Goal: Task Accomplishment & Management: Manage account settings

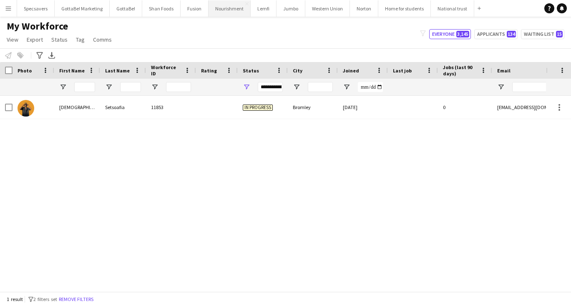
click at [226, 11] on button "Nourishment Close" at bounding box center [229, 8] width 42 height 16
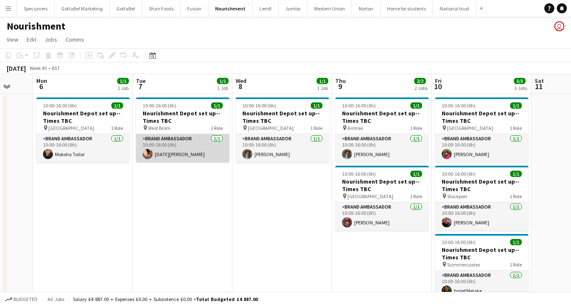
scroll to position [0, 268]
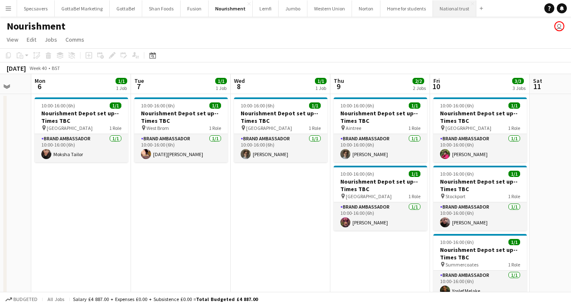
click at [448, 10] on button "National trust Close" at bounding box center [454, 8] width 43 height 16
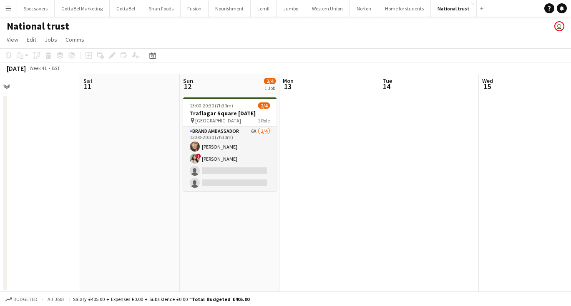
scroll to position [0, 266]
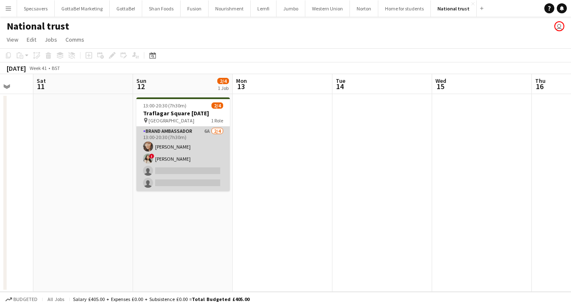
click at [175, 157] on app-card-role "Brand Ambassador 6A [DATE] 13:00-20:30 (7h30m) [PERSON_NAME] ! [PERSON_NAME] si…" at bounding box center [182, 159] width 93 height 65
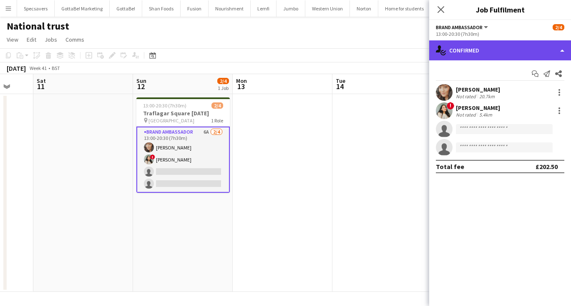
click at [484, 50] on div "single-neutral-actions-check-2 Confirmed" at bounding box center [500, 50] width 142 height 20
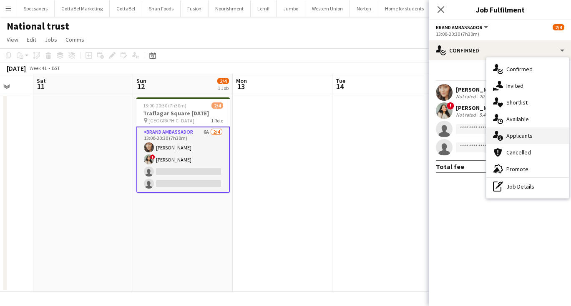
click at [514, 133] on span "Applicants" at bounding box center [519, 136] width 26 height 8
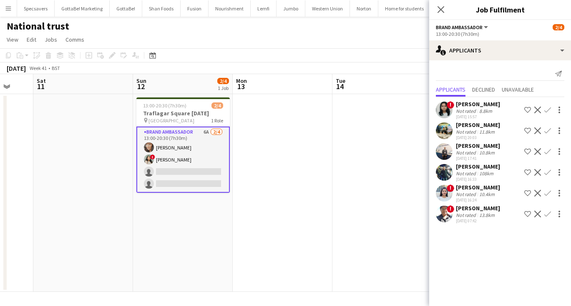
click at [546, 193] on app-icon "Confirm" at bounding box center [547, 193] width 7 height 7
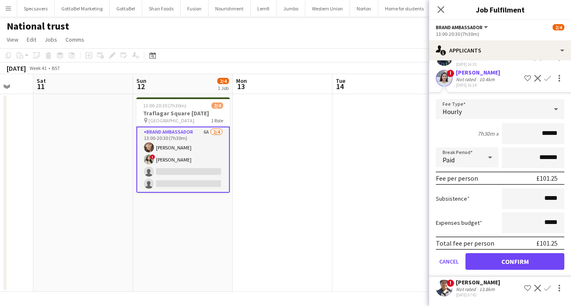
scroll to position [0, 0]
click at [525, 261] on button "Confirm" at bounding box center [514, 261] width 99 height 17
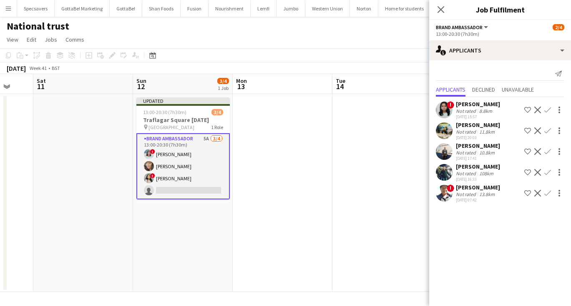
click at [286, 203] on app-date-cell at bounding box center [283, 193] width 100 height 198
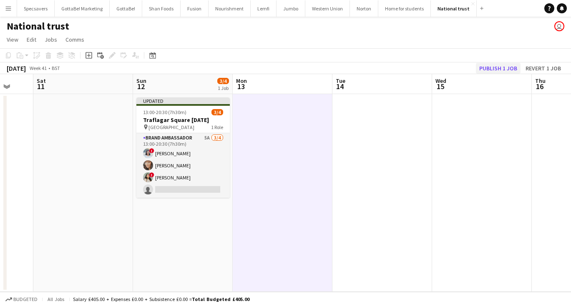
click at [491, 71] on button "Publish 1 job" at bounding box center [498, 68] width 45 height 11
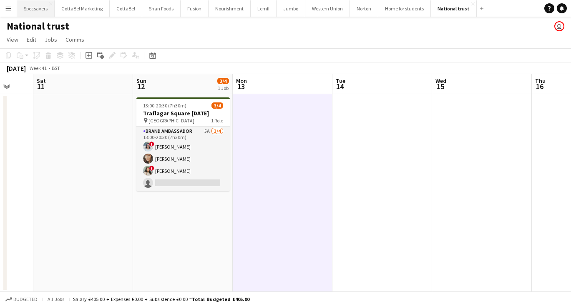
click at [33, 8] on button "Specsavers Close" at bounding box center [36, 8] width 38 height 16
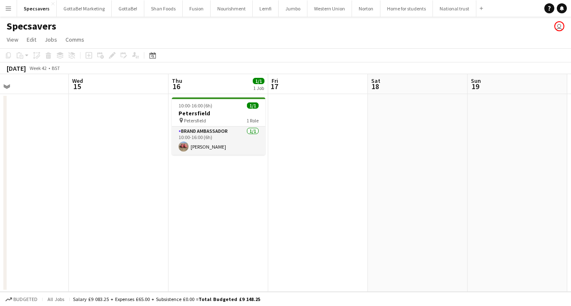
scroll to position [0, 296]
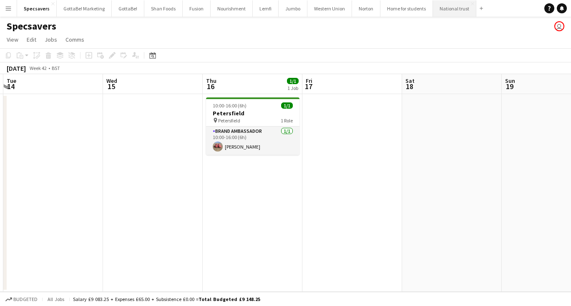
click at [437, 7] on button "National trust Close" at bounding box center [454, 8] width 43 height 16
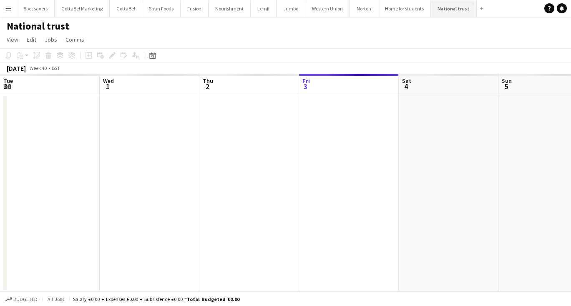
scroll to position [0, 199]
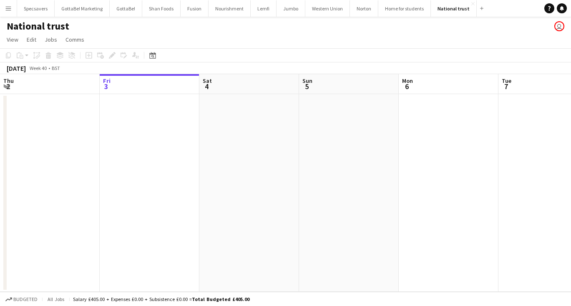
click at [10, 9] on app-icon "Menu" at bounding box center [8, 8] width 7 height 7
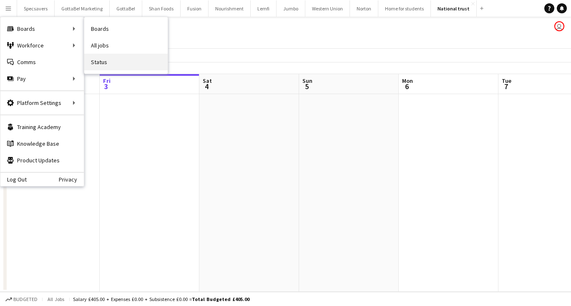
click at [110, 62] on link "Status" at bounding box center [125, 62] width 83 height 17
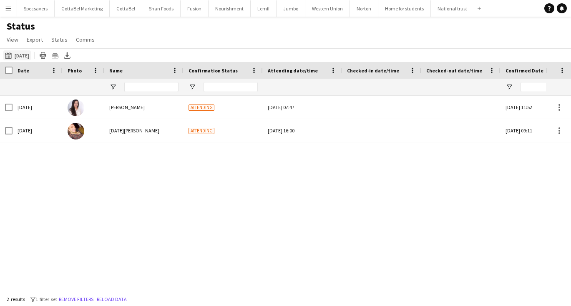
click at [24, 51] on button "[DATE] to [DATE] [DATE]" at bounding box center [17, 55] width 28 height 10
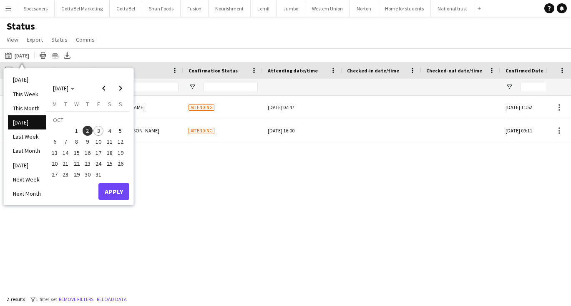
click at [100, 131] on span "3" at bounding box center [98, 131] width 10 height 10
click at [118, 192] on button "Apply" at bounding box center [113, 191] width 31 height 17
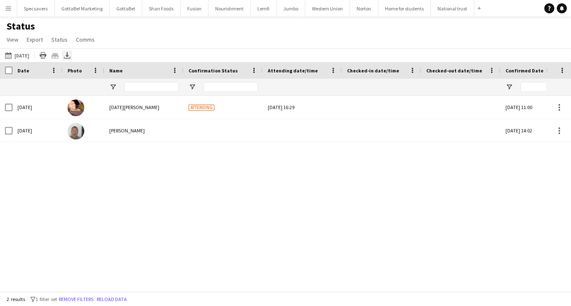
click at [66, 56] on icon at bounding box center [66, 54] width 3 height 5
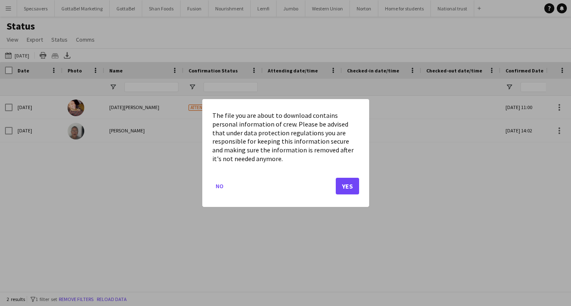
click at [355, 187] on button "Yes" at bounding box center [347, 186] width 23 height 17
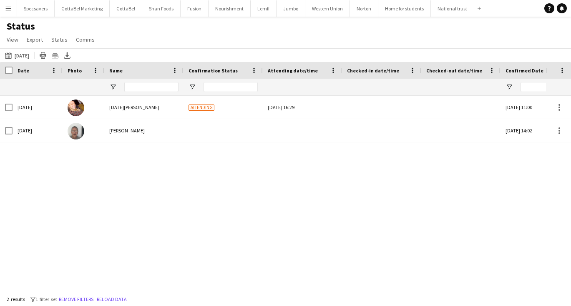
click at [213, 24] on div "Status View Views Default view New view Update view Delete view Edit name Custo…" at bounding box center [285, 34] width 571 height 28
click at [7, 11] on app-icon "Menu" at bounding box center [8, 8] width 7 height 7
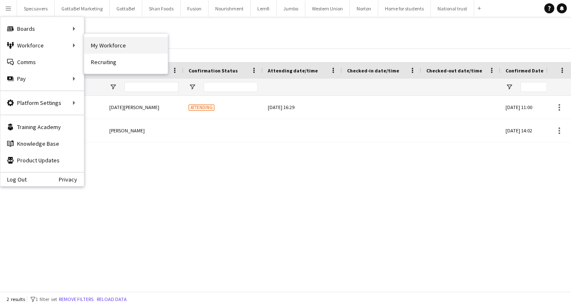
click at [113, 52] on link "My Workforce" at bounding box center [125, 45] width 83 height 17
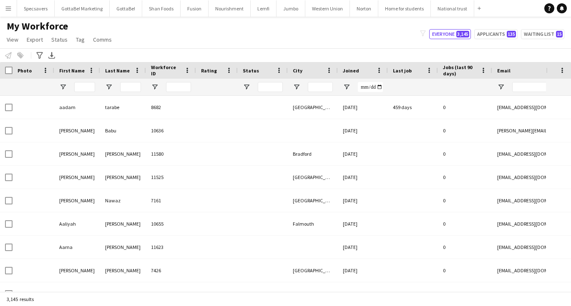
type input "**********"
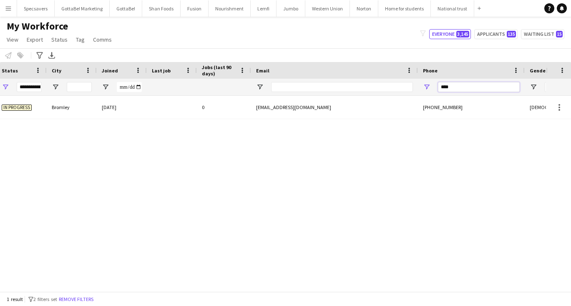
drag, startPoint x: 461, startPoint y: 87, endPoint x: 404, endPoint y: 84, distance: 56.8
click at [404, 84] on div "**********" at bounding box center [273, 87] width 1029 height 17
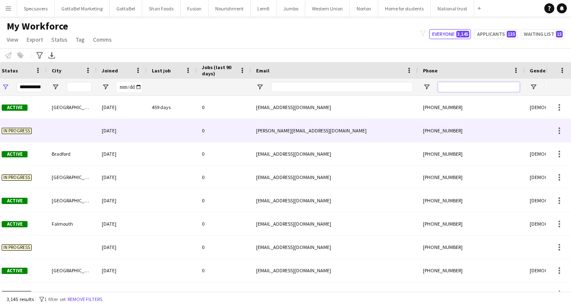
scroll to position [0, 144]
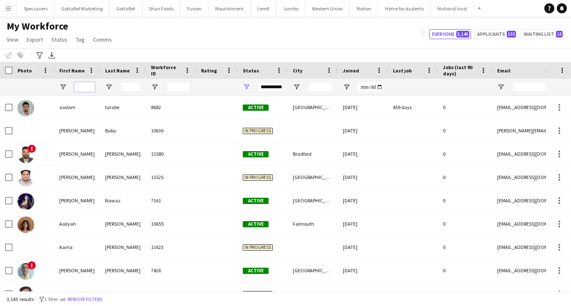
click at [83, 87] on input "First Name Filter Input" at bounding box center [84, 87] width 21 height 10
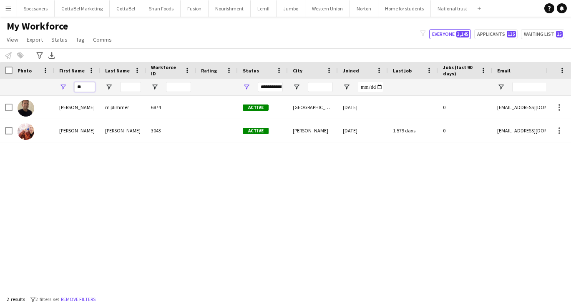
type input "*"
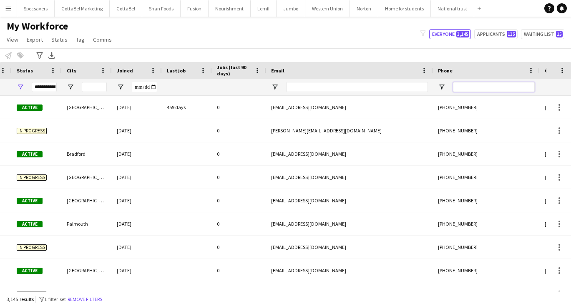
click at [494, 84] on input "Phone Filter Input" at bounding box center [494, 87] width 82 height 10
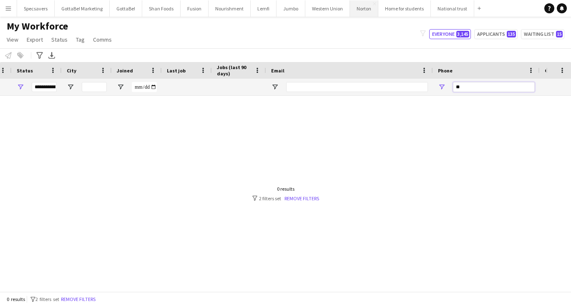
type input "*"
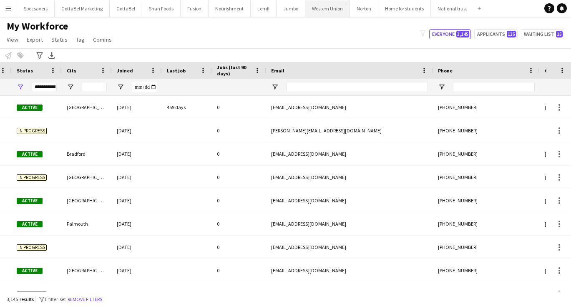
click at [322, 11] on button "Western Union Close" at bounding box center [327, 8] width 45 height 16
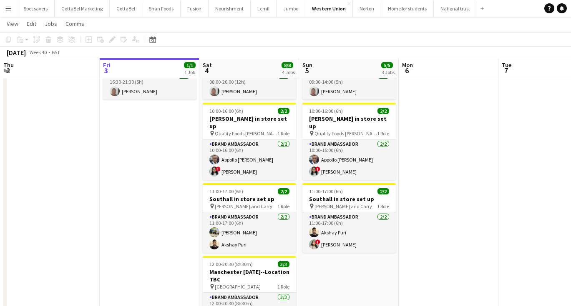
scroll to position [55, 0]
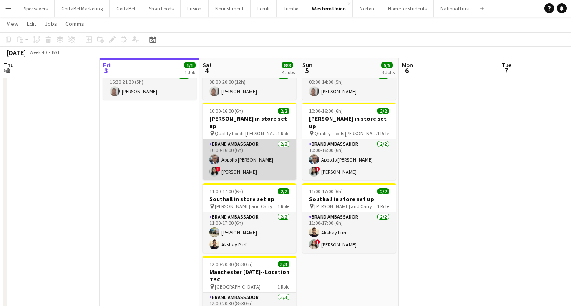
click at [245, 153] on app-card-role "Brand Ambassador [DATE] 10:00-16:00 (6h) Appollo [PERSON_NAME] ! [PERSON_NAME]" at bounding box center [249, 160] width 93 height 40
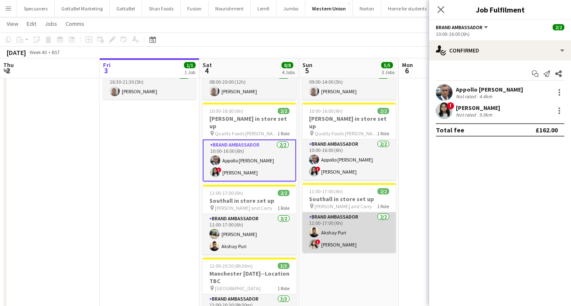
click at [330, 233] on app-card-role "Brand Ambassador [DATE] 11:00-17:00 (6h) Akshay Puri ! [PERSON_NAME]" at bounding box center [348, 233] width 93 height 40
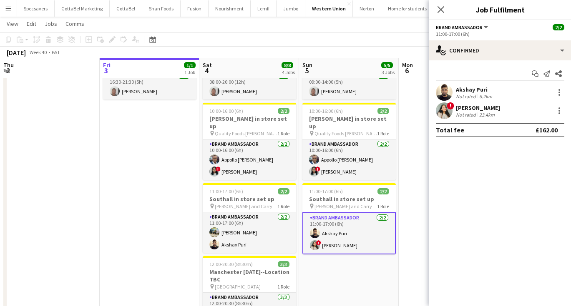
click at [461, 93] on div "Not rated" at bounding box center [467, 96] width 22 height 6
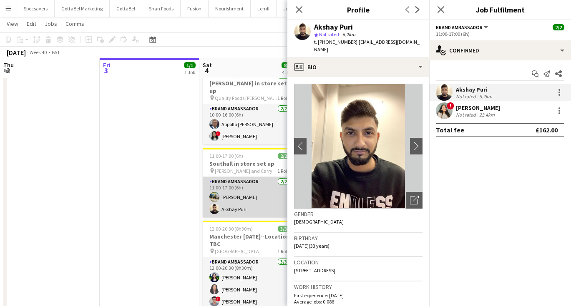
scroll to position [0, 198]
click at [236, 189] on app-card-role "Brand Ambassador [DATE] 11:00-17:00 (6h) [PERSON_NAME]" at bounding box center [249, 197] width 93 height 40
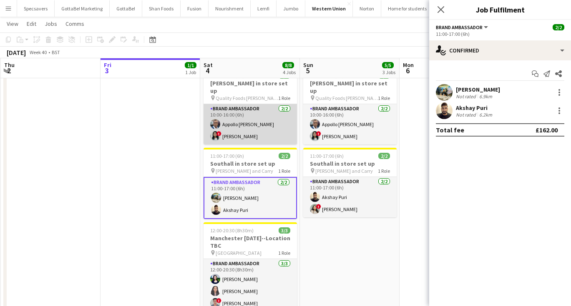
click at [267, 128] on app-card-role "Brand Ambassador [DATE] 10:00-16:00 (6h) Appollo [PERSON_NAME] ! [PERSON_NAME]" at bounding box center [249, 124] width 93 height 40
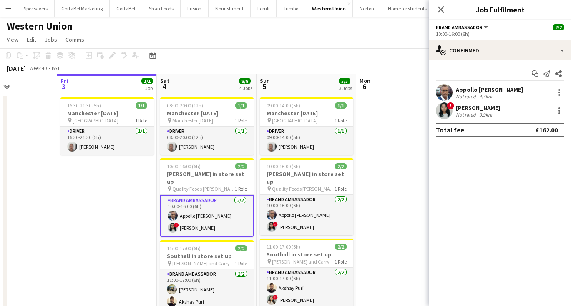
scroll to position [0, 252]
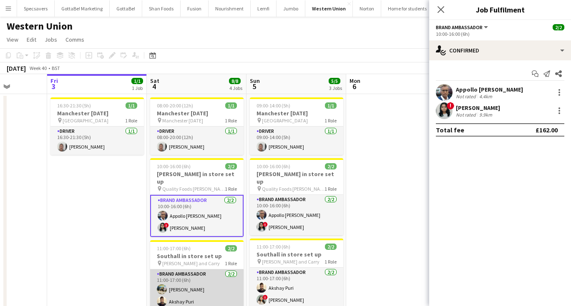
click at [169, 280] on app-card-role "Brand Ambassador [DATE] 11:00-17:00 (6h) [PERSON_NAME]" at bounding box center [196, 290] width 93 height 40
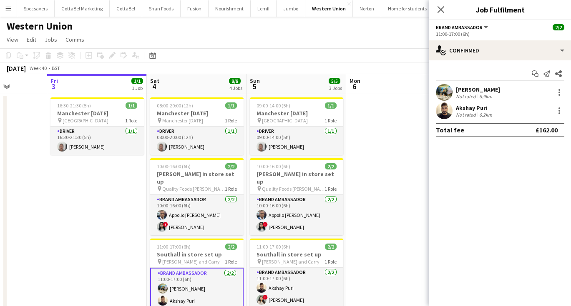
click at [471, 110] on div "Akshay Puri" at bounding box center [475, 108] width 38 height 8
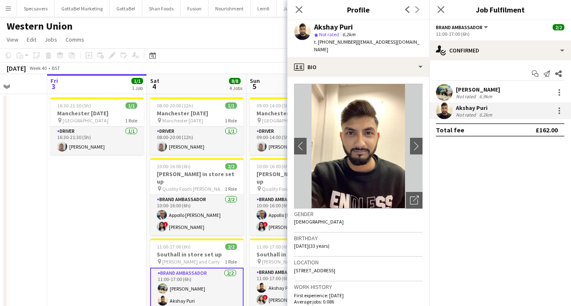
drag, startPoint x: 352, startPoint y: 261, endPoint x: 371, endPoint y: 261, distance: 19.6
click at [371, 261] on div "Location [STREET_ADDRESS]" at bounding box center [358, 269] width 128 height 24
copy span "TW7 6HF"
click at [177, 259] on span "[PERSON_NAME] and Carry" at bounding box center [191, 262] width 58 height 6
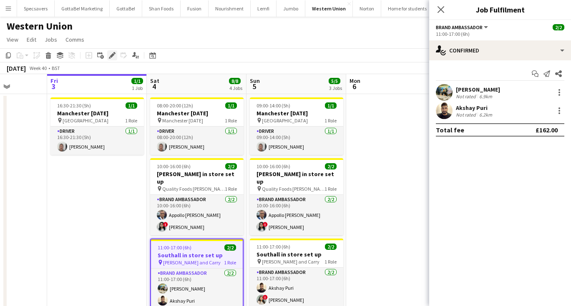
click at [110, 55] on icon "Edit" at bounding box center [112, 55] width 7 height 7
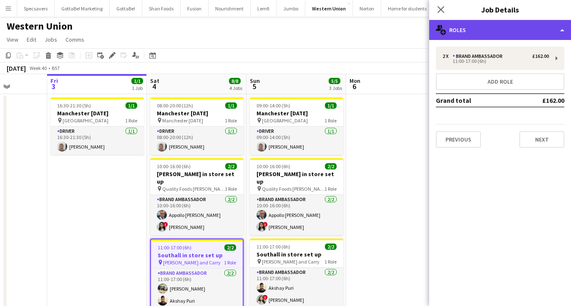
click at [503, 35] on div "multiple-users-add Roles" at bounding box center [500, 30] width 142 height 20
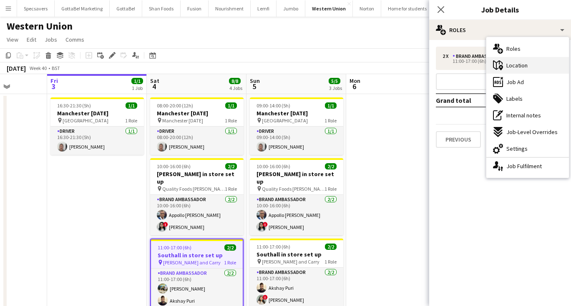
click at [514, 68] on span "Location" at bounding box center [516, 66] width 21 height 8
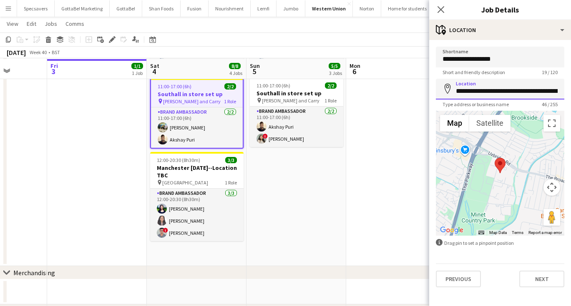
scroll to position [173, 0]
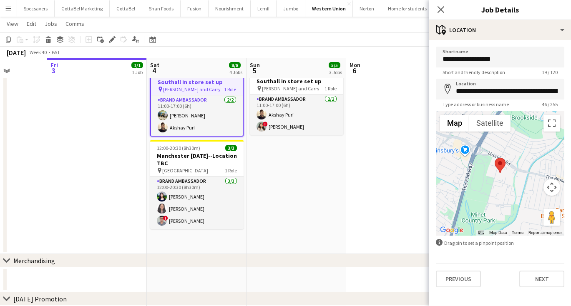
click at [266, 194] on app-date-cell "09:00-14:00 (5h) 1/1 Manchester [DATE] pin Southampton 1 Role Driver [DATE] 09:…" at bounding box center [296, 87] width 100 height 333
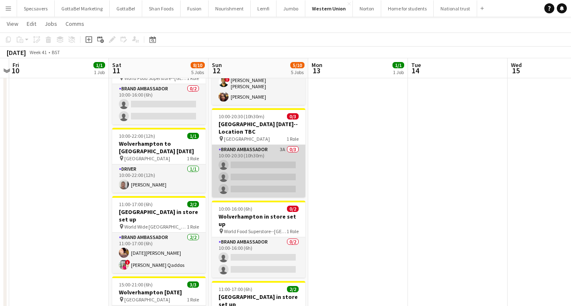
scroll to position [125, 0]
click at [265, 170] on app-card-role "Brand Ambassador 3A 0/3 10:00-20:30 (10h30m) single-neutral-actions single-neut…" at bounding box center [258, 171] width 93 height 53
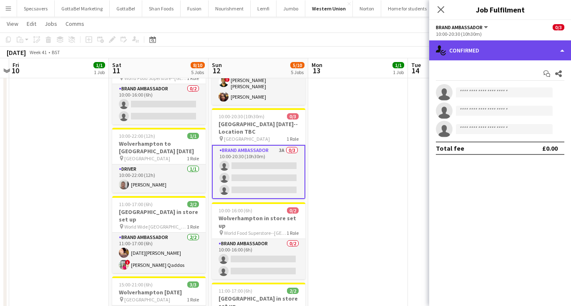
click at [499, 52] on div "single-neutral-actions-check-2 Confirmed" at bounding box center [500, 50] width 142 height 20
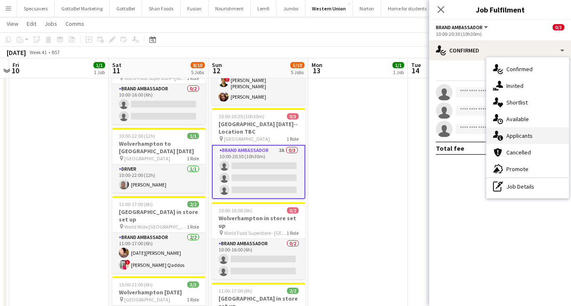
click at [525, 136] on span "Applicants" at bounding box center [519, 136] width 26 height 8
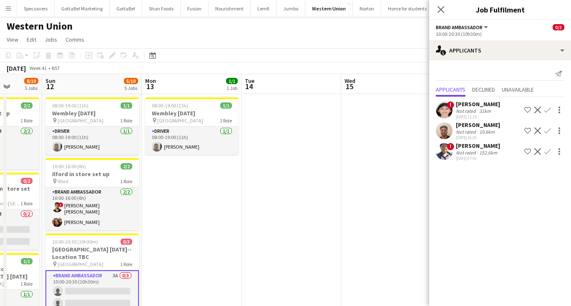
scroll to position [0, 275]
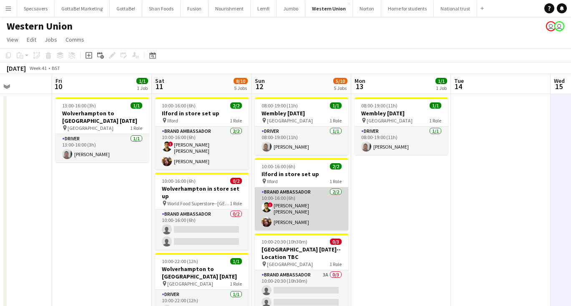
scroll to position [0, 242]
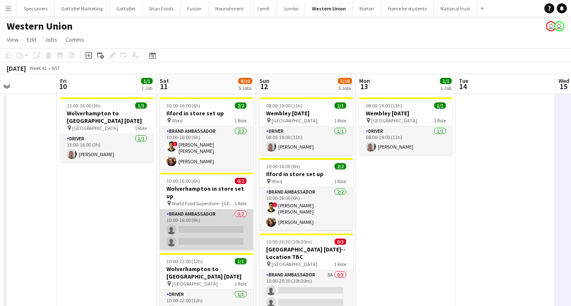
click at [228, 210] on app-card-role "Brand Ambassador 0/2 10:00-16:00 (6h) single-neutral-actions single-neutral-act…" at bounding box center [206, 230] width 93 height 40
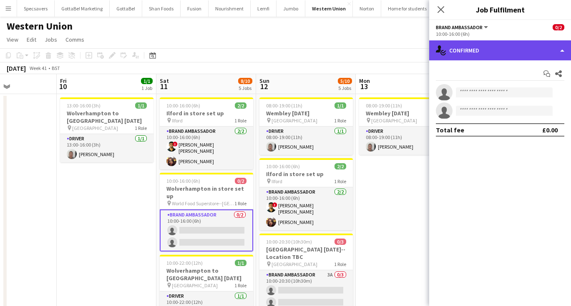
click at [470, 50] on div "single-neutral-actions-check-2 Confirmed" at bounding box center [500, 50] width 142 height 20
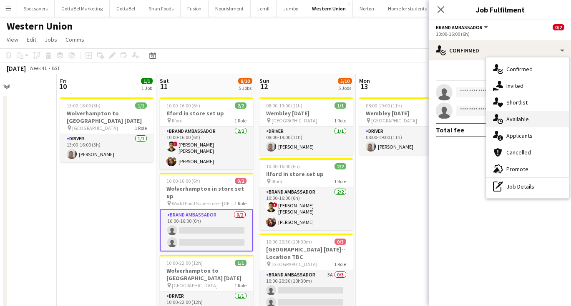
click at [526, 120] on span "Available" at bounding box center [517, 119] width 23 height 8
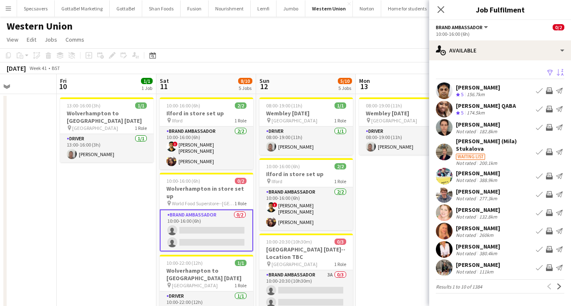
click at [558, 74] on app-icon "Sort asc" at bounding box center [559, 73] width 7 height 8
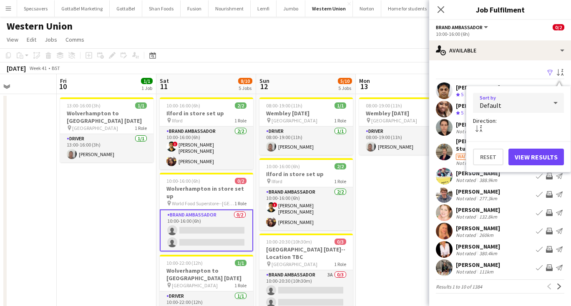
click at [539, 95] on div "Default" at bounding box center [510, 103] width 74 height 20
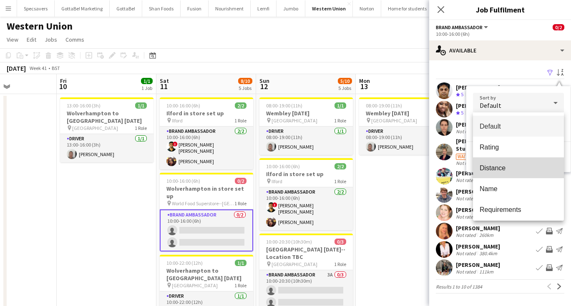
click at [506, 167] on span "Distance" at bounding box center [518, 168] width 78 height 8
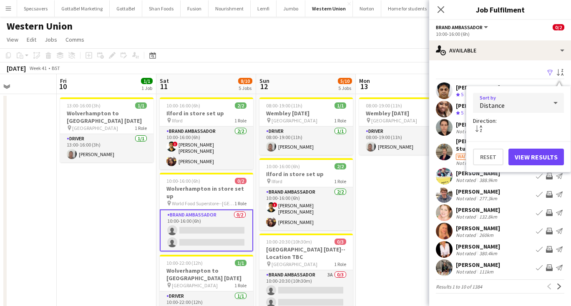
click at [525, 155] on button "View Results" at bounding box center [535, 157] width 55 height 17
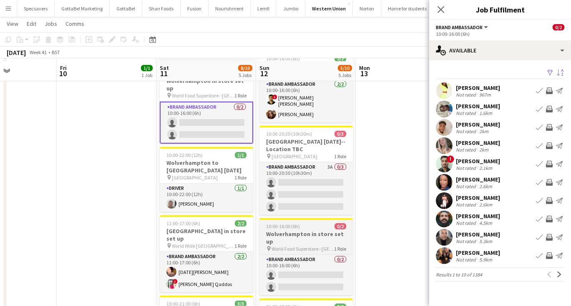
scroll to position [107, 0]
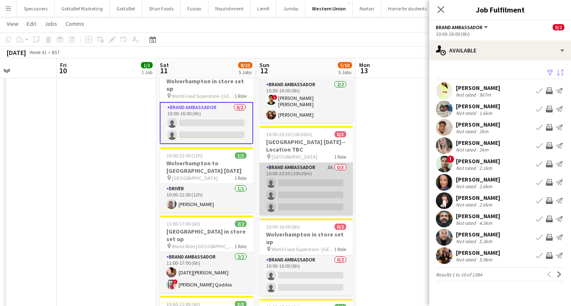
click at [296, 203] on app-card-role "Brand Ambassador 3A 0/3 10:00-20:30 (10h30m) single-neutral-actions single-neut…" at bounding box center [305, 189] width 93 height 53
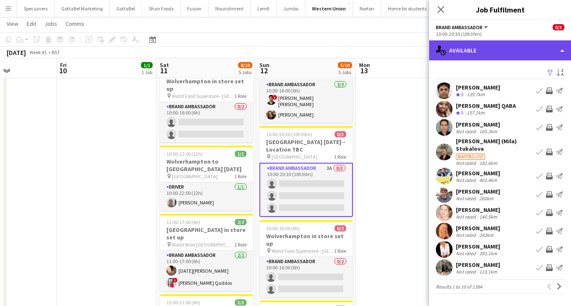
click at [520, 46] on div "single-neutral-actions-upload Available" at bounding box center [500, 50] width 142 height 20
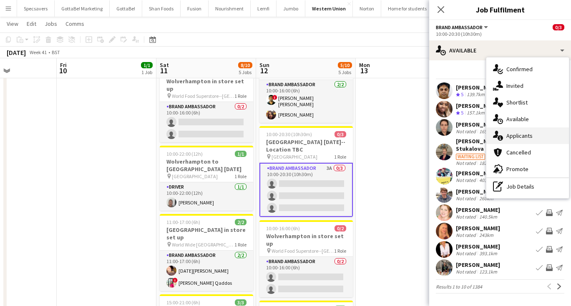
click at [514, 134] on span "Applicants" at bounding box center [519, 136] width 26 height 8
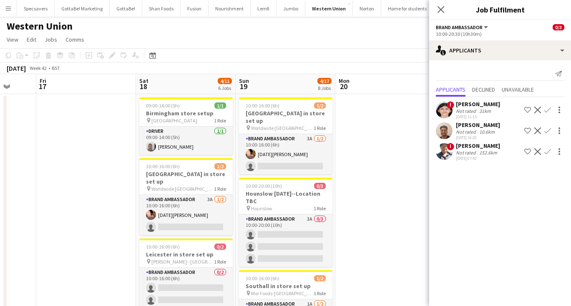
scroll to position [0, 0]
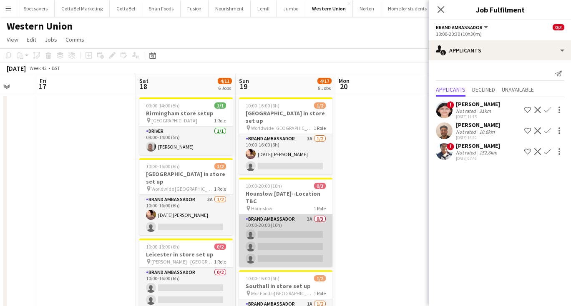
click at [312, 229] on app-card-role "Brand Ambassador 3A 0/3 10:00-20:00 (10h) single-neutral-actions single-neutral…" at bounding box center [285, 241] width 93 height 53
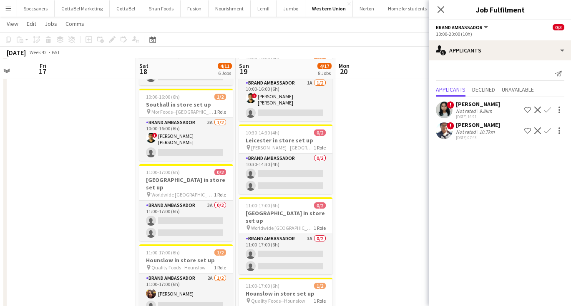
scroll to position [223, 0]
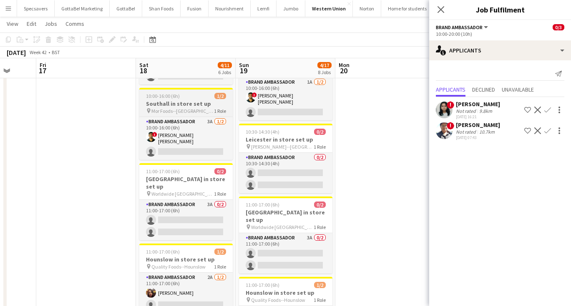
click at [174, 108] on span "Mor Foods--[GEOGRAPHIC_DATA]" at bounding box center [182, 111] width 63 height 6
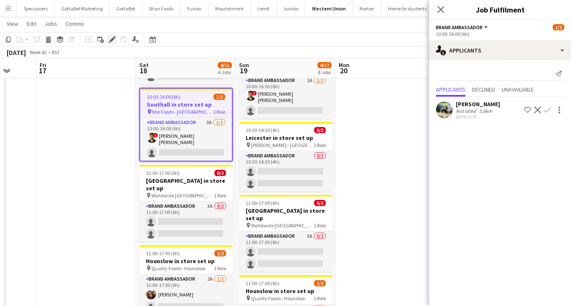
click at [110, 40] on icon "Edit" at bounding box center [112, 39] width 7 height 7
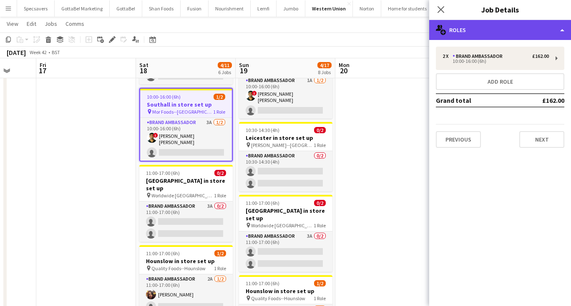
click at [509, 28] on div "multiple-users-add Roles" at bounding box center [500, 30] width 142 height 20
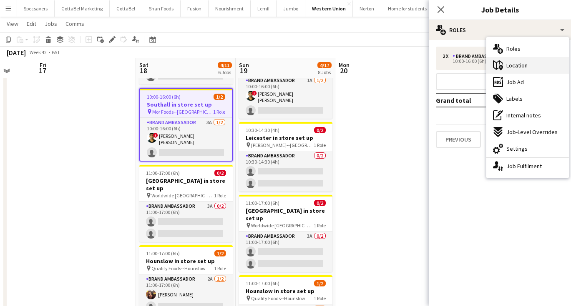
click at [521, 68] on span "Location" at bounding box center [516, 66] width 21 height 8
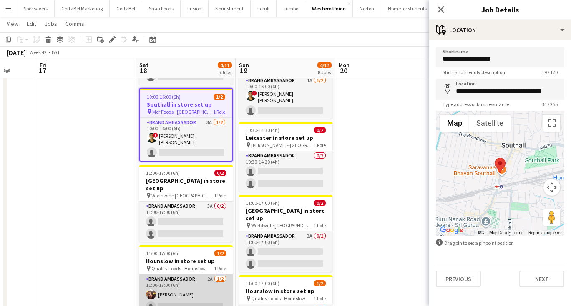
click at [187, 275] on app-card-role "Brand Ambassador 2A [DATE] 11:00-17:00 (6h) [PERSON_NAME] single-neutral-actions" at bounding box center [185, 295] width 93 height 40
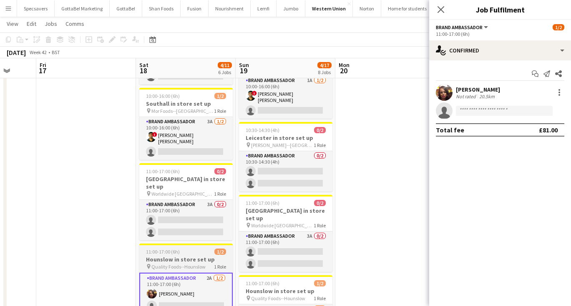
click at [153, 256] on h3 "Hounslow in store set up" at bounding box center [185, 260] width 93 height 8
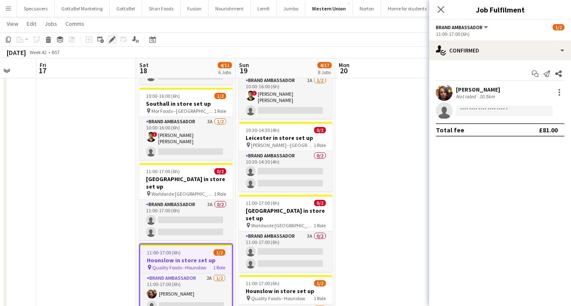
click at [110, 40] on icon at bounding box center [112, 40] width 5 height 5
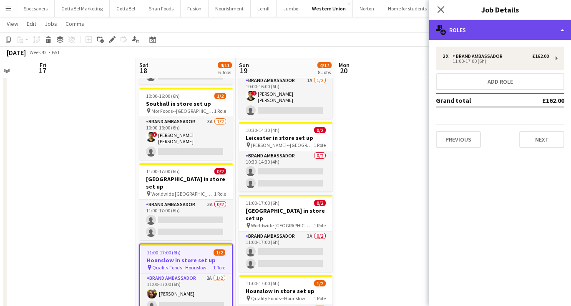
click at [492, 29] on div "multiple-users-add Roles" at bounding box center [500, 30] width 142 height 20
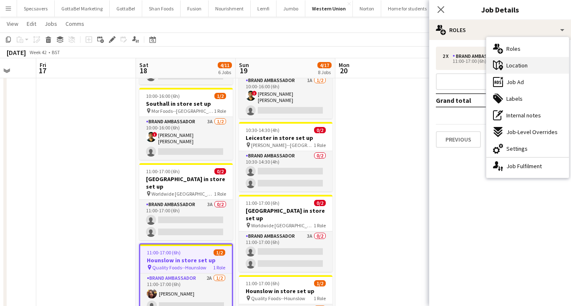
click at [516, 65] on span "Location" at bounding box center [516, 66] width 21 height 8
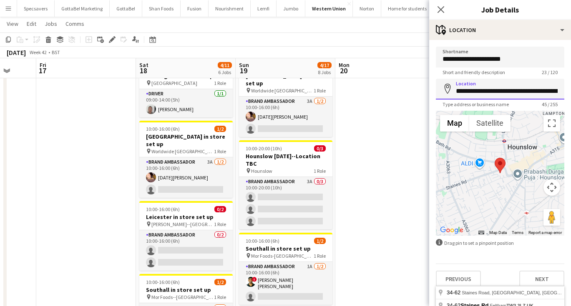
scroll to position [0, 263]
type input "**********"
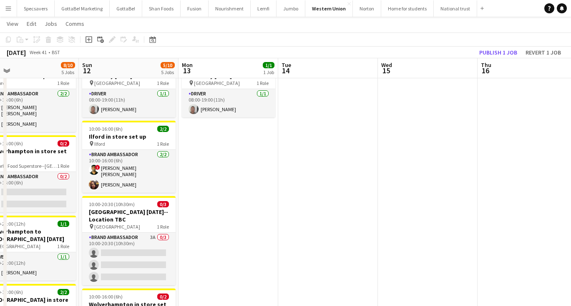
scroll to position [0, 184]
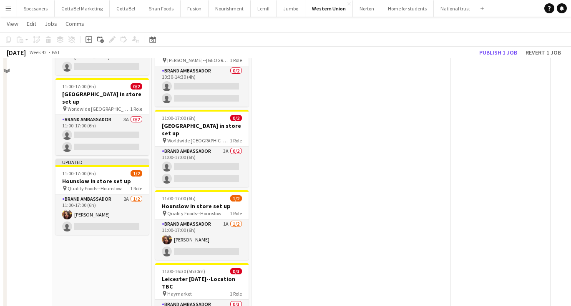
scroll to position [313, 0]
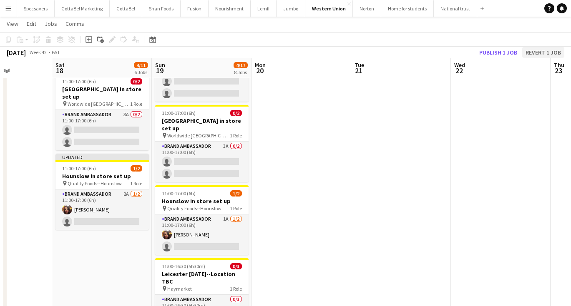
click at [542, 53] on button "Revert 1 job" at bounding box center [543, 52] width 42 height 11
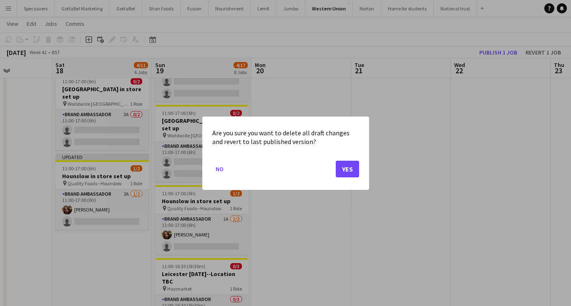
click at [345, 173] on button "Yes" at bounding box center [347, 168] width 23 height 17
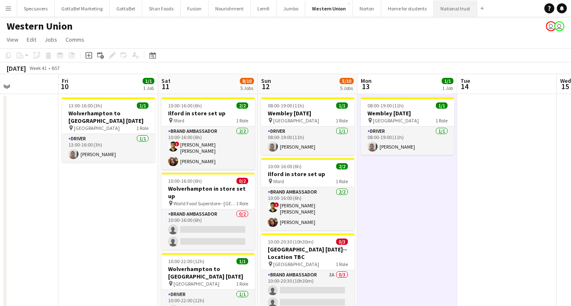
click at [436, 10] on button "National trust Close" at bounding box center [455, 8] width 43 height 16
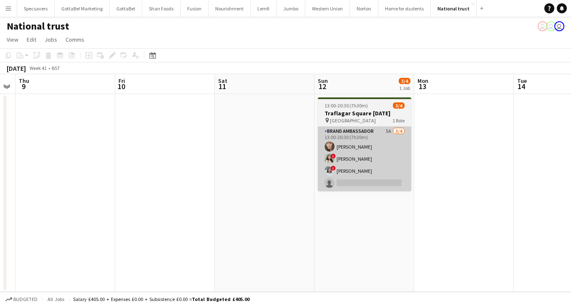
scroll to position [0, 287]
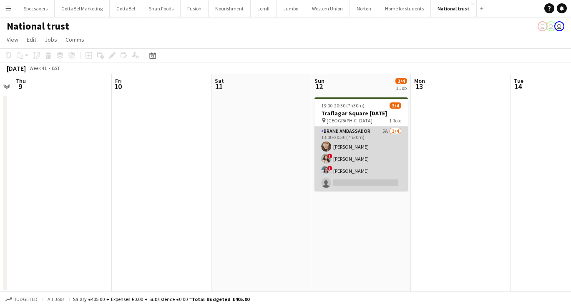
click at [366, 166] on app-card-role "Brand Ambassador 5A [DATE] 13:00-20:30 (7h30m) [PERSON_NAME] ! [PERSON_NAME] ! …" at bounding box center [360, 159] width 93 height 65
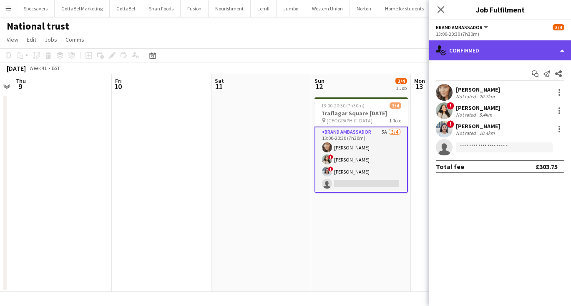
click at [505, 54] on div "single-neutral-actions-check-2 Confirmed" at bounding box center [500, 50] width 142 height 20
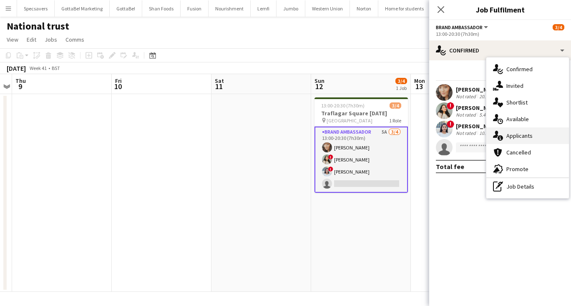
click at [526, 137] on span "Applicants" at bounding box center [519, 136] width 26 height 8
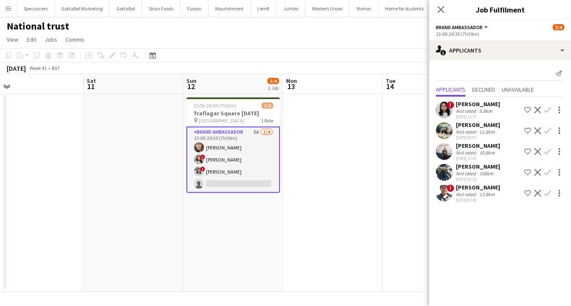
scroll to position [0, 323]
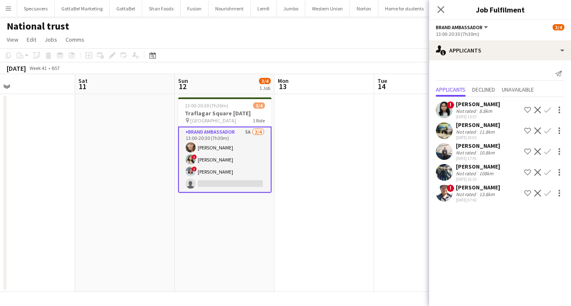
click at [468, 124] on div "[PERSON_NAME]" at bounding box center [478, 125] width 44 height 8
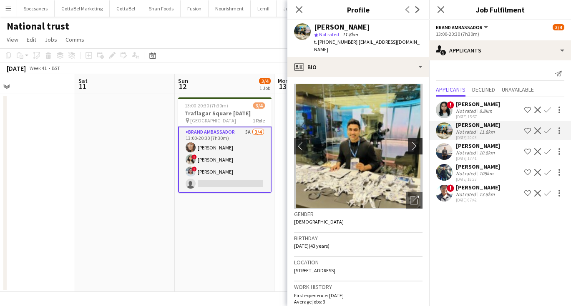
click at [413, 142] on app-icon "chevron-right" at bounding box center [416, 146] width 13 height 9
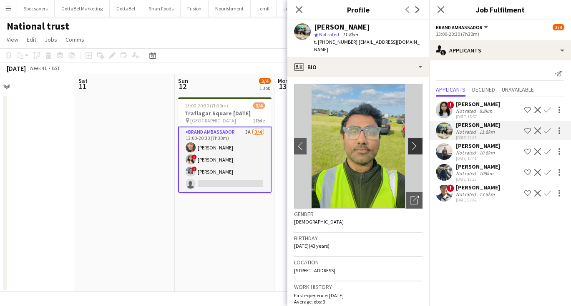
click at [413, 142] on app-icon "chevron-right" at bounding box center [416, 146] width 13 height 9
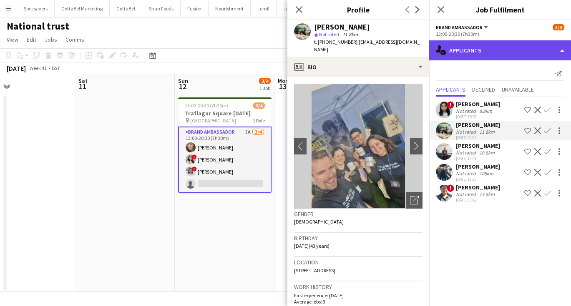
click at [476, 45] on div "single-neutral-actions-information Applicants" at bounding box center [500, 50] width 142 height 20
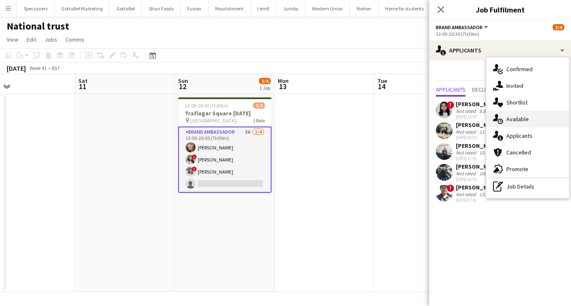
click at [513, 119] on span "Available" at bounding box center [517, 119] width 23 height 8
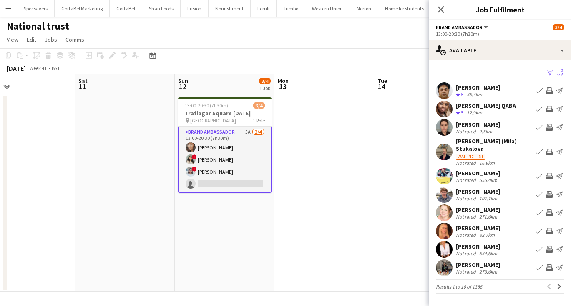
click at [558, 71] on app-icon "Sort asc" at bounding box center [559, 73] width 7 height 8
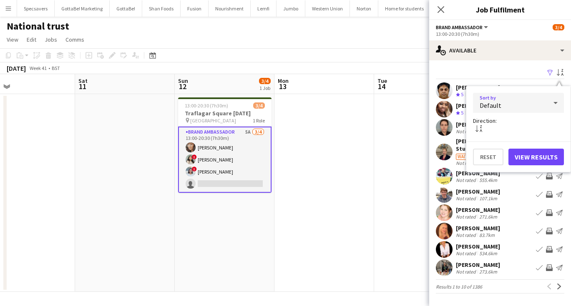
click at [531, 102] on div "Default" at bounding box center [510, 103] width 74 height 20
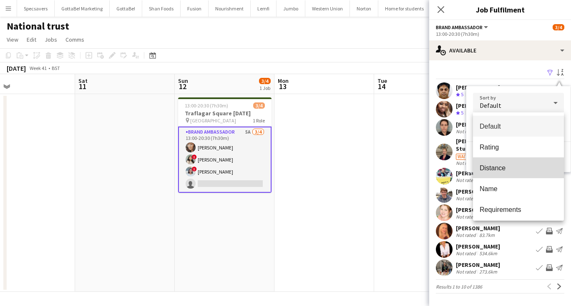
click at [523, 166] on span "Distance" at bounding box center [518, 168] width 78 height 8
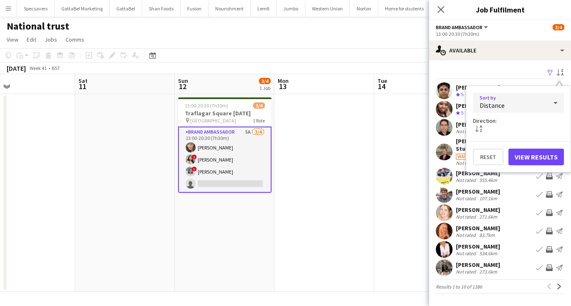
click at [529, 159] on button "View Results" at bounding box center [535, 157] width 55 height 17
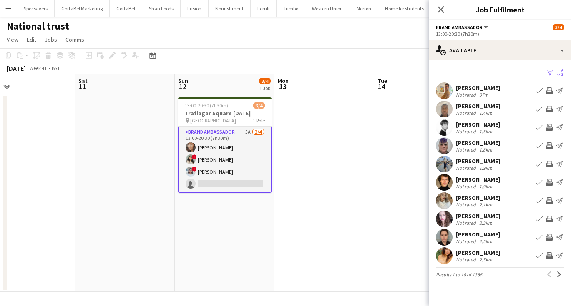
click at [474, 256] on div "[PERSON_NAME]" at bounding box center [478, 253] width 44 height 8
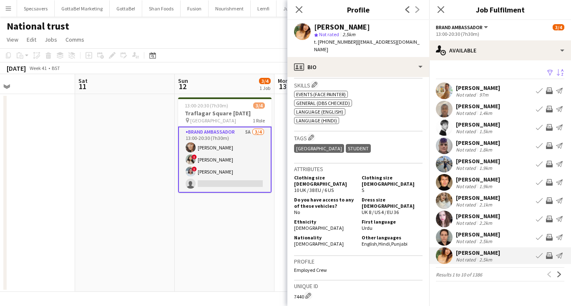
scroll to position [364, 0]
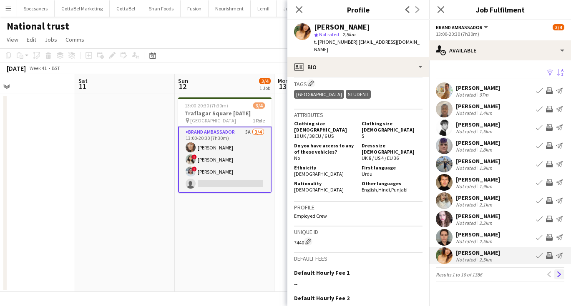
click at [559, 273] on app-icon "Next" at bounding box center [559, 275] width 6 height 6
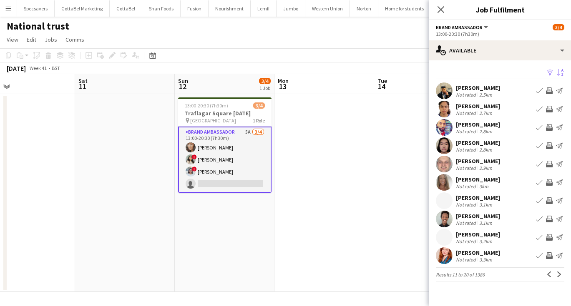
click at [482, 110] on div "2.7km" at bounding box center [485, 113] width 16 height 6
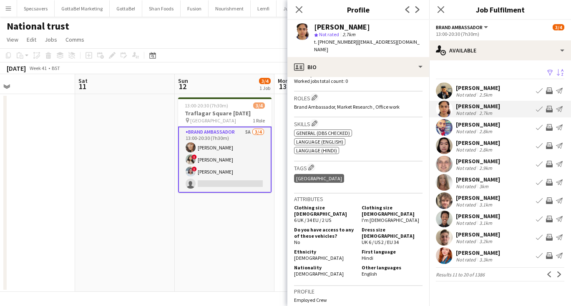
scroll to position [241, 0]
click at [141, 37] on app-page-menu "View Day view expanded Day view collapsed Month view Date picker Jump to [DATE]…" at bounding box center [285, 41] width 571 height 16
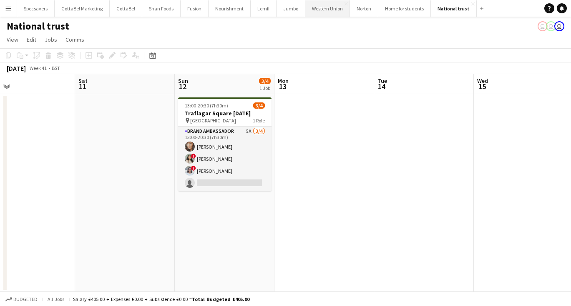
click at [330, 5] on button "Western Union Close" at bounding box center [327, 8] width 45 height 16
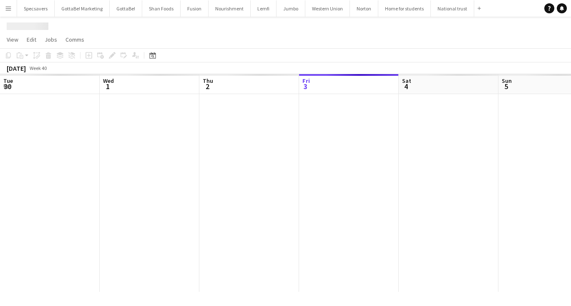
scroll to position [0, 199]
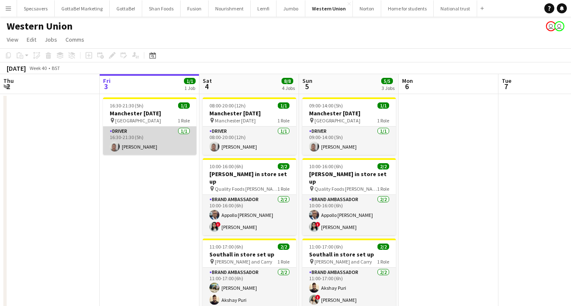
click at [130, 148] on app-card-role "Driver [DATE] 16:30-21:30 (5h) [PERSON_NAME]" at bounding box center [149, 141] width 93 height 28
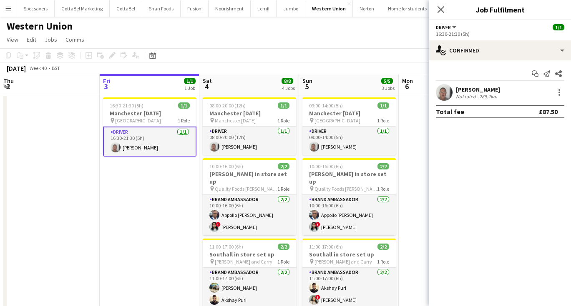
click at [514, 95] on div "[PERSON_NAME] Not rated 289.2km" at bounding box center [500, 92] width 142 height 17
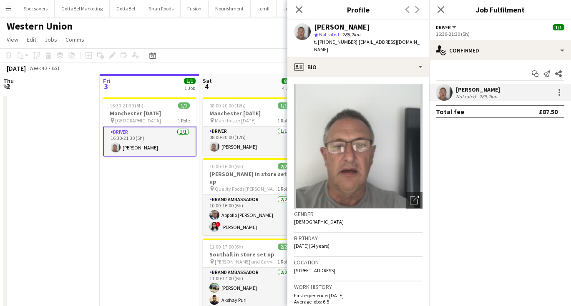
click at [181, 254] on app-date-cell "16:30-21:30 (5h) 1/1 Manchester [DATE] pin Manchester hotel 1 Role Driver [DATE…" at bounding box center [150, 260] width 100 height 333
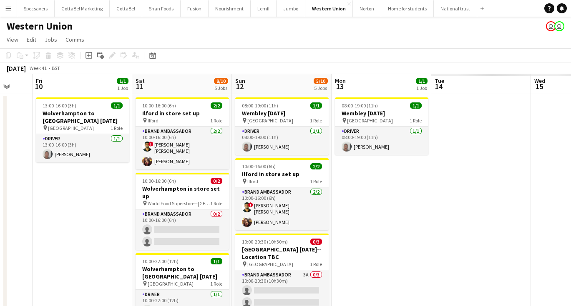
scroll to position [0, 291]
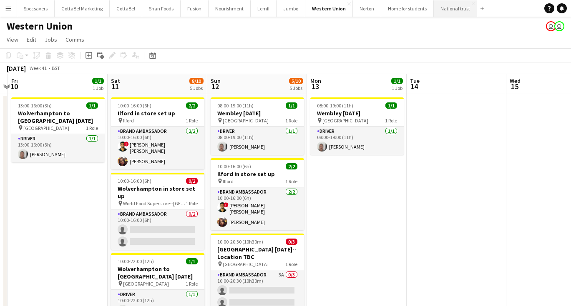
click at [447, 8] on button "National trust Close" at bounding box center [455, 8] width 43 height 16
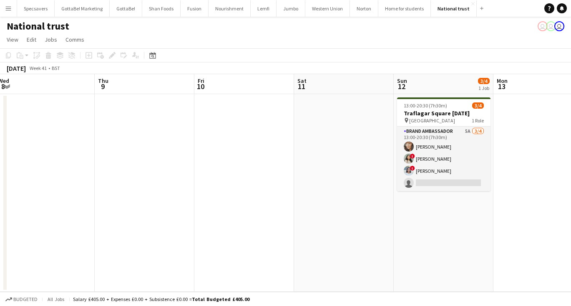
scroll to position [0, 336]
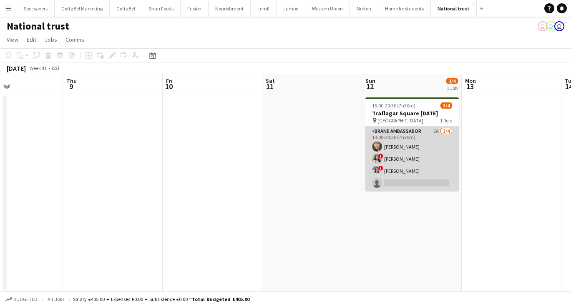
click at [416, 148] on app-card-role "Brand Ambassador 5A [DATE] 13:00-20:30 (7h30m) [PERSON_NAME] ! [PERSON_NAME] ! …" at bounding box center [411, 159] width 93 height 65
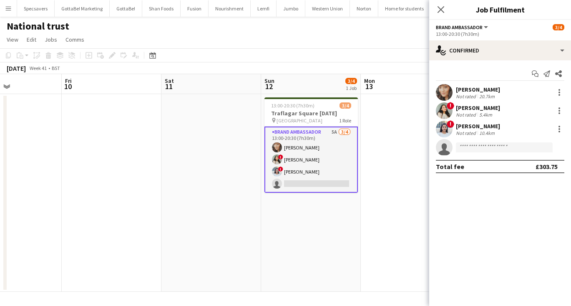
scroll to position [0, 311]
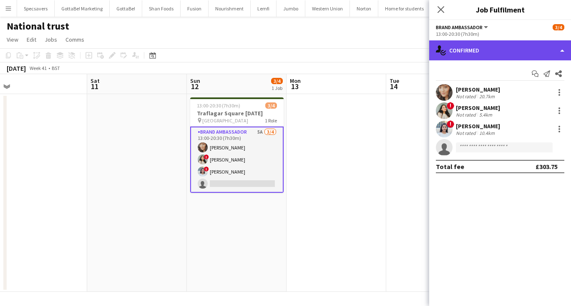
click at [485, 50] on div "single-neutral-actions-check-2 Confirmed" at bounding box center [500, 50] width 142 height 20
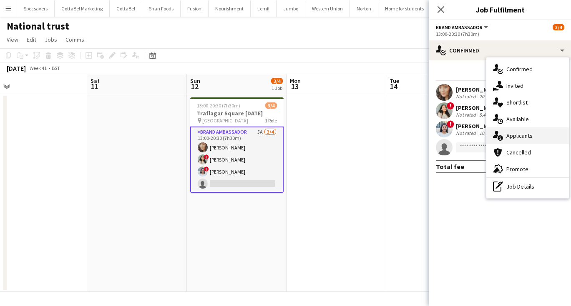
click at [514, 136] on span "Applicants" at bounding box center [519, 136] width 26 height 8
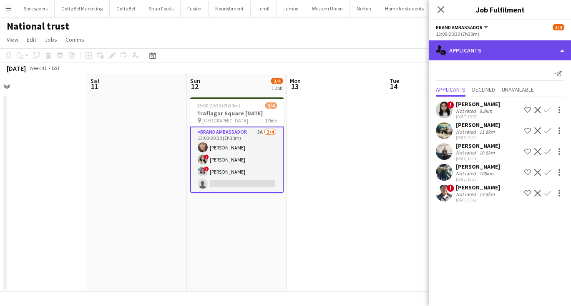
click at [488, 45] on div "single-neutral-actions-information Applicants" at bounding box center [500, 50] width 142 height 20
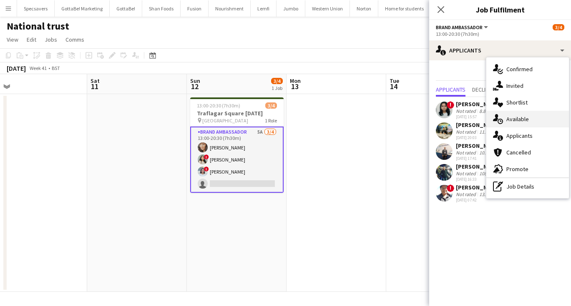
click at [518, 121] on span "Available" at bounding box center [517, 119] width 23 height 8
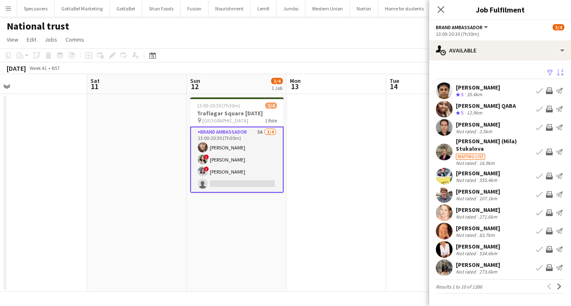
click at [561, 70] on app-icon "Sort asc" at bounding box center [559, 73] width 7 height 8
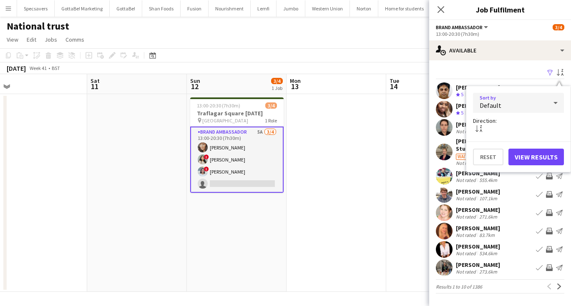
click at [531, 106] on div "Default" at bounding box center [510, 103] width 74 height 20
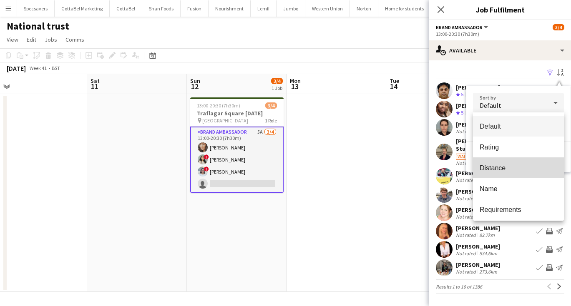
click at [490, 168] on span "Distance" at bounding box center [518, 168] width 78 height 8
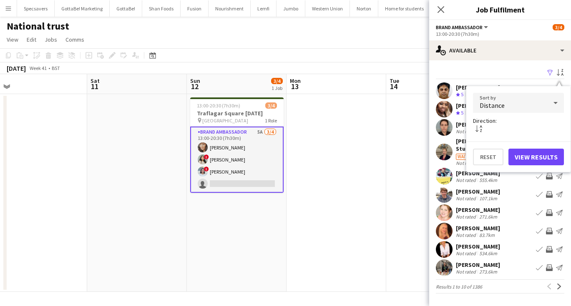
click at [538, 150] on button "View Results" at bounding box center [535, 157] width 55 height 17
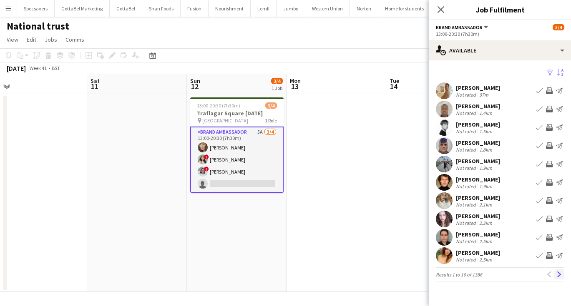
click at [557, 273] on app-icon "Next" at bounding box center [559, 275] width 6 height 6
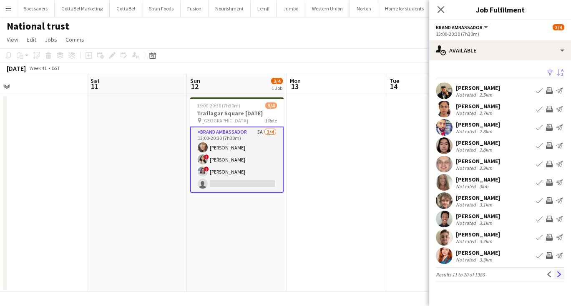
click at [556, 276] on app-icon "Next" at bounding box center [559, 275] width 6 height 6
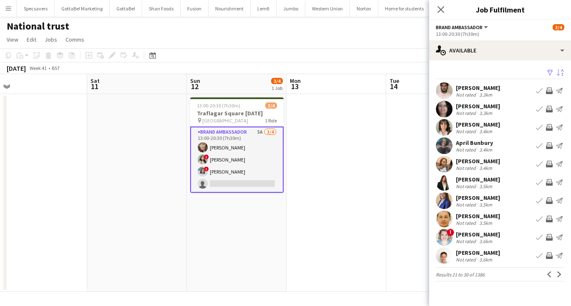
click at [481, 93] on div "3.3km" at bounding box center [485, 95] width 16 height 6
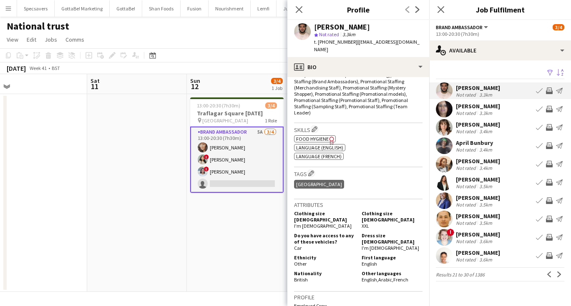
scroll to position [284, 0]
click at [474, 107] on div "[PERSON_NAME]" at bounding box center [478, 107] width 44 height 8
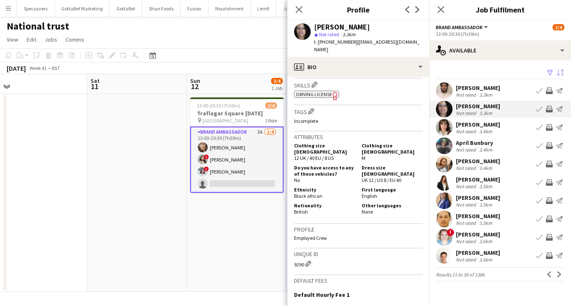
scroll to position [341, 0]
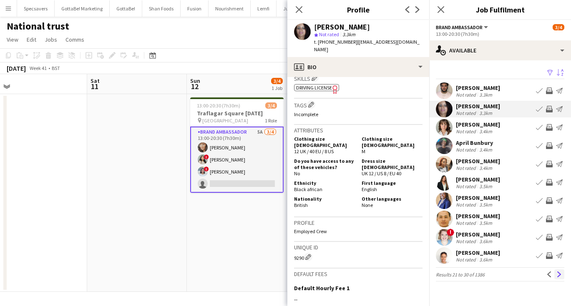
click at [560, 274] on app-icon "Next" at bounding box center [559, 275] width 6 height 6
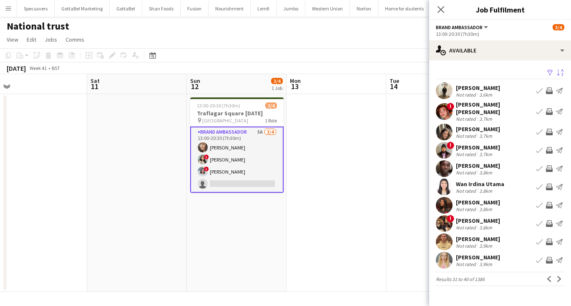
click at [481, 144] on div "[PERSON_NAME]" at bounding box center [478, 148] width 44 height 8
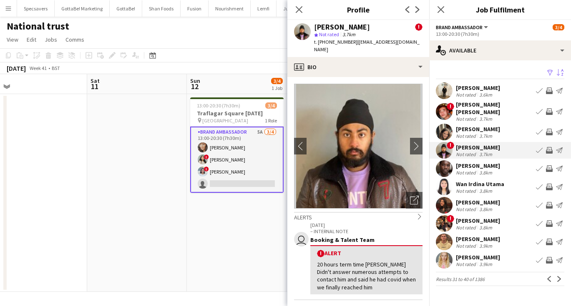
scroll to position [0, 0]
click at [475, 199] on div "[PERSON_NAME]" at bounding box center [478, 203] width 44 height 8
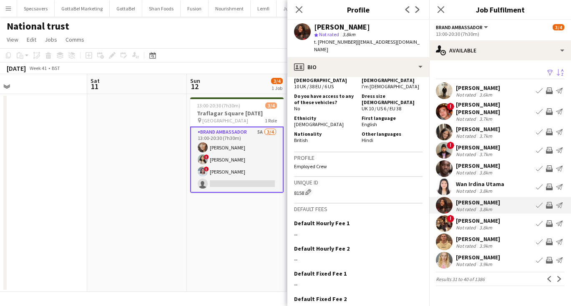
scroll to position [351, 0]
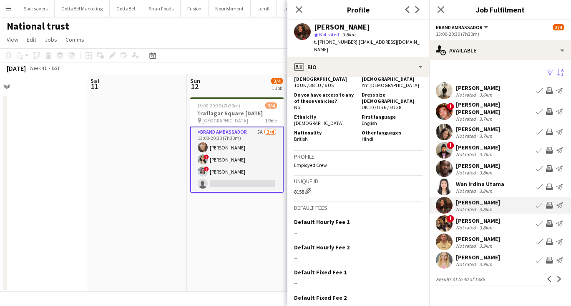
click at [474, 225] on div "Not rated" at bounding box center [467, 228] width 22 height 6
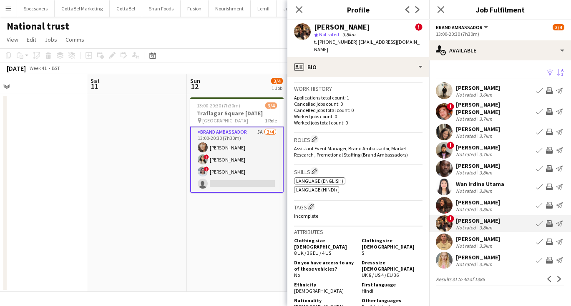
scroll to position [286, 0]
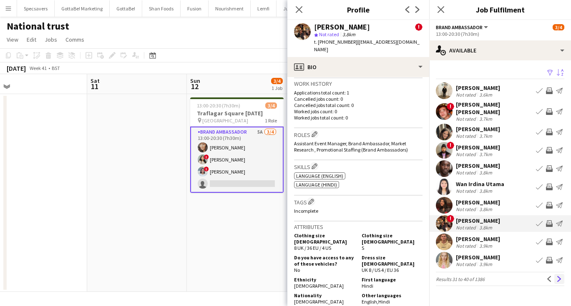
click at [561, 276] on app-icon "Next" at bounding box center [559, 279] width 6 height 6
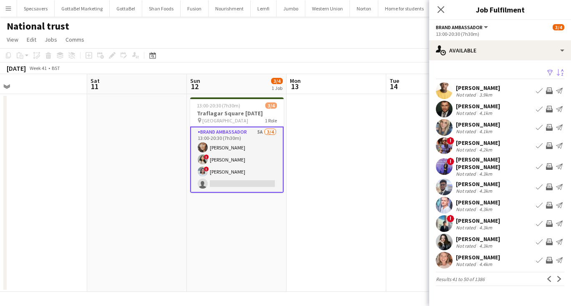
click at [489, 188] on div "4.3km" at bounding box center [485, 191] width 16 height 6
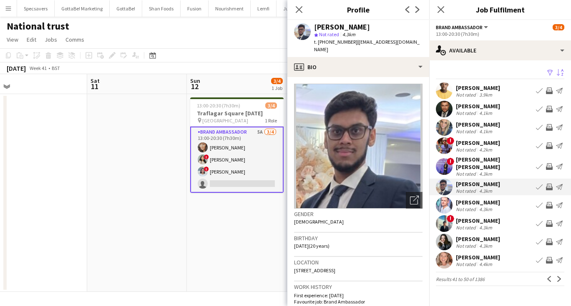
click at [471, 219] on div "[PERSON_NAME]" at bounding box center [478, 221] width 44 height 8
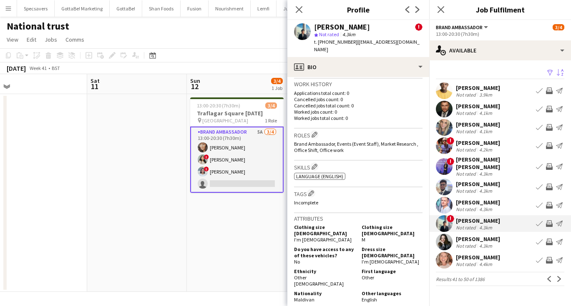
scroll to position [285, 0]
click at [558, 277] on app-icon "Next" at bounding box center [559, 279] width 6 height 6
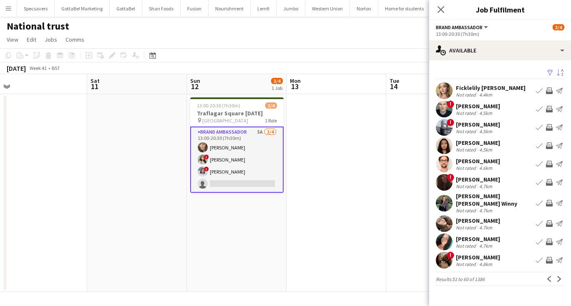
click at [493, 208] on div "Not rated 4.7km" at bounding box center [494, 211] width 77 height 6
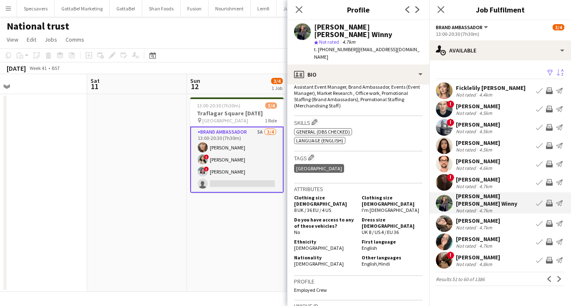
scroll to position [287, 0]
click at [558, 276] on app-icon "Next" at bounding box center [559, 279] width 6 height 6
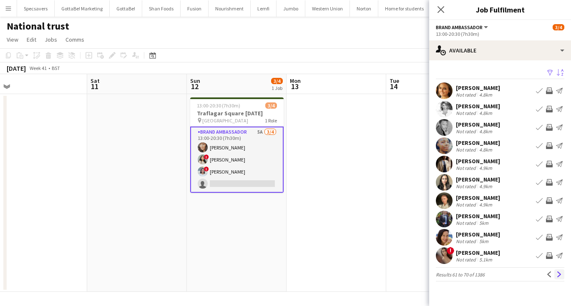
click at [561, 274] on app-icon "Next" at bounding box center [559, 275] width 6 height 6
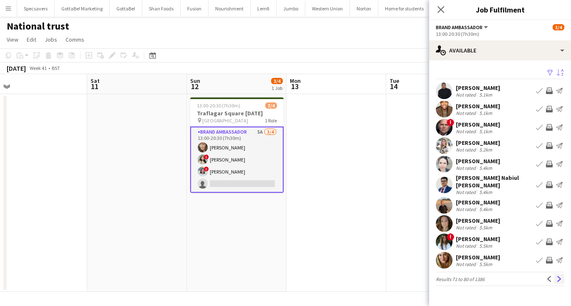
click at [559, 276] on app-icon "Next" at bounding box center [559, 279] width 6 height 6
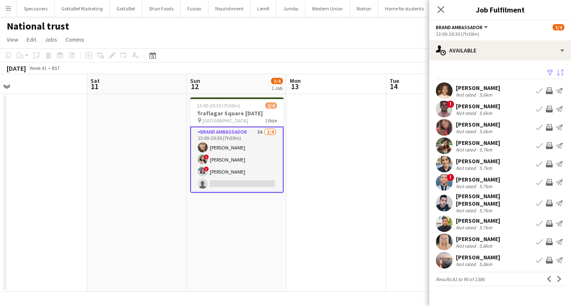
click at [469, 106] on div "[PERSON_NAME]" at bounding box center [478, 107] width 44 height 8
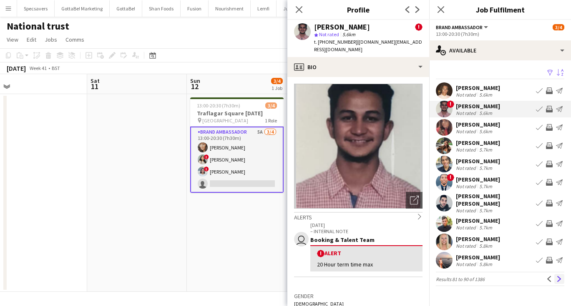
click at [560, 276] on app-icon "Next" at bounding box center [559, 279] width 6 height 6
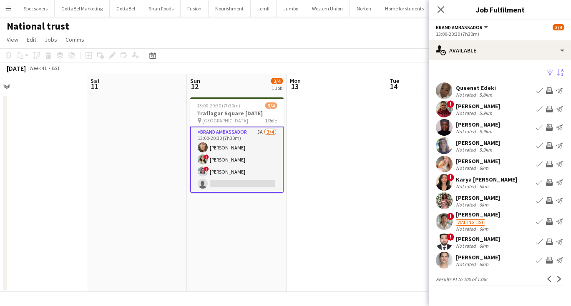
click at [489, 241] on div "[PERSON_NAME]" at bounding box center [478, 240] width 44 height 8
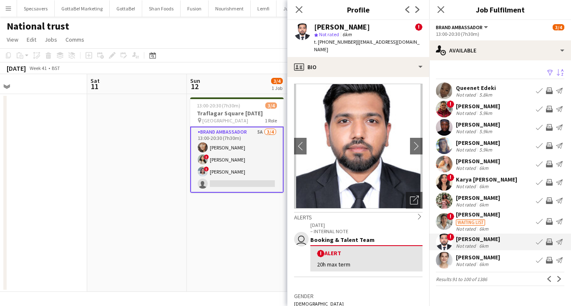
scroll to position [0, 0]
click at [561, 278] on app-icon "Next" at bounding box center [559, 279] width 6 height 6
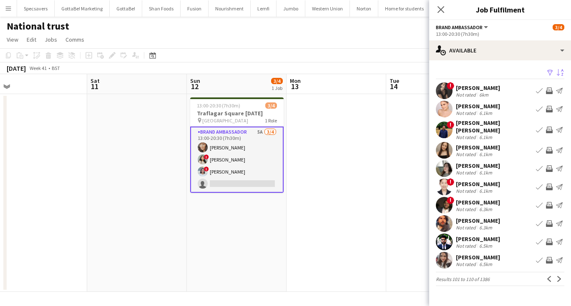
click at [479, 91] on div "[PERSON_NAME]" at bounding box center [478, 88] width 44 height 8
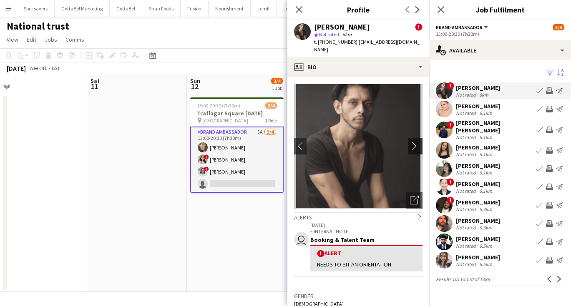
click at [416, 142] on app-icon "chevron-right" at bounding box center [416, 146] width 13 height 9
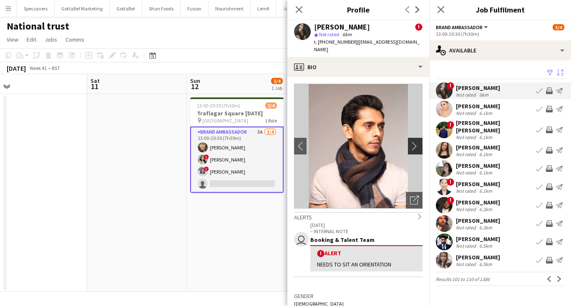
click at [419, 142] on app-icon "chevron-right" at bounding box center [416, 146] width 13 height 9
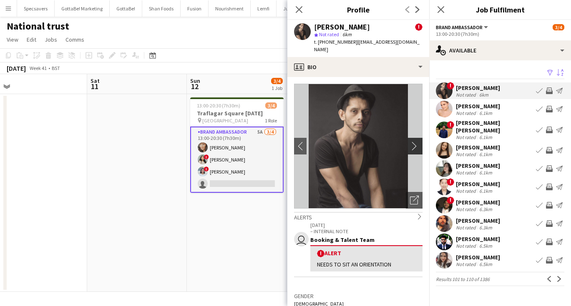
click at [419, 142] on app-icon "chevron-right" at bounding box center [416, 146] width 13 height 9
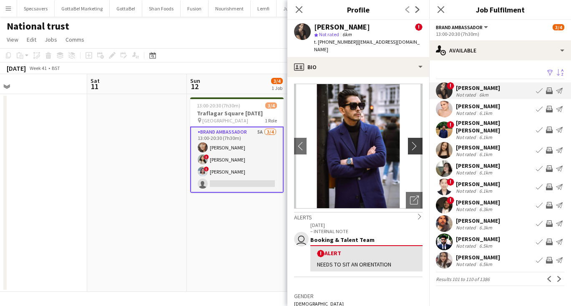
click at [419, 142] on app-icon "chevron-right" at bounding box center [416, 146] width 13 height 9
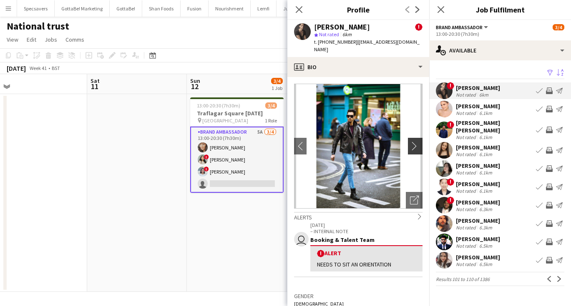
click at [419, 142] on app-icon "chevron-right" at bounding box center [416, 146] width 13 height 9
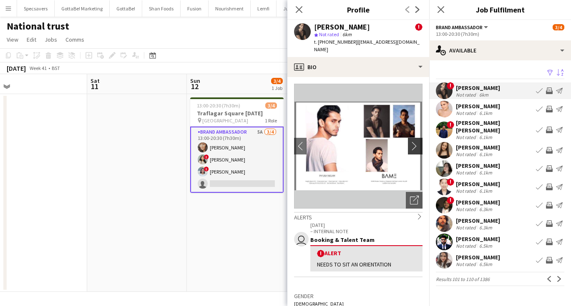
click at [410, 142] on app-icon "chevron-right" at bounding box center [416, 146] width 13 height 9
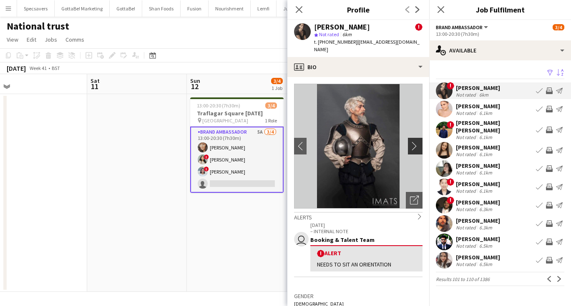
click at [419, 142] on app-icon "chevron-right" at bounding box center [416, 146] width 13 height 9
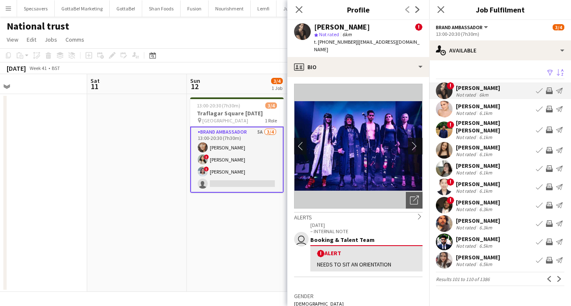
click at [419, 142] on app-icon "chevron-right" at bounding box center [416, 146] width 13 height 9
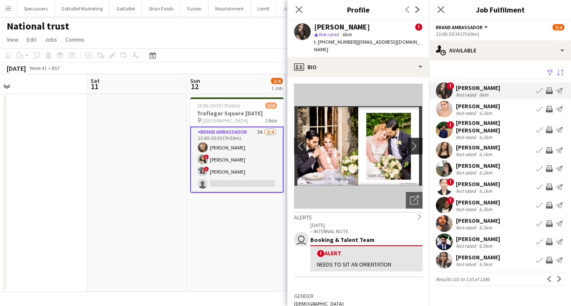
click at [419, 142] on app-icon "chevron-right" at bounding box center [416, 146] width 13 height 9
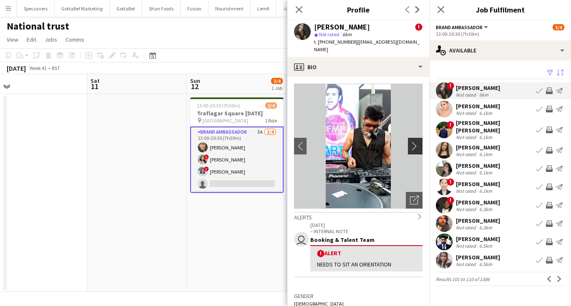
click at [419, 142] on app-icon "chevron-right" at bounding box center [416, 146] width 13 height 9
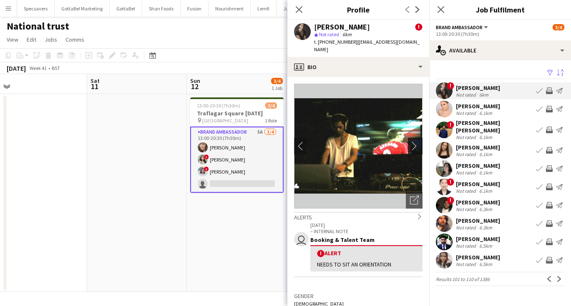
click at [419, 142] on app-icon "chevron-right" at bounding box center [416, 146] width 13 height 9
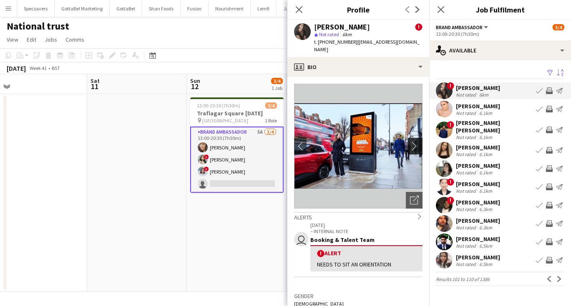
click at [419, 142] on app-icon "chevron-right" at bounding box center [416, 146] width 13 height 9
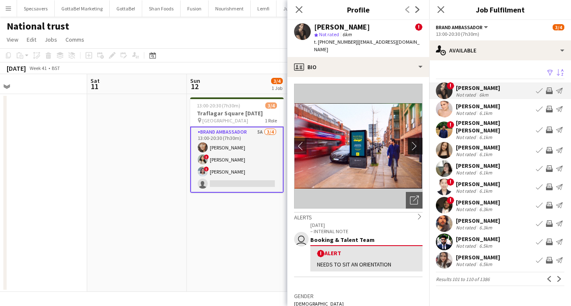
click at [419, 142] on app-icon "chevron-right" at bounding box center [416, 146] width 13 height 9
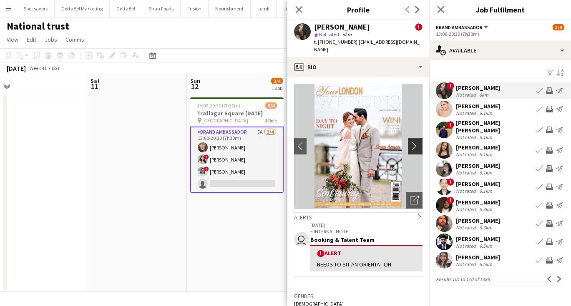
click at [419, 142] on app-icon "chevron-right" at bounding box center [416, 146] width 13 height 9
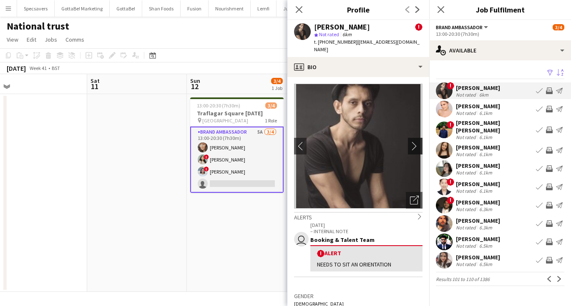
click at [419, 142] on app-icon "chevron-right" at bounding box center [416, 146] width 13 height 9
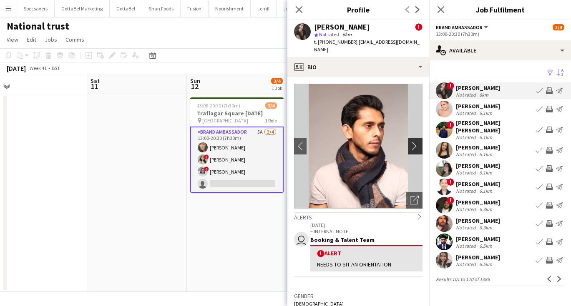
click at [419, 142] on app-icon "chevron-right" at bounding box center [416, 146] width 13 height 9
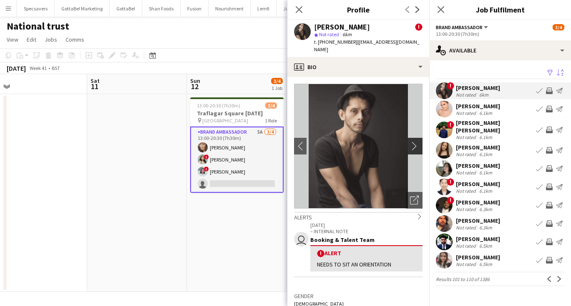
click at [420, 142] on app-icon "chevron-right" at bounding box center [416, 146] width 13 height 9
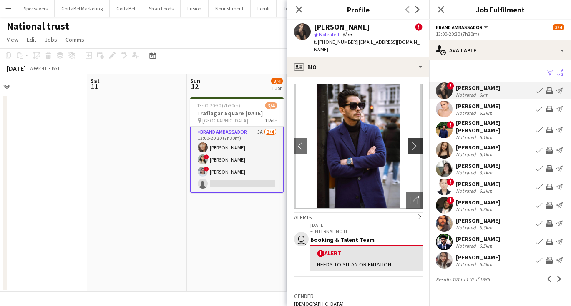
click at [420, 142] on app-icon "chevron-right" at bounding box center [416, 146] width 13 height 9
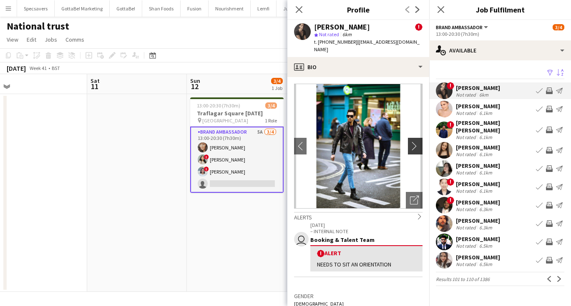
click at [420, 142] on app-icon "chevron-right" at bounding box center [416, 146] width 13 height 9
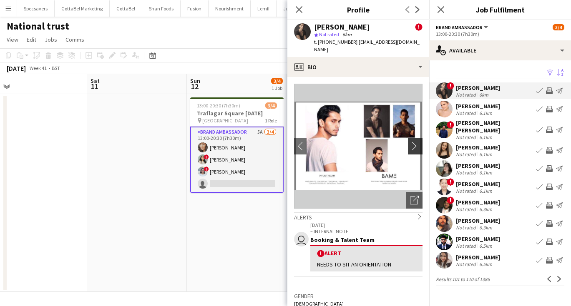
click at [420, 142] on app-icon "chevron-right" at bounding box center [416, 146] width 13 height 9
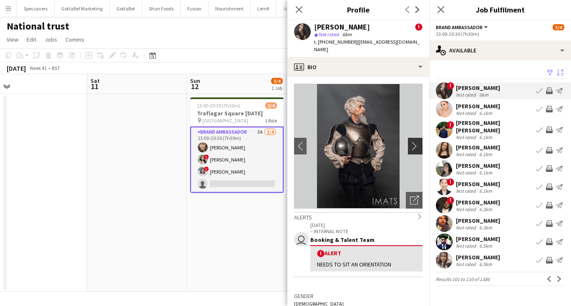
click at [420, 142] on app-icon "chevron-right" at bounding box center [416, 146] width 13 height 9
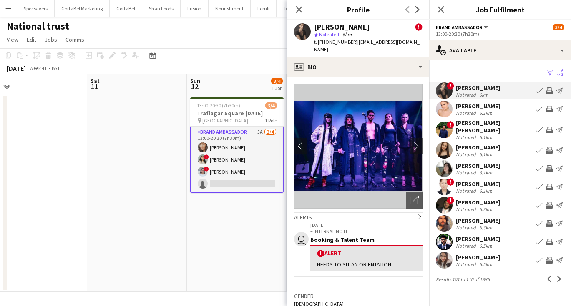
click at [476, 236] on div "[PERSON_NAME]" at bounding box center [478, 240] width 44 height 8
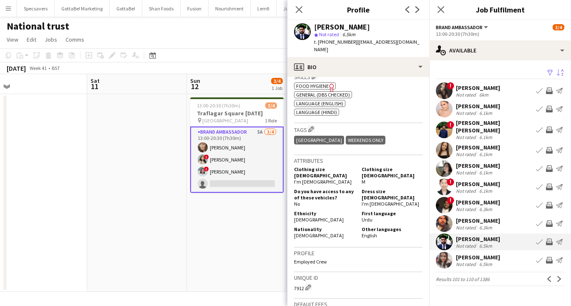
scroll to position [356, 0]
click at [480, 225] on div "6.3km" at bounding box center [485, 228] width 16 height 6
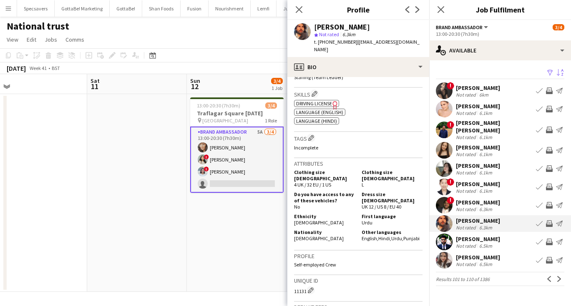
scroll to position [329, 0]
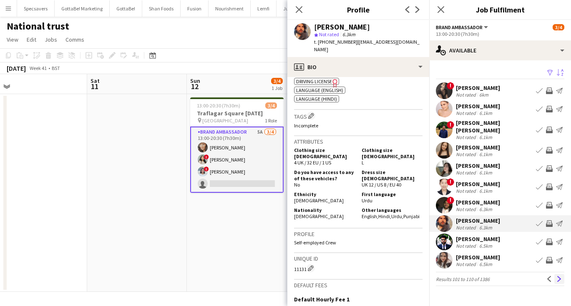
click at [559, 276] on app-icon "Next" at bounding box center [559, 279] width 6 height 6
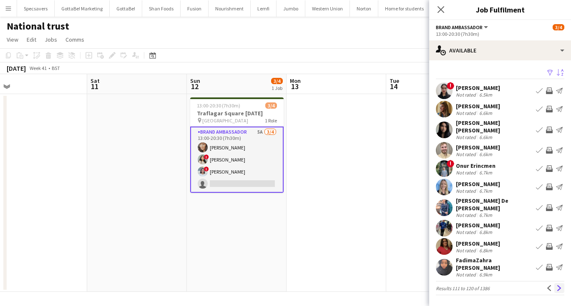
click at [559, 286] on app-icon "Next" at bounding box center [559, 289] width 6 height 6
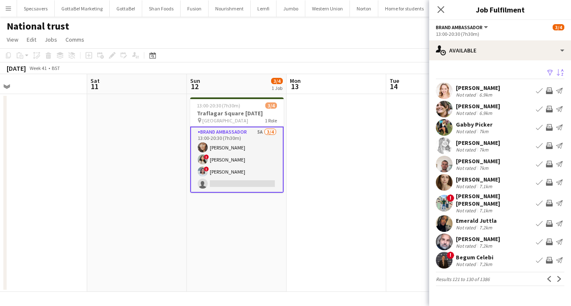
click at [491, 201] on div "[PERSON_NAME] [PERSON_NAME]" at bounding box center [494, 200] width 77 height 15
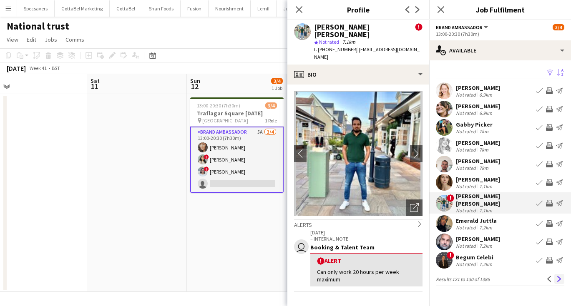
click at [561, 276] on app-icon "Next" at bounding box center [559, 279] width 6 height 6
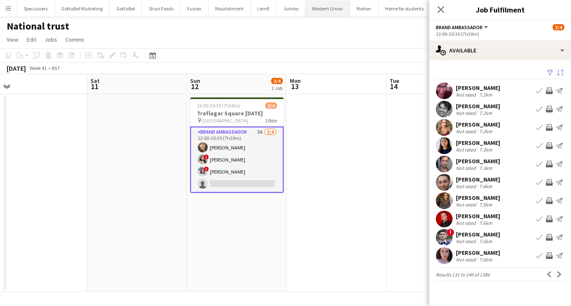
click at [325, 11] on button "Western Union Close" at bounding box center [327, 8] width 45 height 16
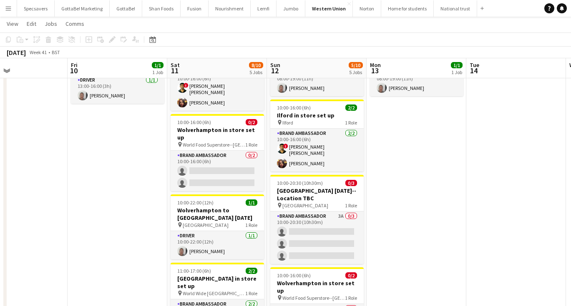
scroll to position [58, 0]
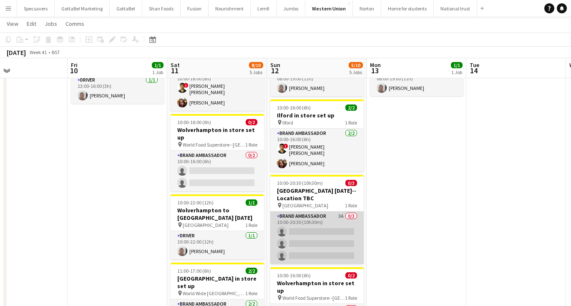
click at [346, 212] on app-card-role "Brand Ambassador 3A 0/3 10:00-20:30 (10h30m) single-neutral-actions single-neut…" at bounding box center [316, 238] width 93 height 53
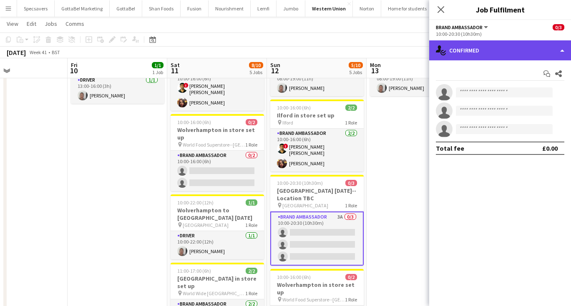
click at [493, 50] on div "single-neutral-actions-check-2 Confirmed" at bounding box center [500, 50] width 142 height 20
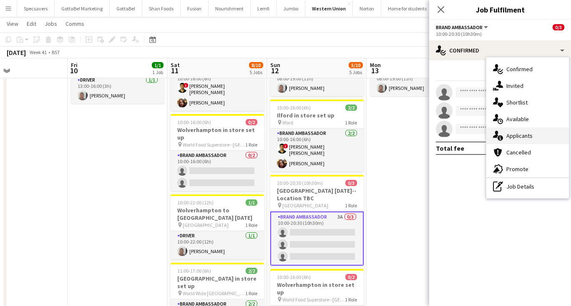
click at [517, 134] on span "Applicants" at bounding box center [519, 136] width 26 height 8
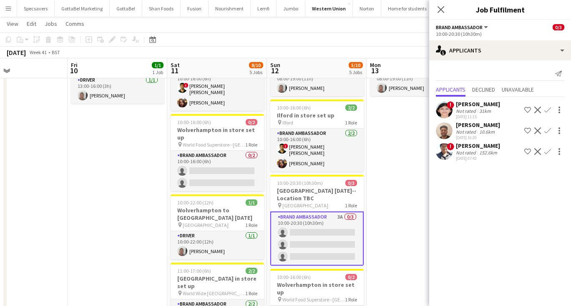
click at [545, 129] on app-icon "Confirm" at bounding box center [547, 131] width 7 height 7
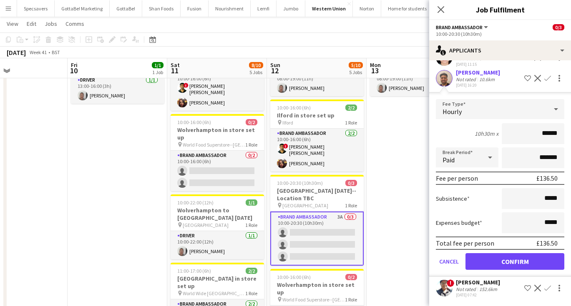
scroll to position [53, 0]
click at [509, 265] on button "Confirm" at bounding box center [514, 261] width 99 height 17
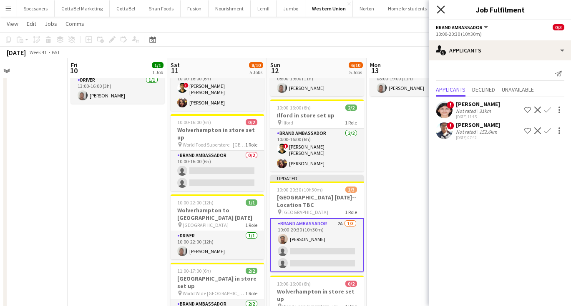
click at [440, 9] on icon at bounding box center [440, 9] width 8 height 8
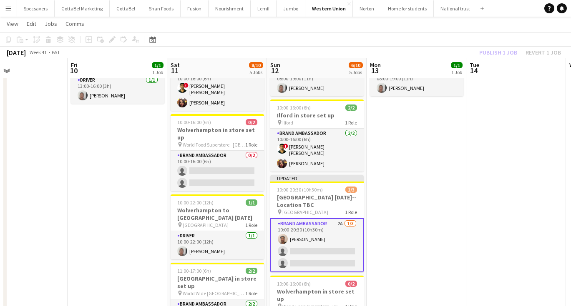
click at [398, 156] on app-date-cell "08:00-19:00 (11h) 1/1 Wembley [DATE] pin Wembley 1 Role Driver [DATE] 08:00-19:…" at bounding box center [416, 242] width 100 height 415
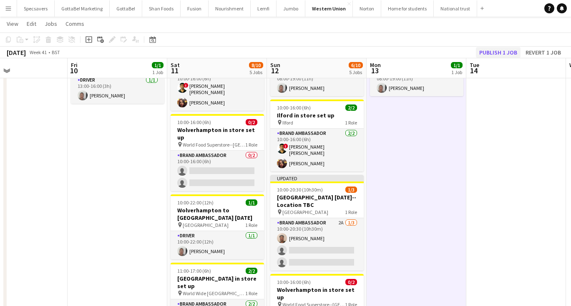
click at [492, 55] on button "Publish 1 job" at bounding box center [498, 52] width 45 height 11
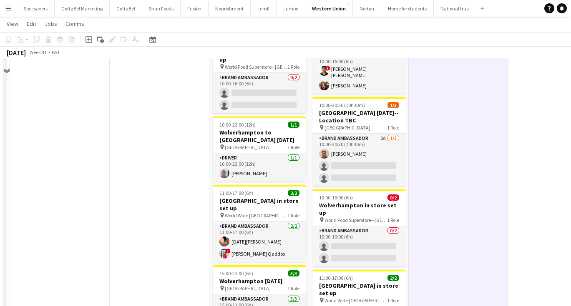
scroll to position [57, 0]
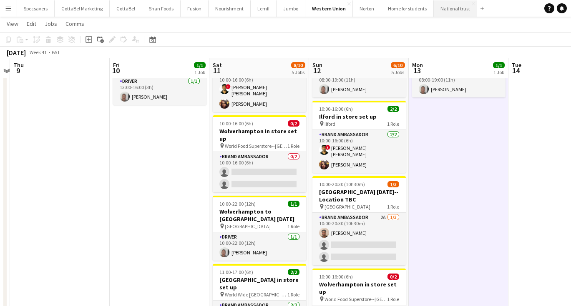
click at [456, 10] on button "National trust Close" at bounding box center [455, 8] width 43 height 16
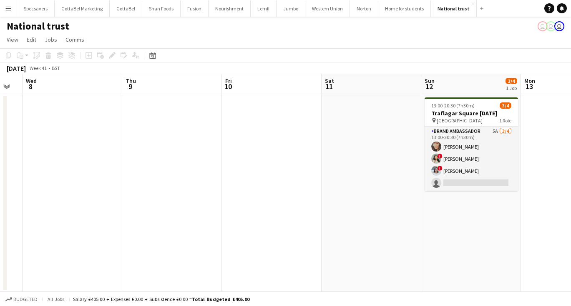
scroll to position [0, 264]
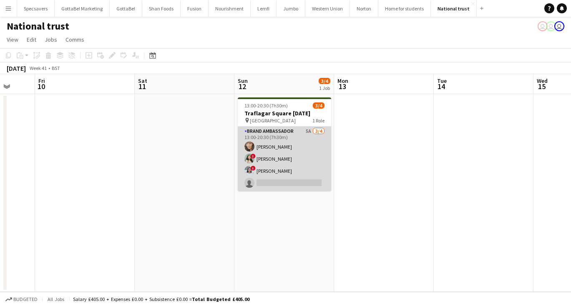
click at [261, 160] on app-card-role "Brand Ambassador 5A [DATE] 13:00-20:30 (7h30m) [PERSON_NAME] ! [PERSON_NAME] ! …" at bounding box center [284, 159] width 93 height 65
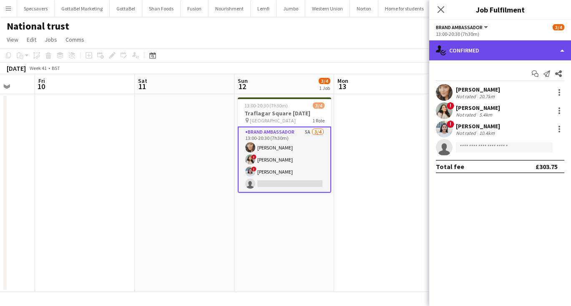
click at [490, 47] on div "single-neutral-actions-check-2 Confirmed" at bounding box center [500, 50] width 142 height 20
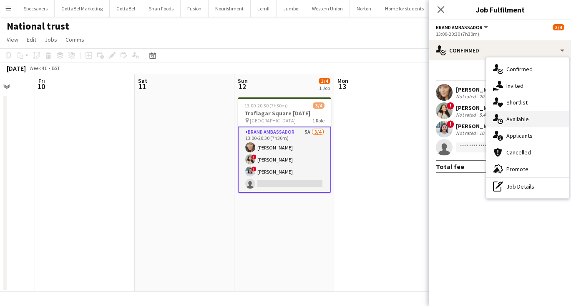
click at [511, 118] on span "Available" at bounding box center [517, 119] width 23 height 8
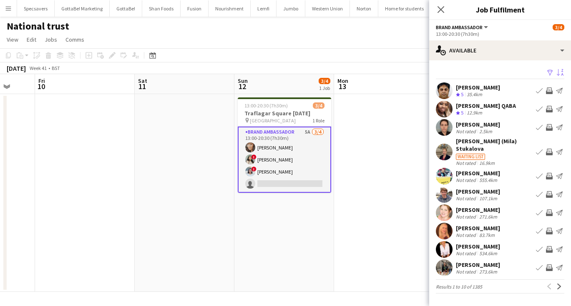
click at [555, 75] on button "Sort asc" at bounding box center [559, 73] width 10 height 10
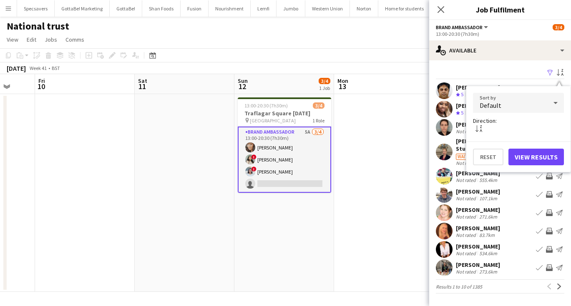
click at [551, 105] on icon at bounding box center [555, 103] width 10 height 17
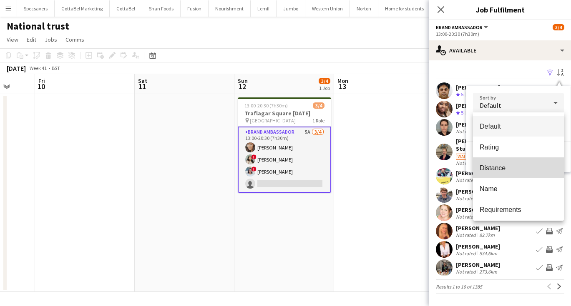
click at [526, 168] on span "Distance" at bounding box center [518, 168] width 78 height 8
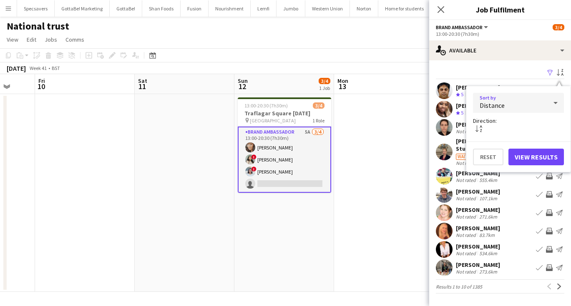
click at [542, 155] on button "View Results" at bounding box center [535, 157] width 55 height 17
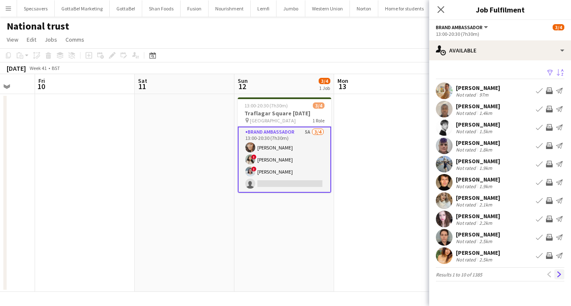
click at [558, 272] on app-icon "Next" at bounding box center [559, 275] width 6 height 6
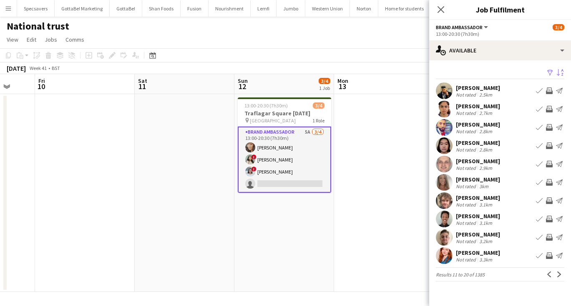
click at [558, 272] on app-icon "Next" at bounding box center [559, 275] width 6 height 6
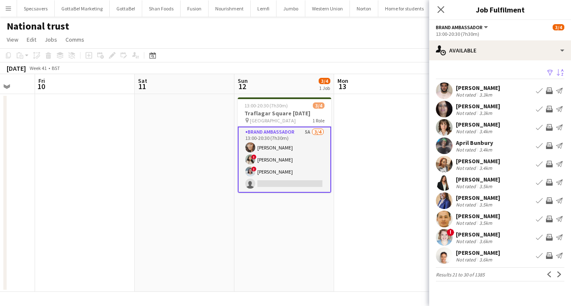
click at [558, 272] on app-icon "Next" at bounding box center [559, 275] width 6 height 6
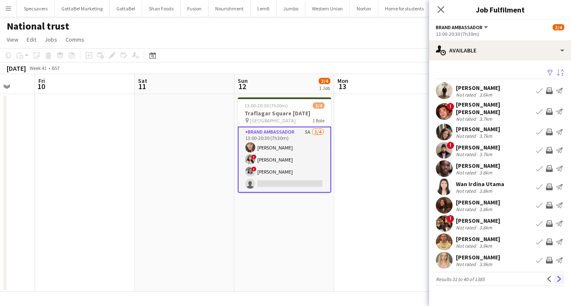
click at [559, 276] on app-icon "Next" at bounding box center [559, 279] width 6 height 6
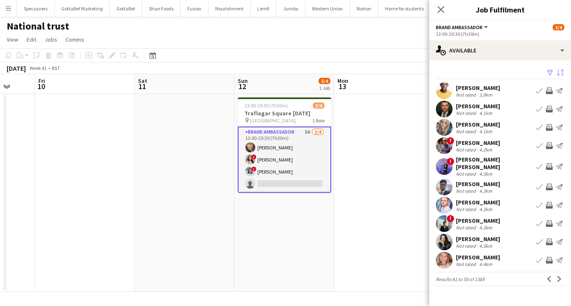
click at [559, 276] on app-icon "Next" at bounding box center [559, 279] width 6 height 6
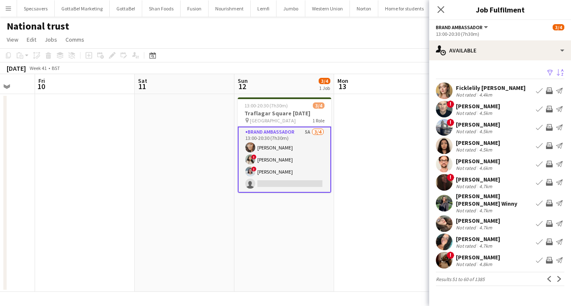
click at [559, 276] on app-icon "Next" at bounding box center [559, 279] width 6 height 6
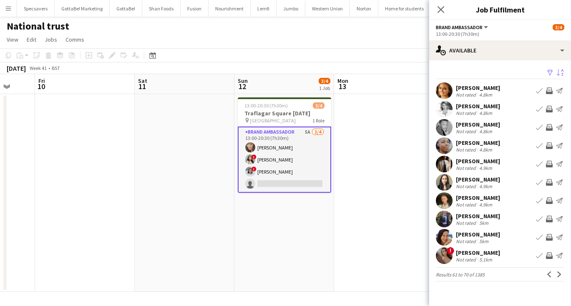
click at [559, 274] on app-icon "Next" at bounding box center [559, 275] width 6 height 6
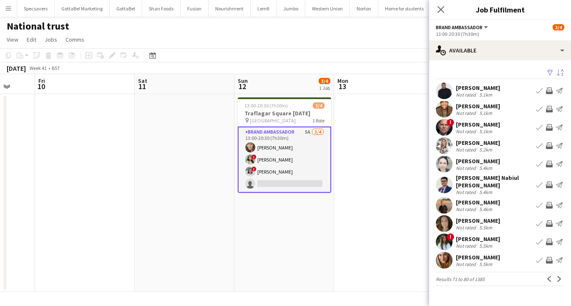
click at [559, 276] on app-icon "Next" at bounding box center [559, 279] width 6 height 6
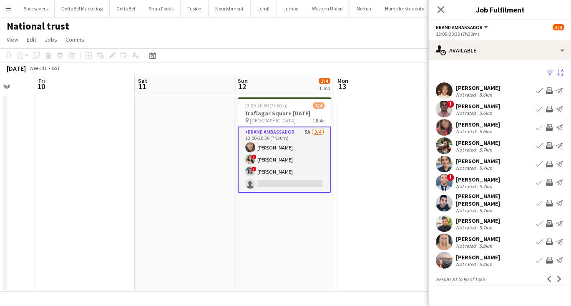
click at [559, 276] on app-icon "Next" at bounding box center [559, 279] width 6 height 6
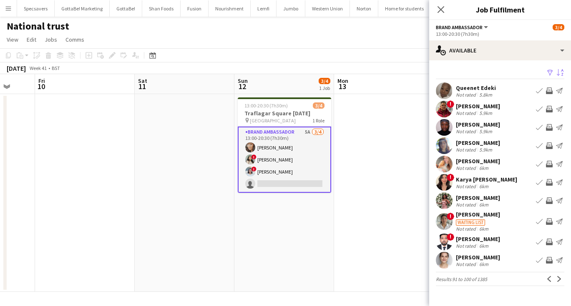
click at [559, 274] on button "Next" at bounding box center [559, 279] width 10 height 10
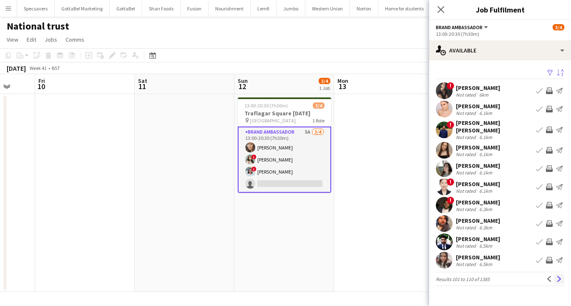
click at [559, 278] on button "Next" at bounding box center [559, 279] width 10 height 10
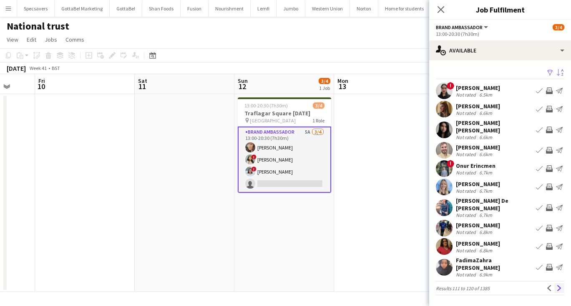
click at [558, 286] on app-icon "Next" at bounding box center [559, 289] width 6 height 6
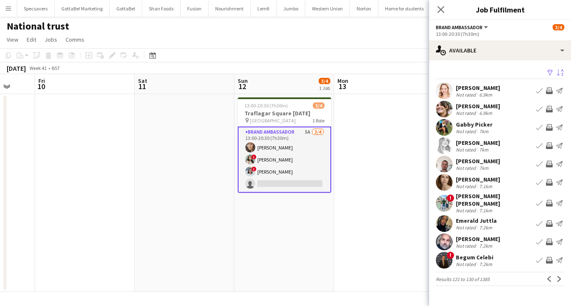
click at [558, 276] on app-icon "Next" at bounding box center [559, 279] width 6 height 6
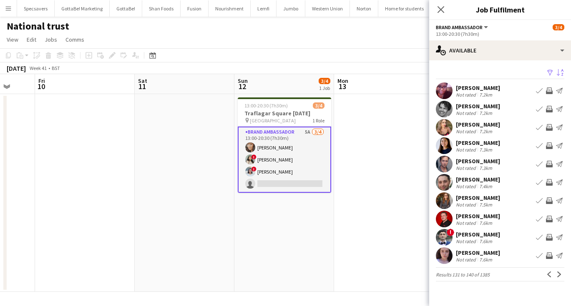
click at [558, 273] on app-icon "Next" at bounding box center [559, 275] width 6 height 6
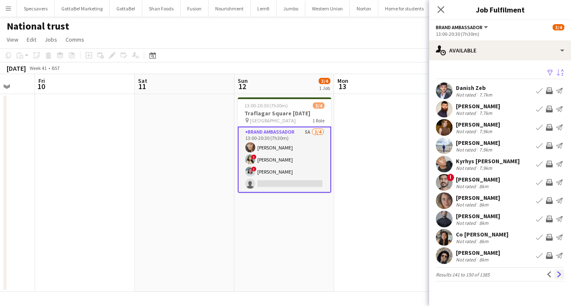
click at [559, 274] on app-icon "Next" at bounding box center [559, 275] width 6 height 6
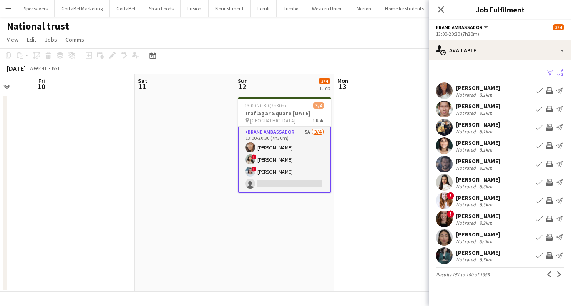
click at [495, 131] on div "Not rated 8.1km" at bounding box center [478, 131] width 44 height 6
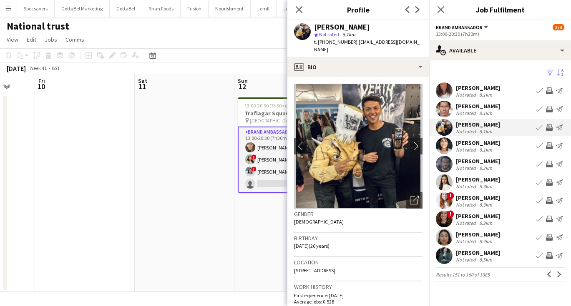
scroll to position [0, 0]
click at [562, 276] on button "Next" at bounding box center [559, 275] width 10 height 10
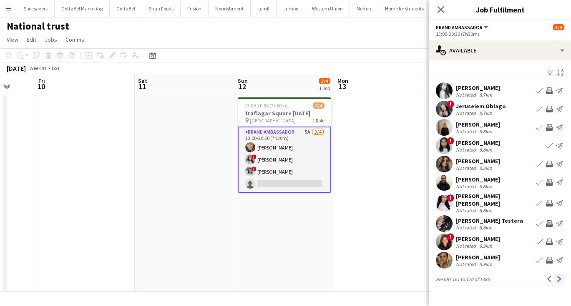
click at [556, 274] on button "Next" at bounding box center [559, 279] width 10 height 10
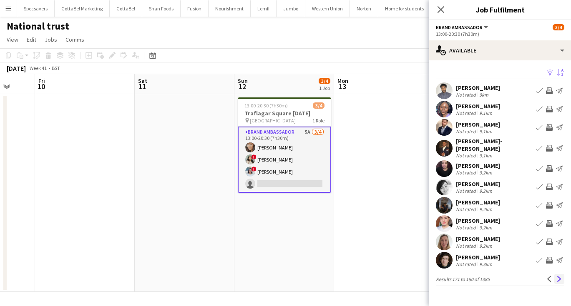
click at [560, 276] on app-icon "Next" at bounding box center [559, 279] width 6 height 6
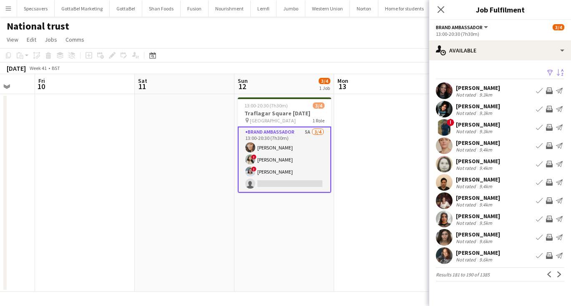
click at [489, 126] on div "[PERSON_NAME]" at bounding box center [478, 125] width 44 height 8
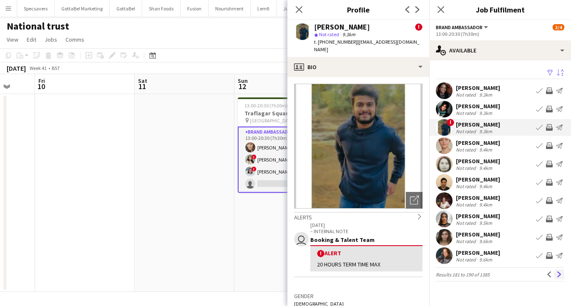
click at [561, 272] on app-icon "Next" at bounding box center [559, 275] width 6 height 6
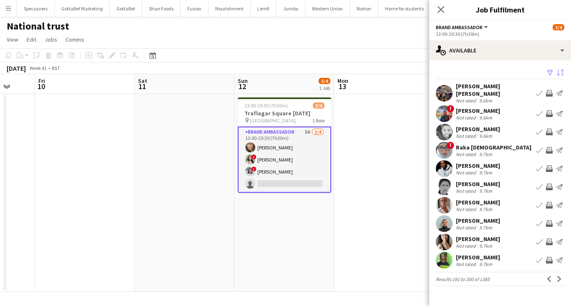
click at [479, 108] on div "[PERSON_NAME]" at bounding box center [478, 111] width 44 height 8
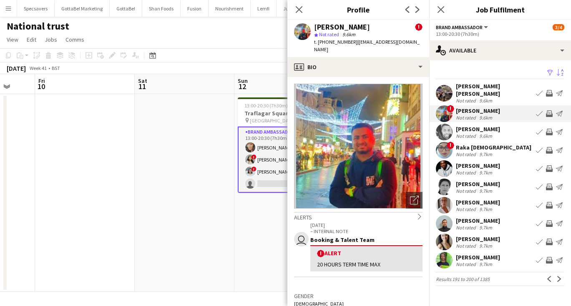
click at [475, 98] on div "Not rated" at bounding box center [467, 101] width 22 height 6
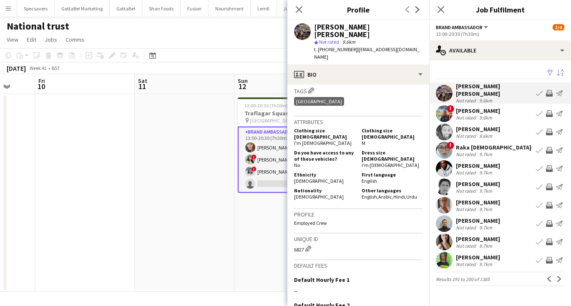
scroll to position [387, 0]
click at [491, 115] on div "9.6km" at bounding box center [485, 118] width 16 height 6
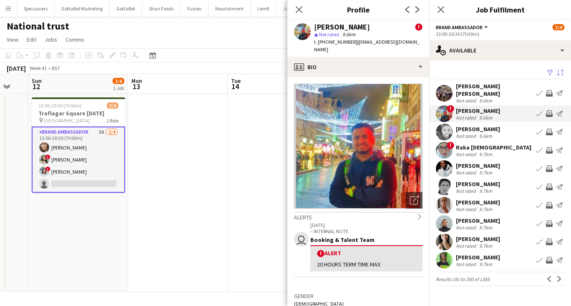
scroll to position [0, 253]
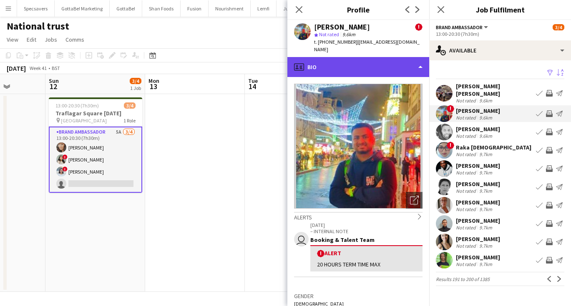
click at [349, 58] on div "profile Bio" at bounding box center [358, 67] width 142 height 20
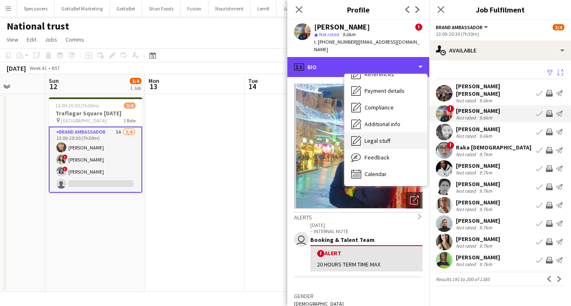
scroll to position [95, 0]
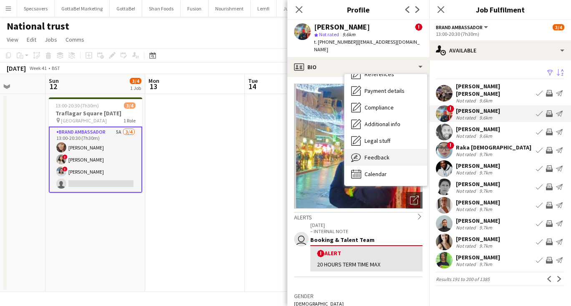
click at [376, 149] on div "Feedback Feedback" at bounding box center [385, 157] width 83 height 17
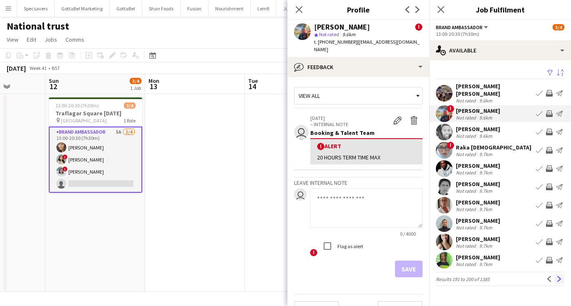
click at [559, 276] on app-icon "Next" at bounding box center [559, 279] width 6 height 6
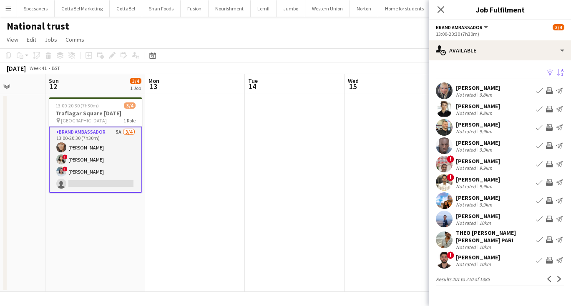
click at [341, 35] on app-page-menu "View Day view expanded Day view collapsed Month view Date picker Jump to [DATE]…" at bounding box center [285, 41] width 571 height 16
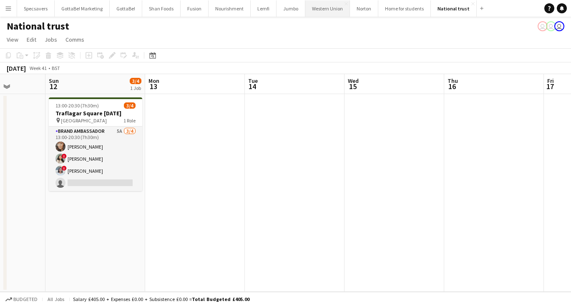
click at [328, 15] on button "Western Union Close" at bounding box center [327, 8] width 45 height 16
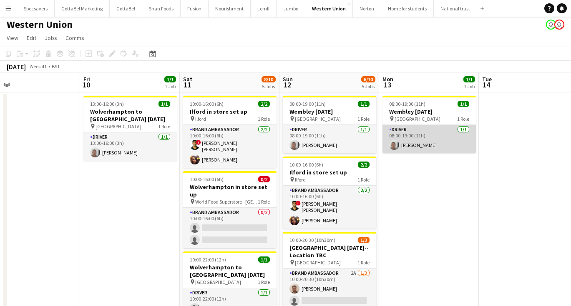
scroll to position [0, 327]
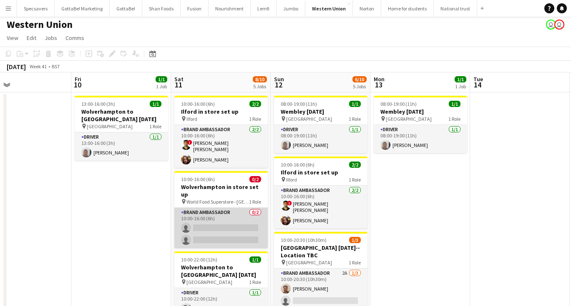
click at [243, 209] on app-card-role "Brand Ambassador 0/2 10:00-16:00 (6h) single-neutral-actions single-neutral-act…" at bounding box center [220, 228] width 93 height 40
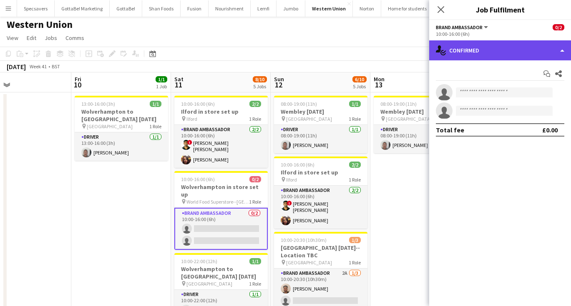
click at [487, 50] on div "single-neutral-actions-check-2 Confirmed" at bounding box center [500, 50] width 142 height 20
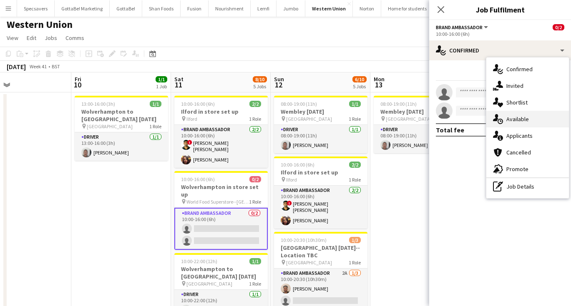
click at [516, 118] on span "Available" at bounding box center [517, 119] width 23 height 8
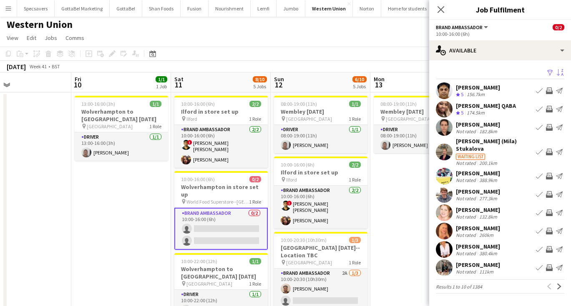
click at [562, 68] on button "Sort asc" at bounding box center [559, 73] width 10 height 10
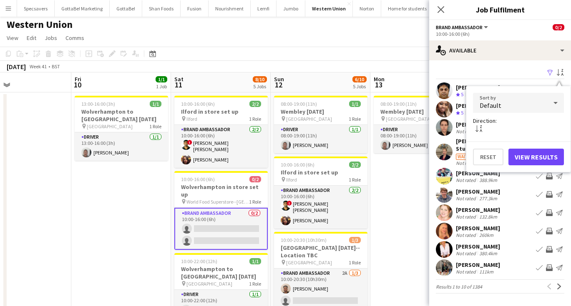
click at [533, 106] on div "Default" at bounding box center [510, 103] width 74 height 20
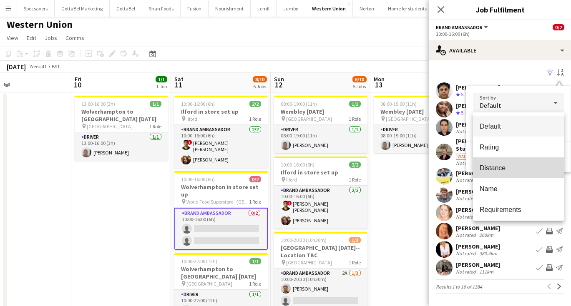
click at [512, 162] on mat-option "Distance" at bounding box center [518, 168] width 91 height 21
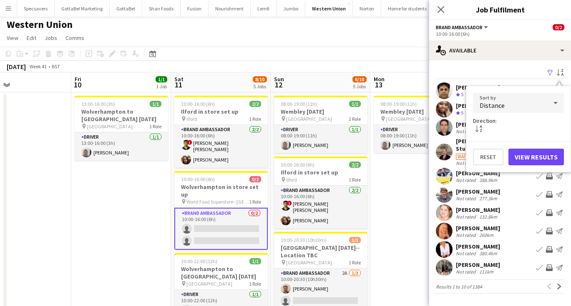
click at [530, 161] on button "View Results" at bounding box center [535, 157] width 55 height 17
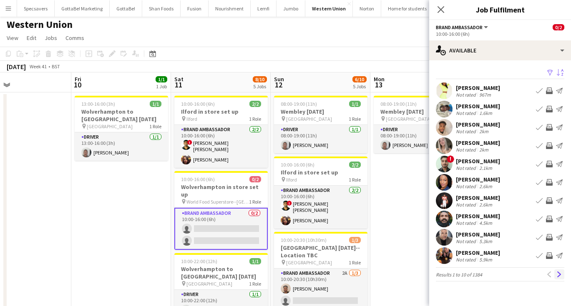
click at [559, 273] on app-icon "Next" at bounding box center [559, 275] width 6 height 6
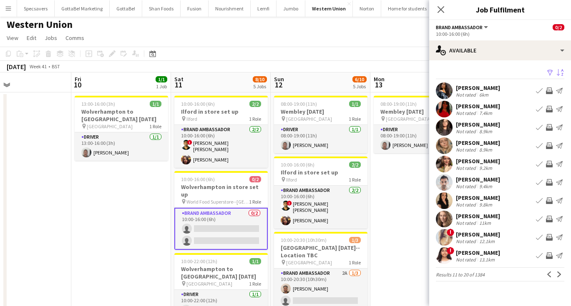
click at [123, 36] on app-page-menu "View Day view expanded Day view collapsed Month view Date picker Jump to [DATE]…" at bounding box center [285, 39] width 571 height 16
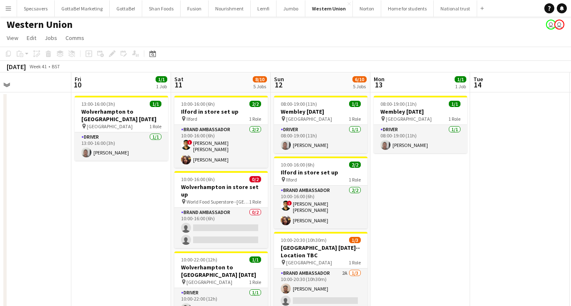
click at [8, 4] on button "Menu" at bounding box center [8, 8] width 17 height 17
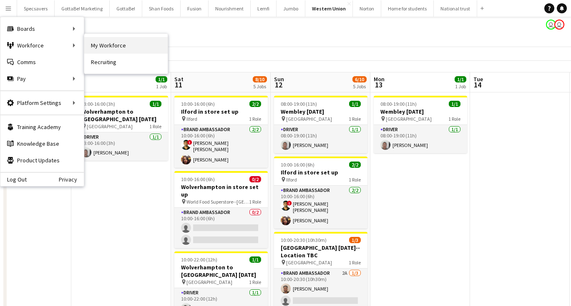
click at [96, 43] on link "My Workforce" at bounding box center [125, 45] width 83 height 17
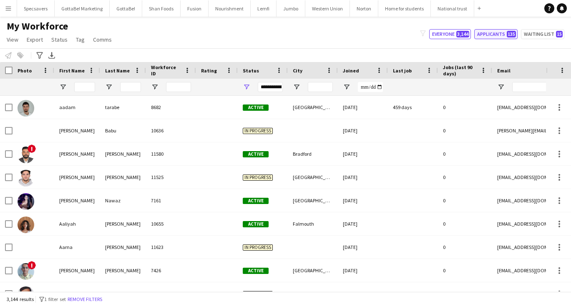
click at [502, 34] on button "Applicants 135" at bounding box center [495, 34] width 43 height 10
type input "**********"
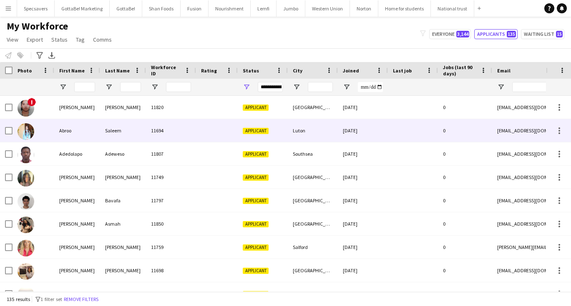
click at [116, 126] on div "Saleem" at bounding box center [123, 130] width 46 height 23
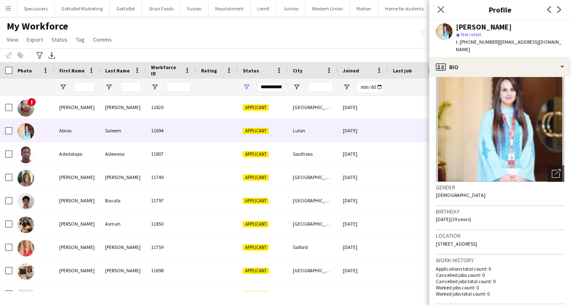
scroll to position [29, 0]
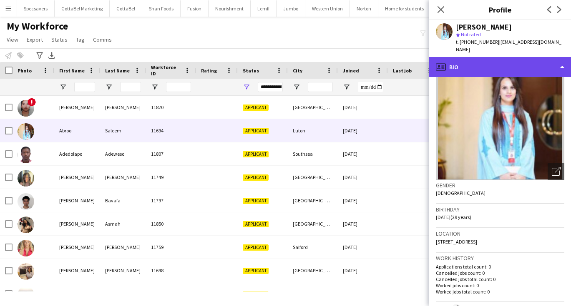
click at [494, 62] on div "profile Bio" at bounding box center [500, 67] width 142 height 20
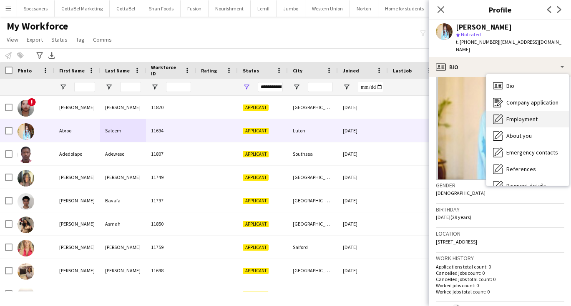
click at [514, 115] on span "Employment" at bounding box center [521, 119] width 31 height 8
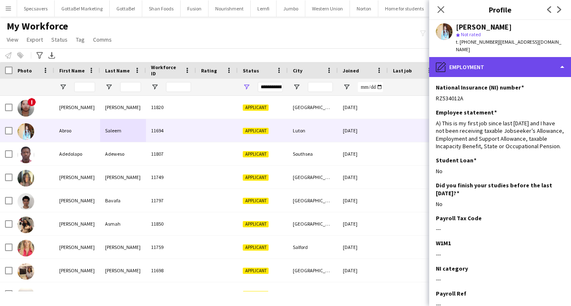
click at [488, 66] on div "pencil4 Employment" at bounding box center [500, 67] width 142 height 20
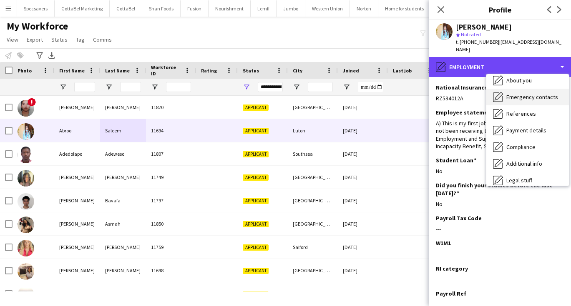
scroll to position [60, 0]
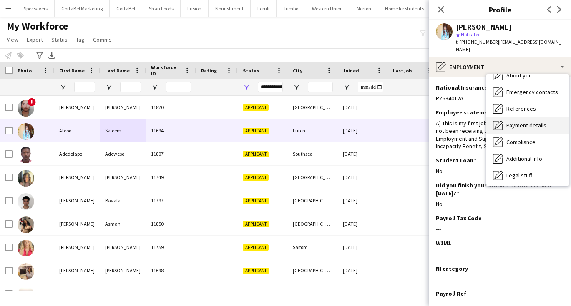
click at [515, 122] on span "Payment details" at bounding box center [526, 126] width 40 height 8
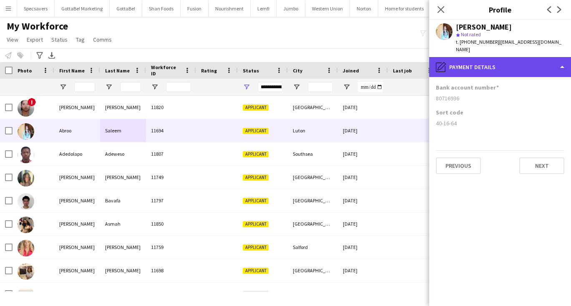
click at [477, 64] on div "pencil4 Payment details" at bounding box center [500, 67] width 142 height 20
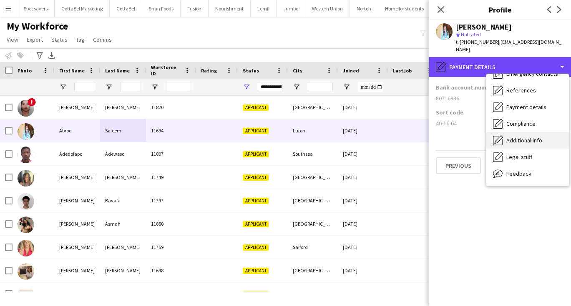
scroll to position [81, 0]
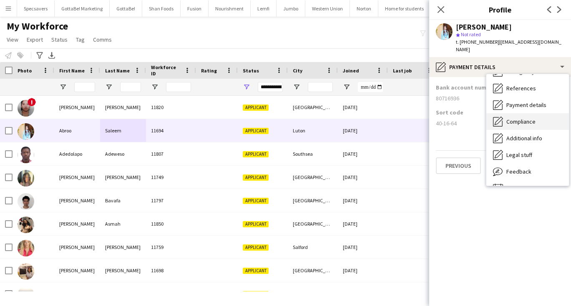
click at [521, 119] on div "Compliance Compliance" at bounding box center [527, 121] width 83 height 17
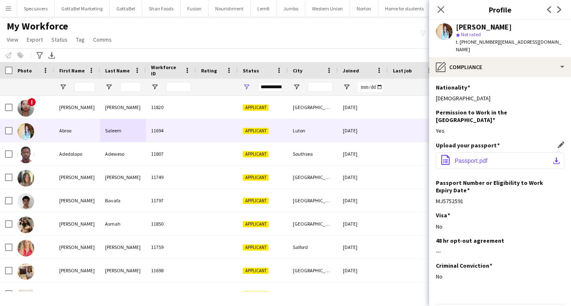
click at [558, 158] on app-icon "download-bottom" at bounding box center [556, 161] width 7 height 7
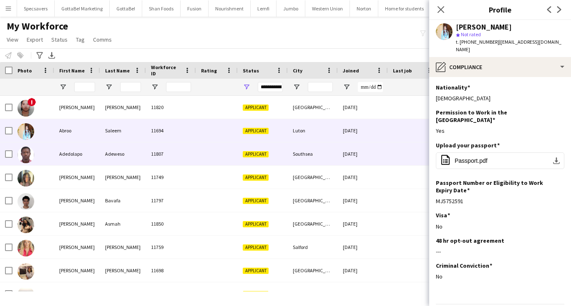
click at [149, 155] on div "11807" at bounding box center [171, 154] width 50 height 23
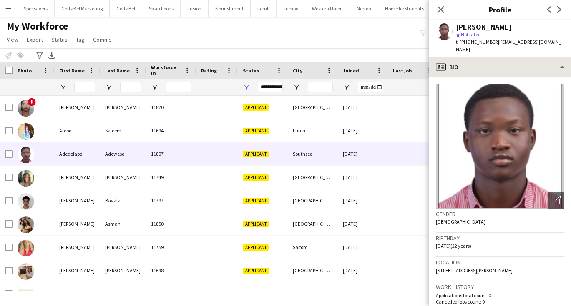
scroll to position [0, 0]
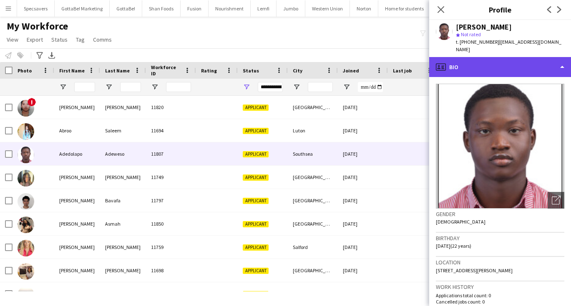
click at [513, 62] on div "profile Bio" at bounding box center [500, 67] width 142 height 20
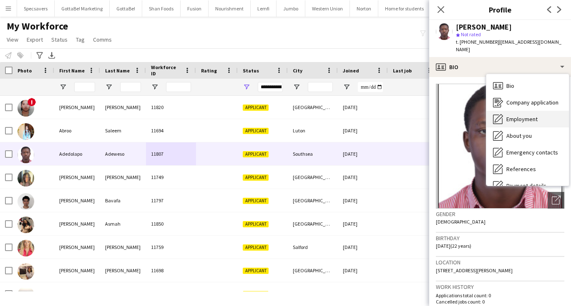
click at [519, 117] on div "Employment Employment" at bounding box center [527, 119] width 83 height 17
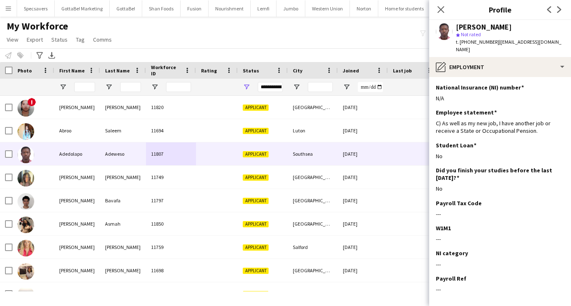
drag, startPoint x: 496, startPoint y: 42, endPoint x: 549, endPoint y: 46, distance: 53.1
click at [549, 46] on div "[PERSON_NAME] star Not rated t. [PHONE_NUMBER] | [EMAIL_ADDRESS][DOMAIN_NAME]" at bounding box center [500, 38] width 142 height 37
copy span "[EMAIL_ADDRESS][DOMAIN_NAME]"
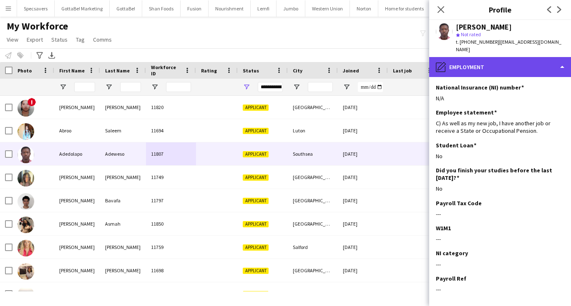
click at [525, 57] on div "pencil4 Employment" at bounding box center [500, 67] width 142 height 20
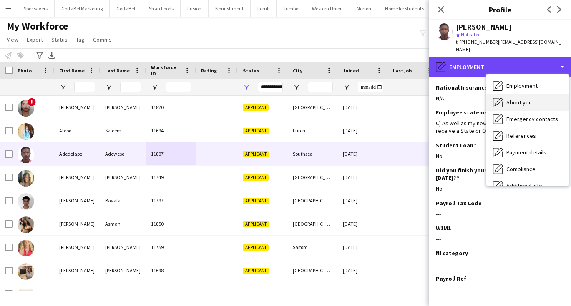
scroll to position [34, 0]
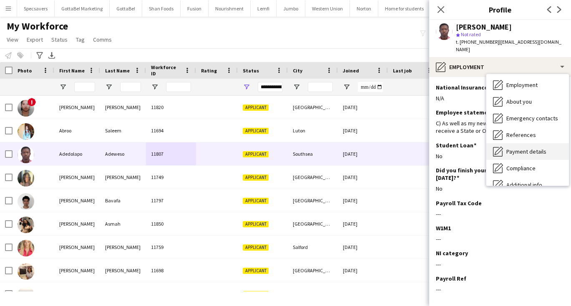
click at [529, 148] on div "Payment details Payment details" at bounding box center [527, 151] width 83 height 17
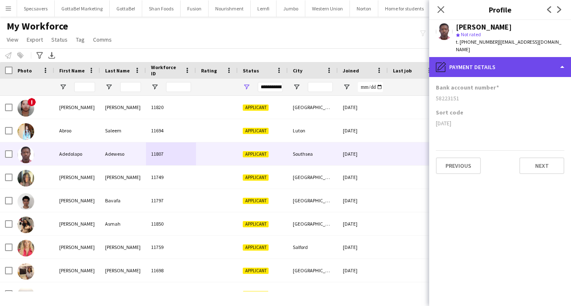
click at [503, 58] on div "pencil4 Payment details" at bounding box center [500, 67] width 142 height 20
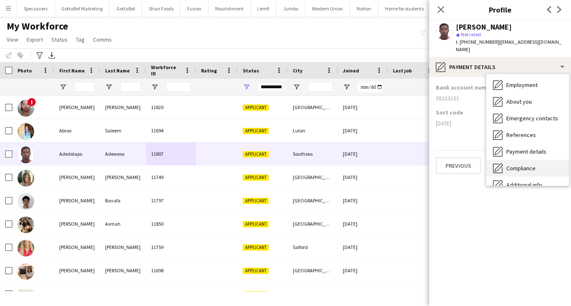
click at [526, 165] on span "Compliance" at bounding box center [520, 169] width 29 height 8
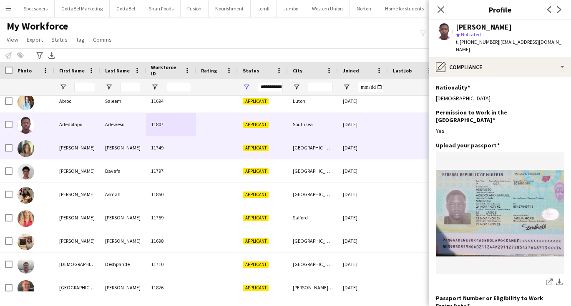
scroll to position [30, 0]
click at [133, 156] on div "[PERSON_NAME]" at bounding box center [123, 147] width 46 height 23
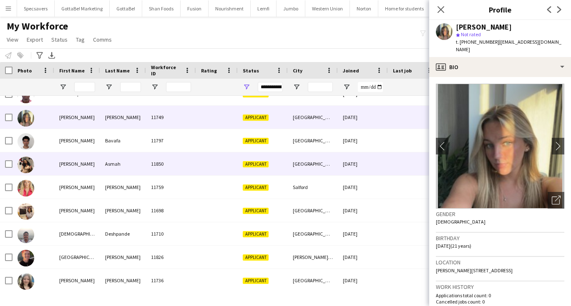
scroll to position [65, 0]
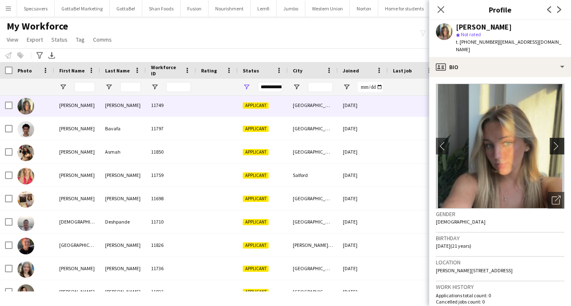
click at [561, 142] on app-icon "chevron-right" at bounding box center [557, 146] width 13 height 9
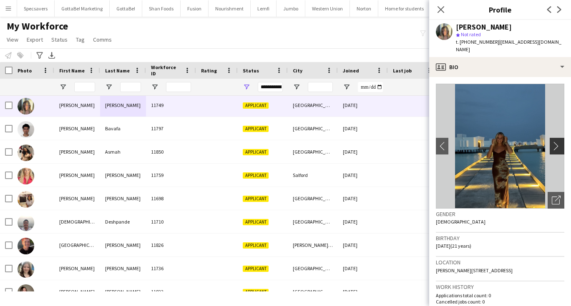
click at [561, 142] on app-icon "chevron-right" at bounding box center [557, 146] width 13 height 9
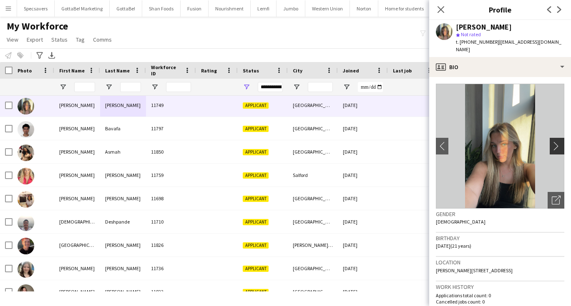
click at [561, 142] on app-icon "chevron-right" at bounding box center [557, 146] width 13 height 9
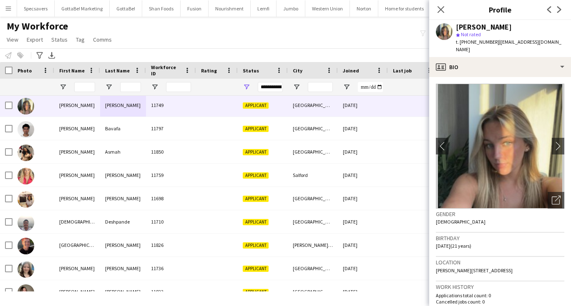
scroll to position [5, 0]
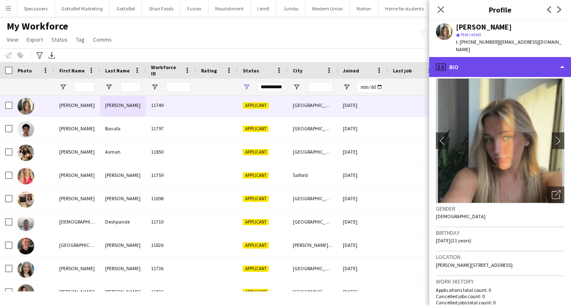
click at [502, 59] on div "profile Bio" at bounding box center [500, 67] width 142 height 20
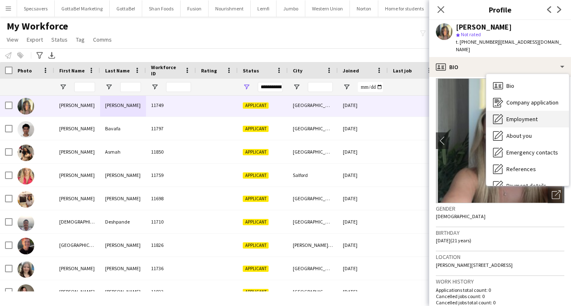
click at [512, 111] on div "Employment Employment" at bounding box center [527, 119] width 83 height 17
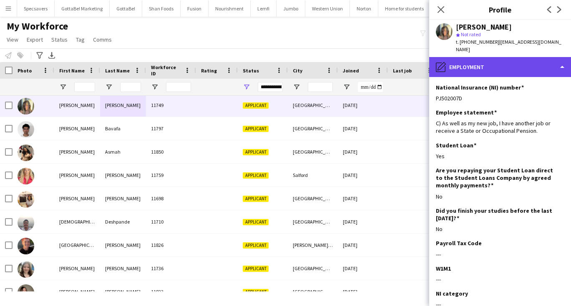
click at [481, 58] on div "pencil4 Employment" at bounding box center [500, 67] width 142 height 20
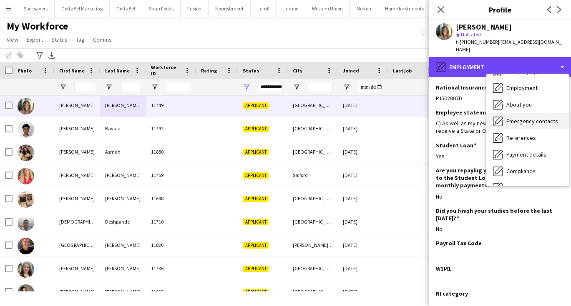
scroll to position [32, 0]
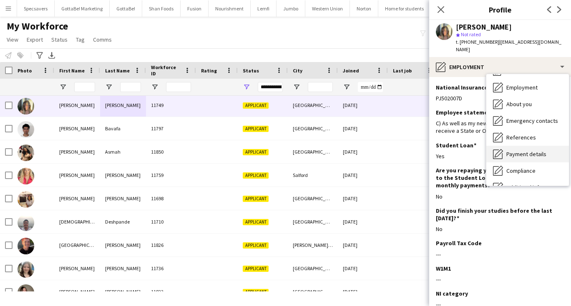
click at [526, 150] on span "Payment details" at bounding box center [526, 154] width 40 height 8
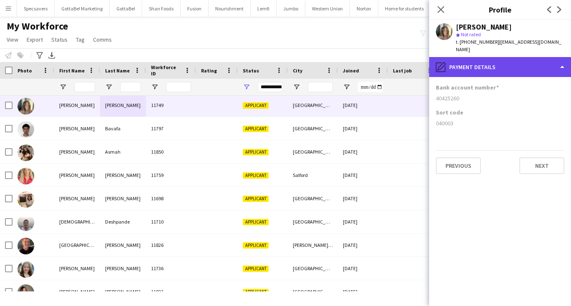
click at [483, 57] on div "pencil4 Payment details" at bounding box center [500, 67] width 142 height 20
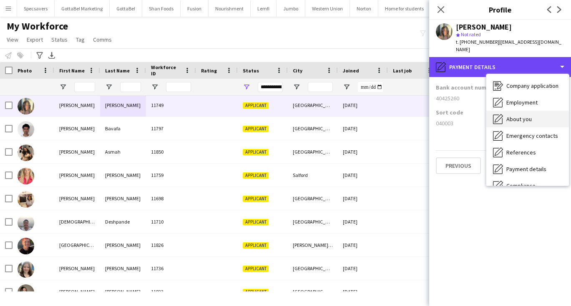
scroll to position [6, 0]
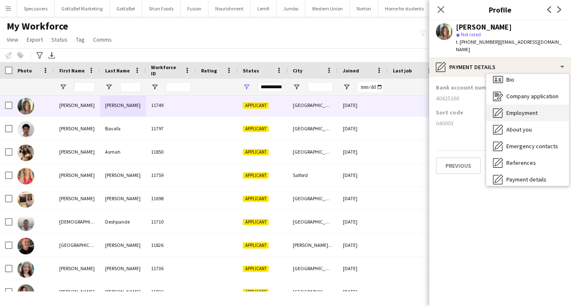
click at [511, 109] on span "Employment" at bounding box center [521, 113] width 31 height 8
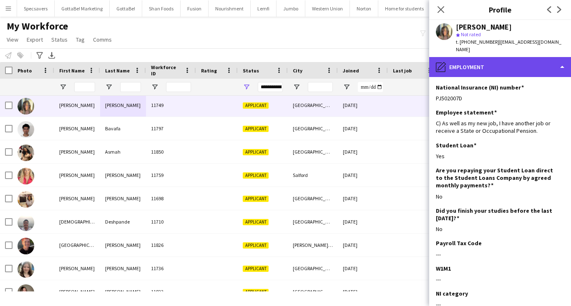
click at [461, 62] on div "pencil4 Employment" at bounding box center [500, 67] width 142 height 20
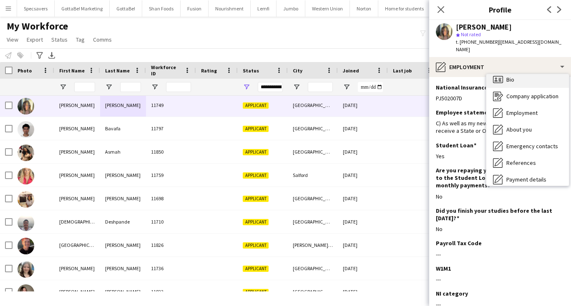
click at [507, 76] on span "Bio" at bounding box center [510, 80] width 8 height 8
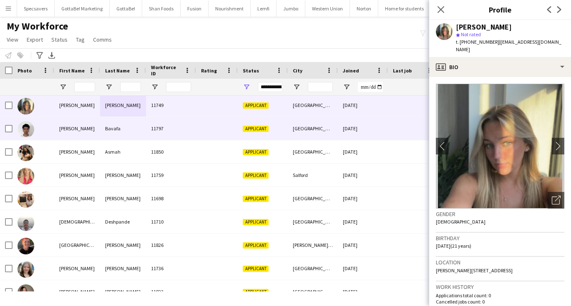
click at [190, 136] on div "11797" at bounding box center [171, 128] width 50 height 23
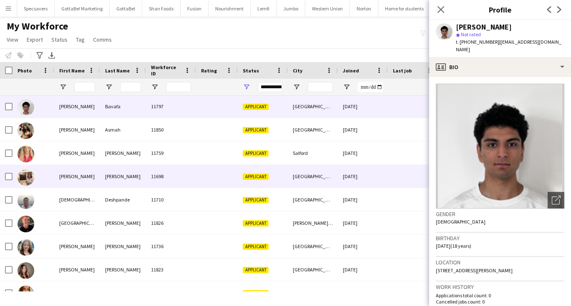
scroll to position [96, 0]
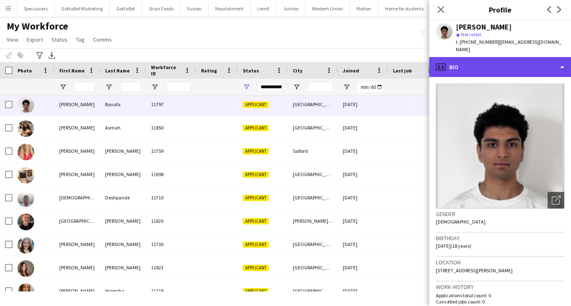
click at [481, 57] on div "profile Bio" at bounding box center [500, 67] width 142 height 20
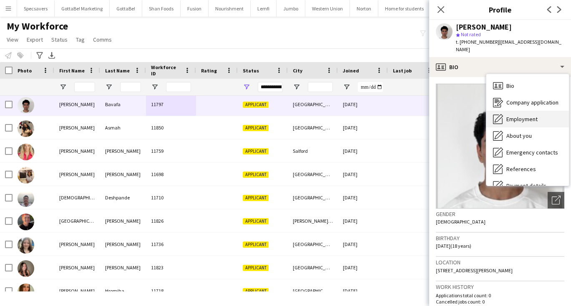
click at [505, 111] on div "Employment Employment" at bounding box center [527, 119] width 83 height 17
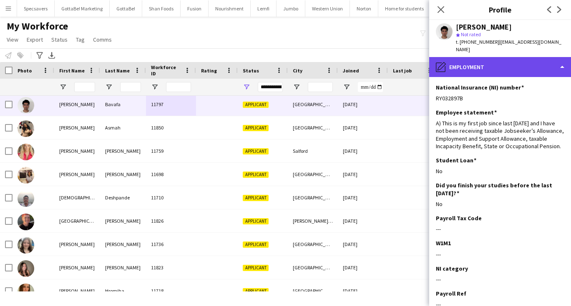
click at [481, 63] on div "pencil4 Employment" at bounding box center [500, 67] width 142 height 20
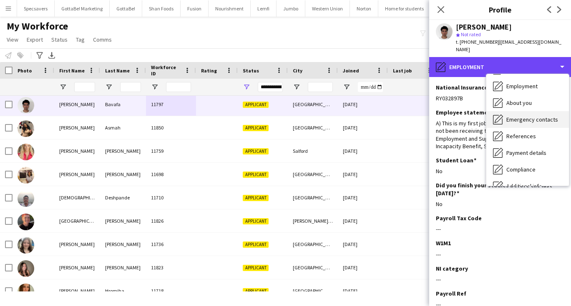
scroll to position [33, 0]
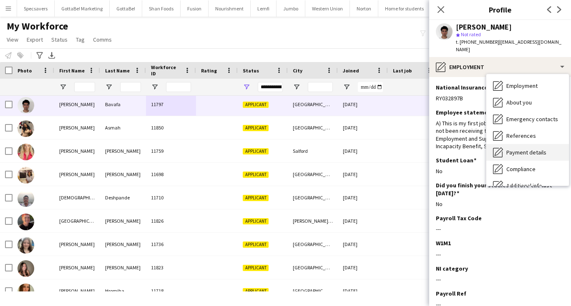
click at [534, 149] on span "Payment details" at bounding box center [526, 153] width 40 height 8
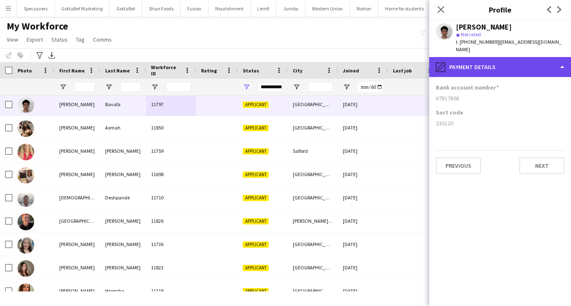
click at [467, 57] on div "pencil4 Payment details" at bounding box center [500, 67] width 142 height 20
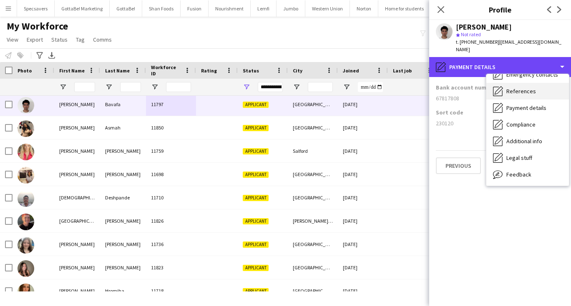
scroll to position [95, 0]
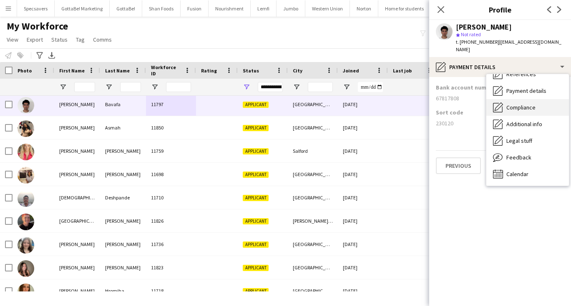
click at [509, 104] on span "Compliance" at bounding box center [520, 108] width 29 height 8
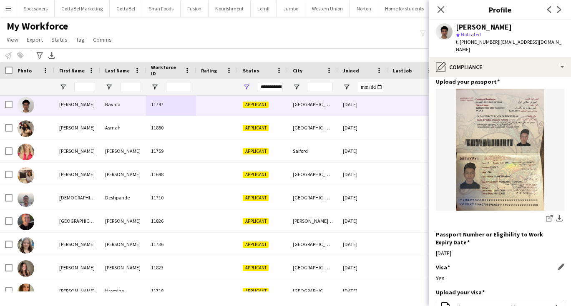
scroll to position [68, 0]
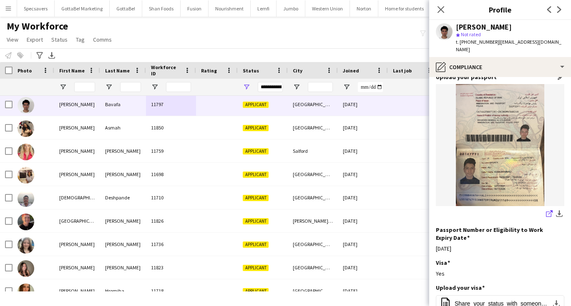
click at [549, 211] on icon "share-external-link-1" at bounding box center [549, 214] width 7 height 7
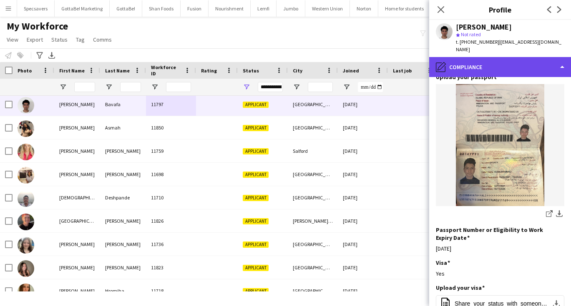
click at [479, 58] on div "pencil4 Compliance" at bounding box center [500, 67] width 142 height 20
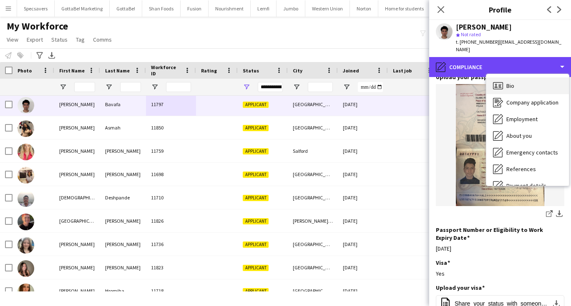
scroll to position [0, 0]
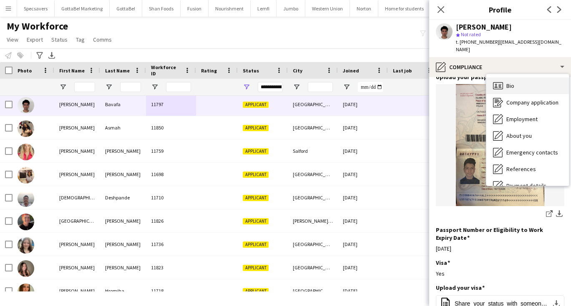
click at [511, 82] on span "Bio" at bounding box center [510, 86] width 8 height 8
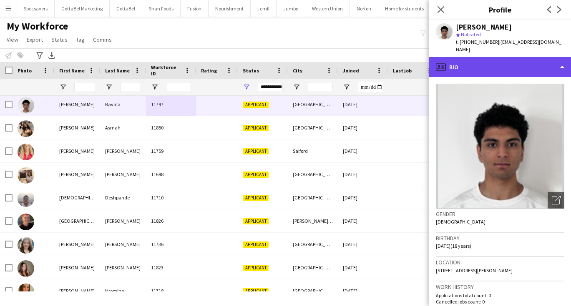
click at [502, 57] on div "profile Bio" at bounding box center [500, 67] width 142 height 20
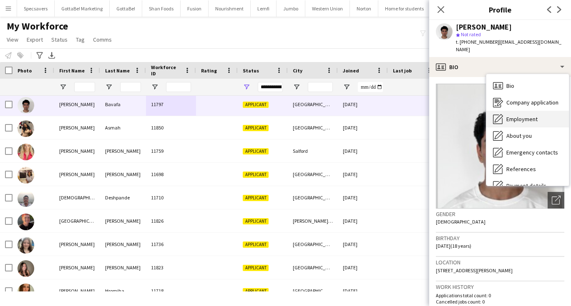
click at [527, 115] on span "Employment" at bounding box center [521, 119] width 31 height 8
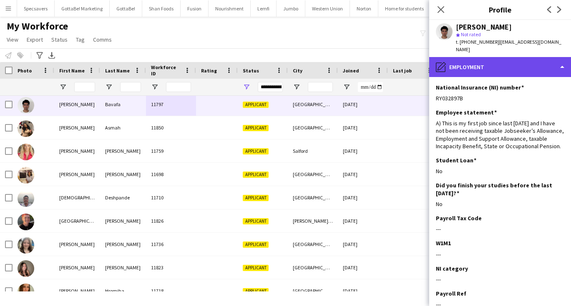
click at [467, 60] on div "pencil4 Employment" at bounding box center [500, 67] width 142 height 20
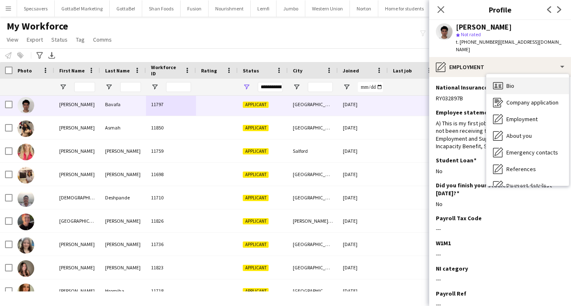
click at [500, 81] on icon "Bio" at bounding box center [498, 86] width 10 height 10
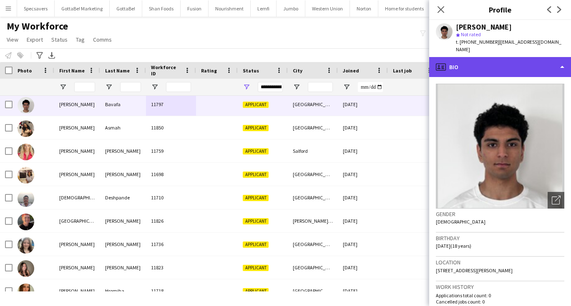
click at [480, 62] on div "profile Bio" at bounding box center [500, 67] width 142 height 20
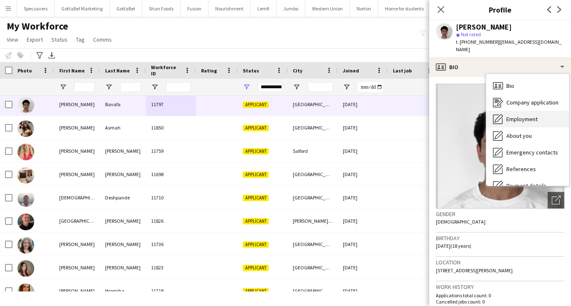
click at [513, 115] on span "Employment" at bounding box center [521, 119] width 31 height 8
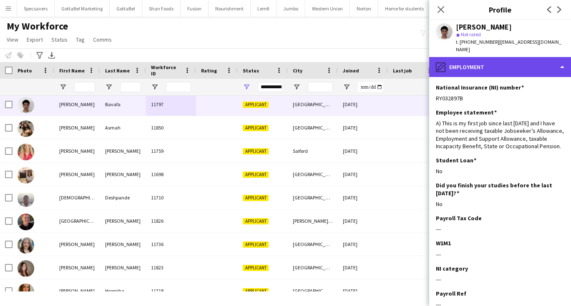
click at [480, 57] on div "pencil4 Employment" at bounding box center [500, 67] width 142 height 20
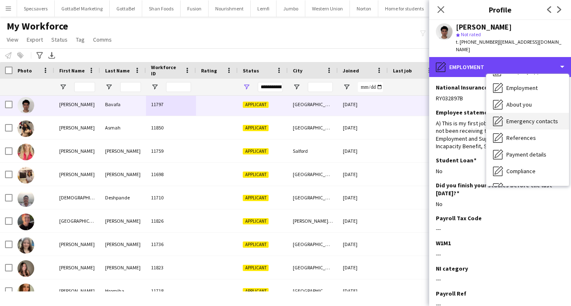
scroll to position [32, 0]
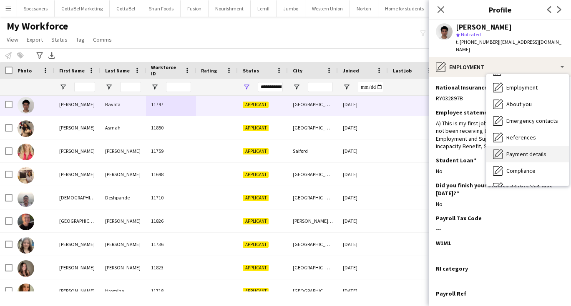
click at [517, 150] on span "Payment details" at bounding box center [526, 154] width 40 height 8
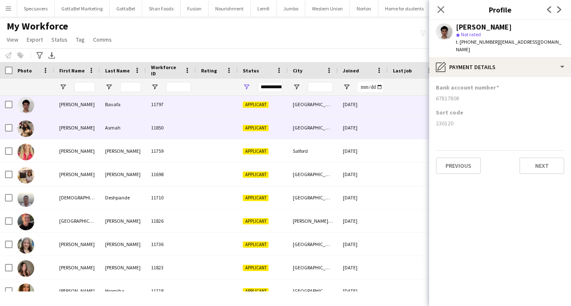
click at [200, 128] on div at bounding box center [217, 127] width 42 height 23
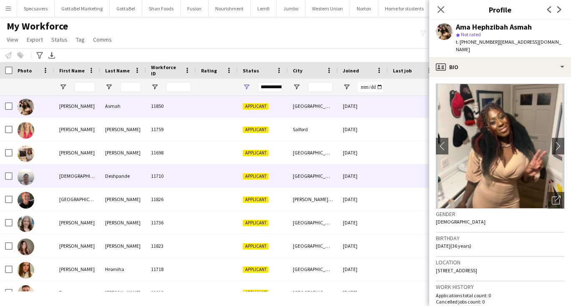
scroll to position [119, 0]
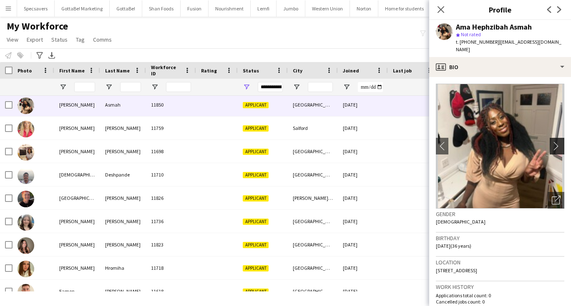
click at [558, 142] on app-icon "chevron-right" at bounding box center [557, 146] width 13 height 9
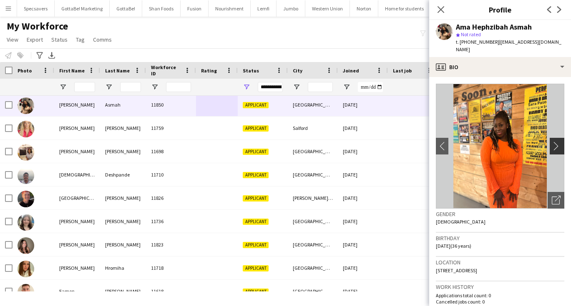
click at [558, 142] on app-icon "chevron-right" at bounding box center [557, 146] width 13 height 9
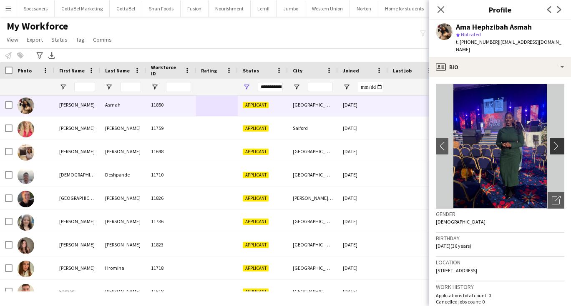
click at [558, 142] on app-icon "chevron-right" at bounding box center [557, 146] width 13 height 9
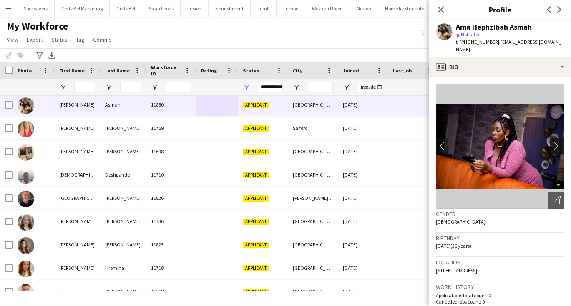
click at [560, 142] on app-icon "chevron-right" at bounding box center [557, 146] width 13 height 9
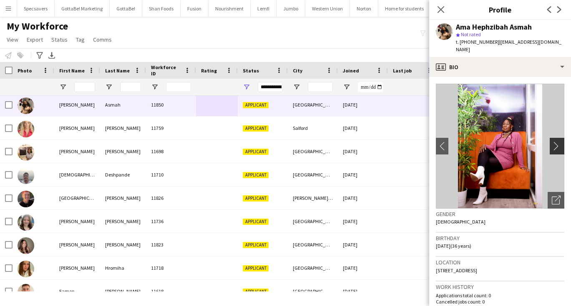
click at [560, 142] on app-icon "chevron-right" at bounding box center [557, 146] width 13 height 9
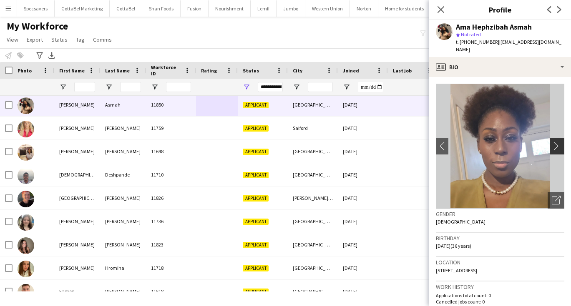
click at [554, 142] on app-icon "chevron-right" at bounding box center [557, 146] width 13 height 9
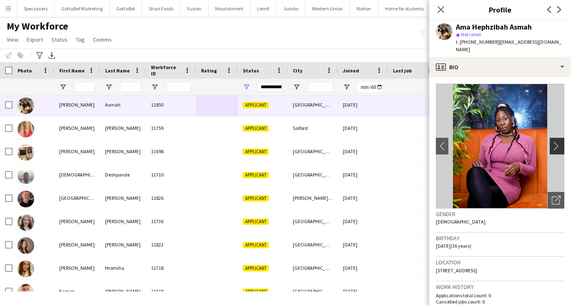
click at [554, 142] on app-icon "chevron-right" at bounding box center [557, 146] width 13 height 9
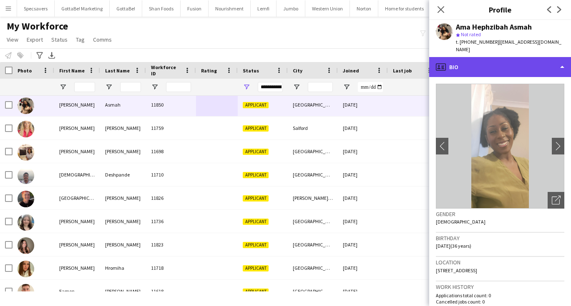
click at [526, 59] on div "profile Bio" at bounding box center [500, 67] width 142 height 20
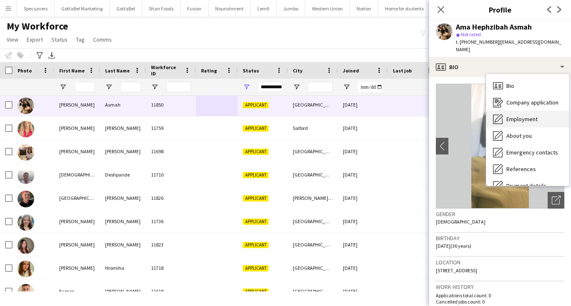
click at [532, 115] on span "Employment" at bounding box center [521, 119] width 31 height 8
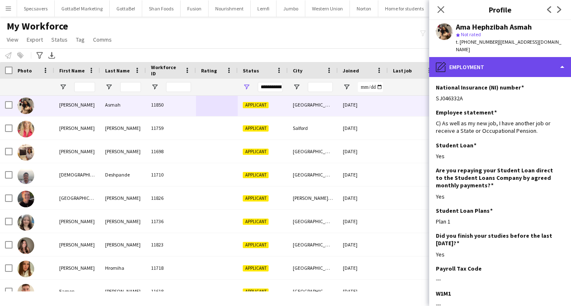
click at [496, 57] on div "pencil4 Employment" at bounding box center [500, 67] width 142 height 20
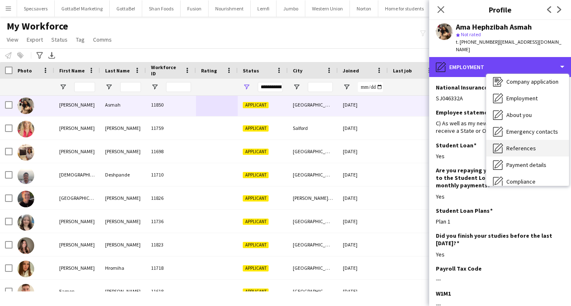
scroll to position [21, 0]
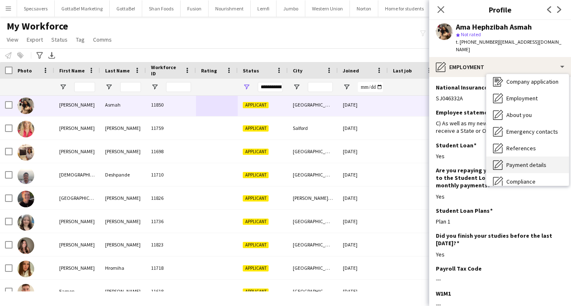
click at [531, 161] on span "Payment details" at bounding box center [526, 165] width 40 height 8
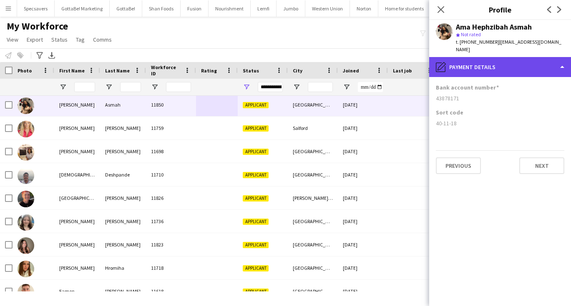
click at [476, 64] on div "pencil4 Payment details" at bounding box center [500, 67] width 142 height 20
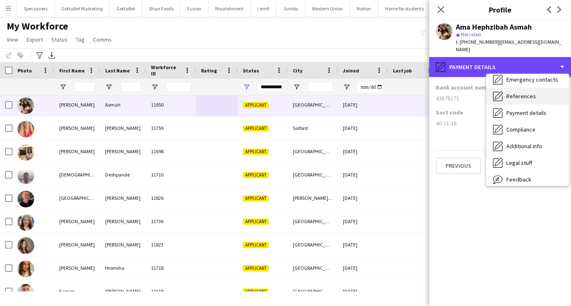
scroll to position [74, 0]
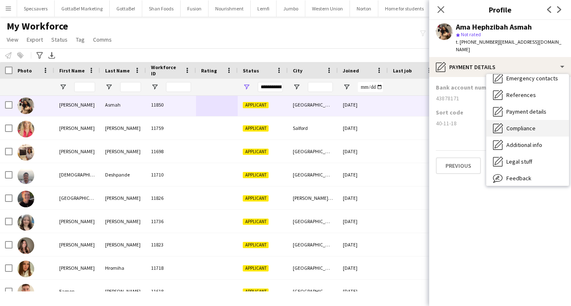
click at [530, 125] on span "Compliance" at bounding box center [520, 129] width 29 height 8
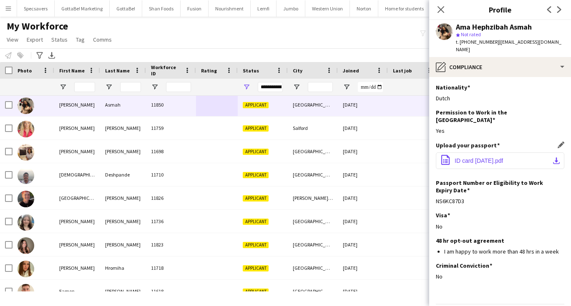
click at [493, 158] on span "ID card [DATE].pdf" at bounding box center [478, 161] width 48 height 7
click at [482, 212] on div "Visa Edit this field" at bounding box center [500, 216] width 128 height 8
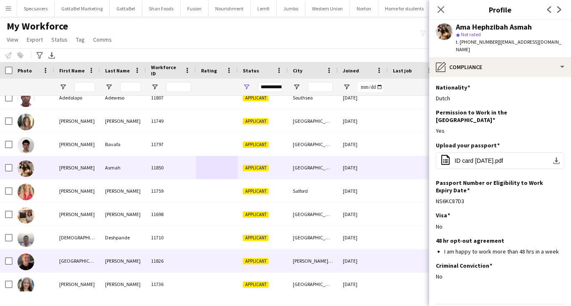
scroll to position [56, 0]
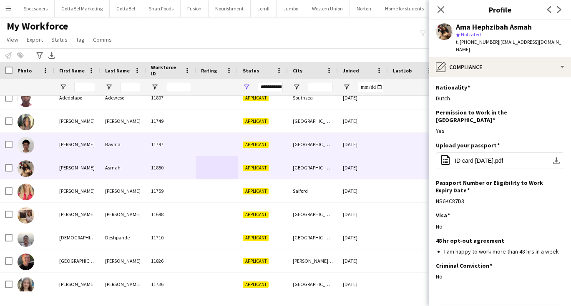
click at [97, 148] on div "[PERSON_NAME]" at bounding box center [77, 144] width 46 height 23
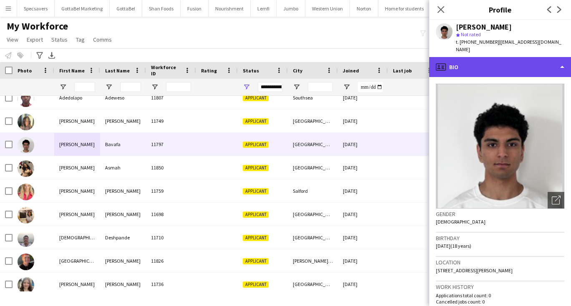
click at [489, 57] on div "profile Bio" at bounding box center [500, 67] width 142 height 20
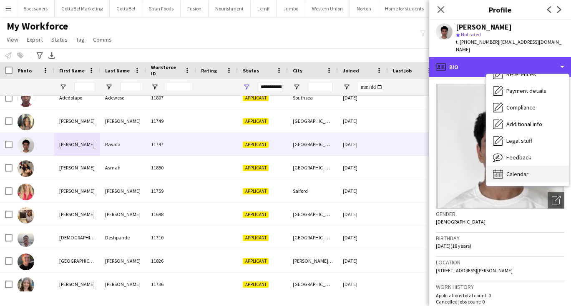
scroll to position [95, 0]
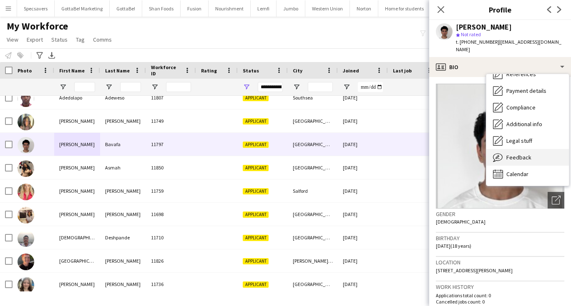
click at [514, 154] on span "Feedback" at bounding box center [518, 158] width 25 height 8
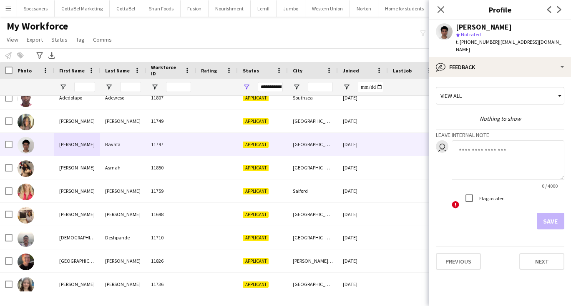
click at [477, 156] on textarea at bounding box center [507, 160] width 113 height 40
type textarea "**********"
click at [549, 213] on button "Save" at bounding box center [550, 221] width 28 height 17
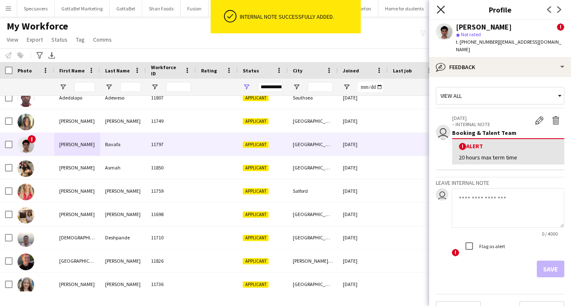
click at [440, 12] on icon "Close pop-in" at bounding box center [440, 9] width 8 height 8
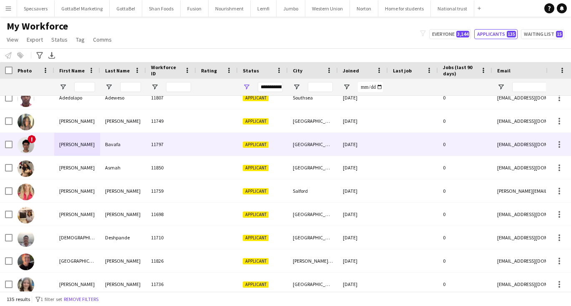
click at [91, 143] on div "[PERSON_NAME]" at bounding box center [77, 144] width 46 height 23
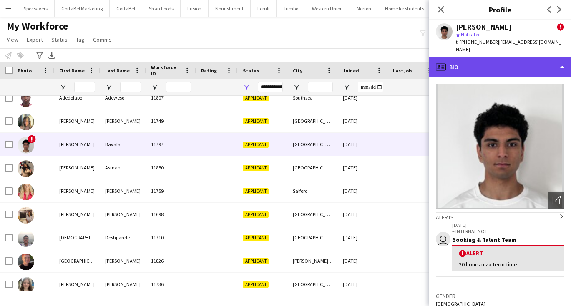
click at [476, 57] on div "profile Bio" at bounding box center [500, 67] width 142 height 20
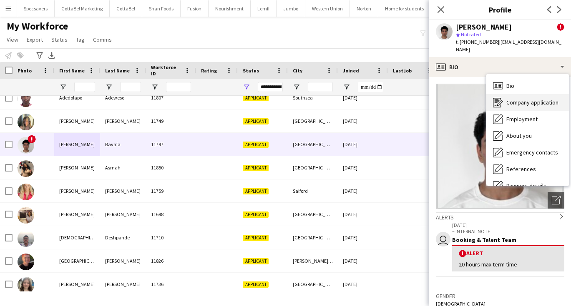
click at [517, 99] on span "Company application" at bounding box center [532, 103] width 52 height 8
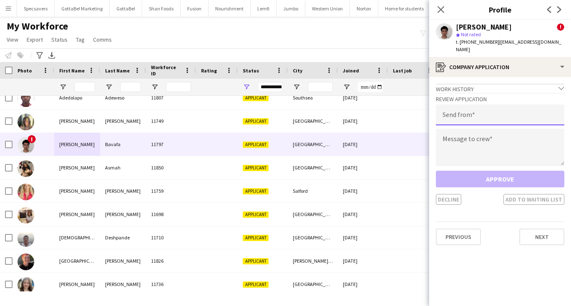
click at [480, 110] on input "email" at bounding box center [500, 115] width 128 height 21
type input "**********"
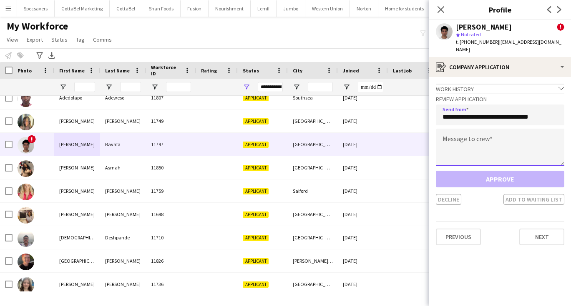
click at [479, 144] on textarea at bounding box center [500, 148] width 128 height 38
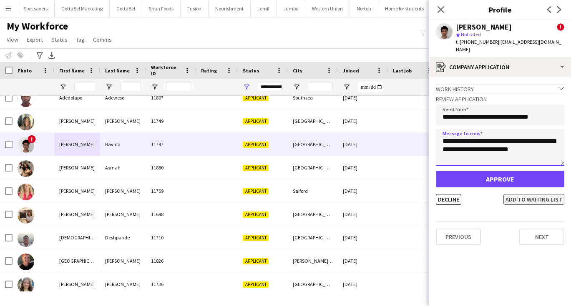
type textarea "**********"
click at [530, 194] on button "Add to waiting list" at bounding box center [533, 199] width 61 height 11
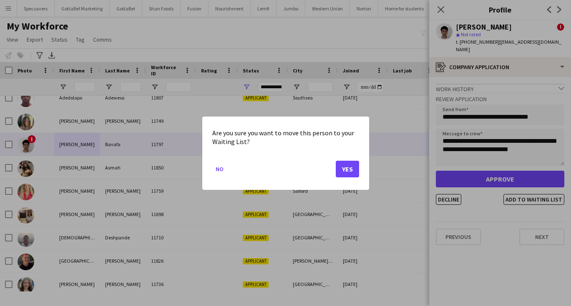
click at [347, 170] on button "Yes" at bounding box center [347, 168] width 23 height 17
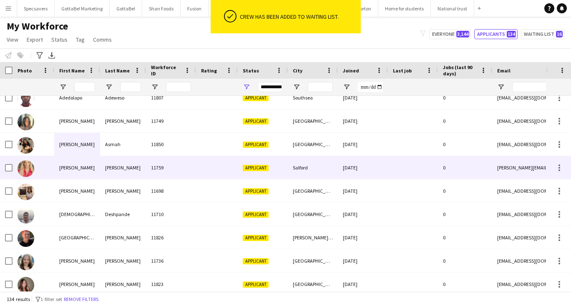
click at [115, 169] on div "[PERSON_NAME]" at bounding box center [123, 167] width 46 height 23
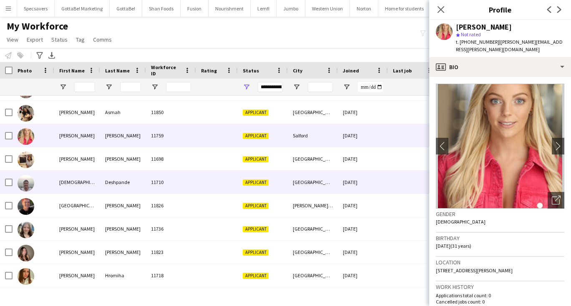
scroll to position [95, 0]
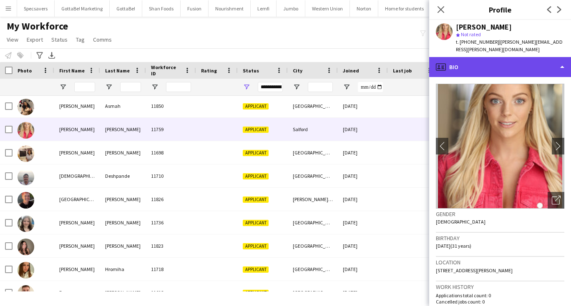
click at [488, 59] on div "profile Bio" at bounding box center [500, 67] width 142 height 20
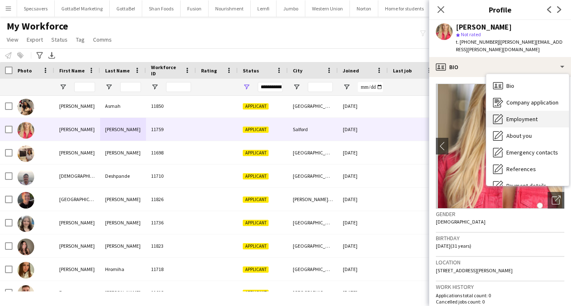
click at [514, 115] on span "Employment" at bounding box center [521, 119] width 31 height 8
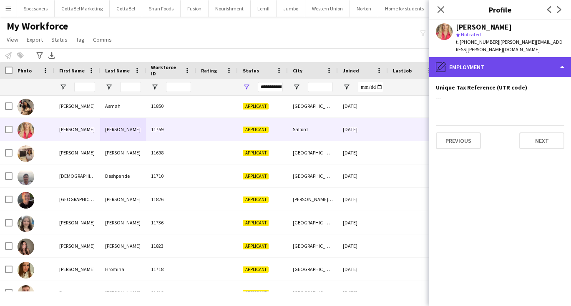
click at [497, 60] on div "pencil4 Employment" at bounding box center [500, 67] width 142 height 20
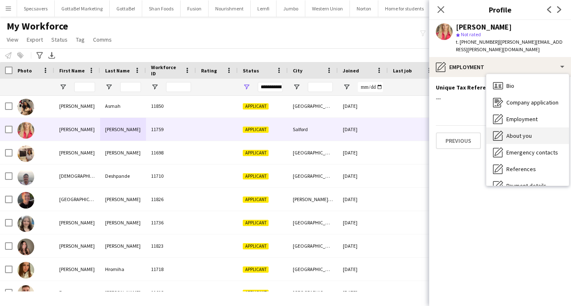
click at [516, 132] on div "About you About you" at bounding box center [527, 136] width 83 height 17
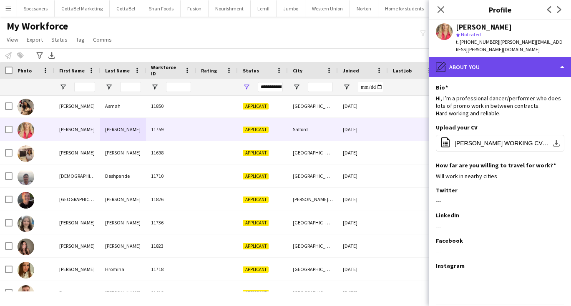
click at [527, 57] on div "pencil4 About you" at bounding box center [500, 67] width 142 height 20
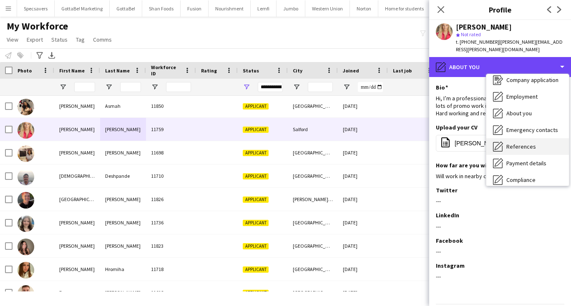
scroll to position [26, 0]
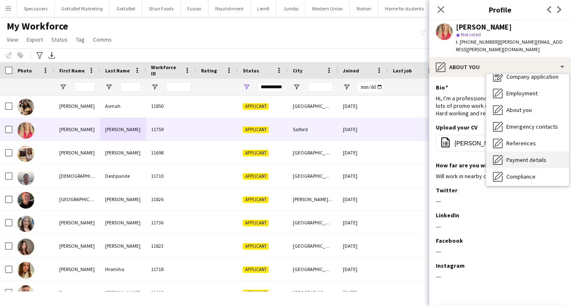
click at [535, 156] on span "Payment details" at bounding box center [526, 160] width 40 height 8
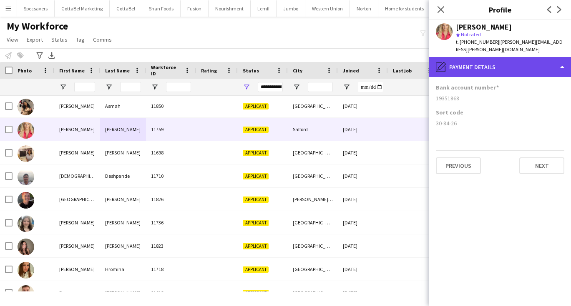
click at [475, 58] on div "pencil4 Payment details" at bounding box center [500, 67] width 142 height 20
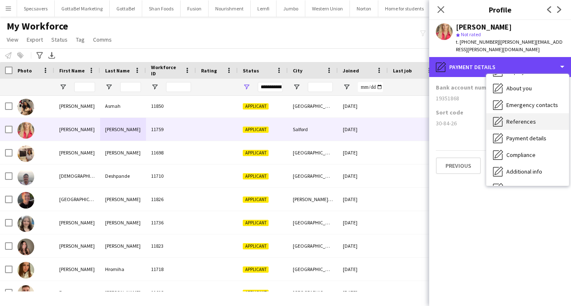
scroll to position [48, 0]
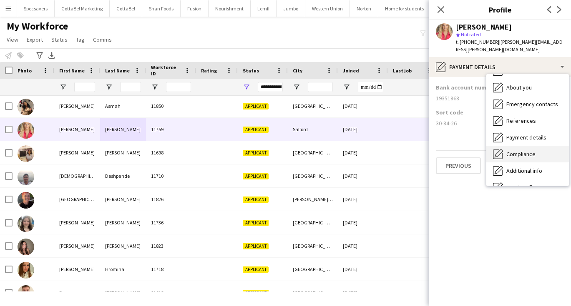
click at [518, 150] on span "Compliance" at bounding box center [520, 154] width 29 height 8
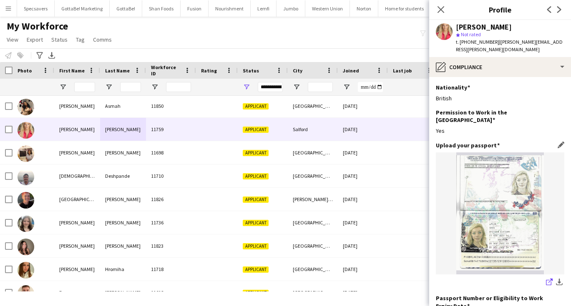
click at [550, 279] on icon "share-external-link-1" at bounding box center [549, 282] width 7 height 7
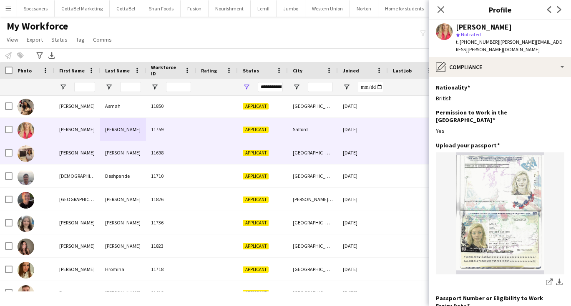
click at [110, 157] on div "[PERSON_NAME]" at bounding box center [123, 152] width 46 height 23
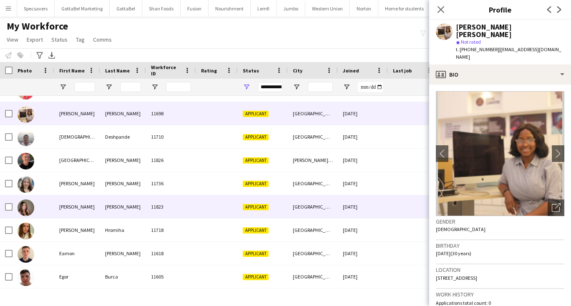
scroll to position [141, 0]
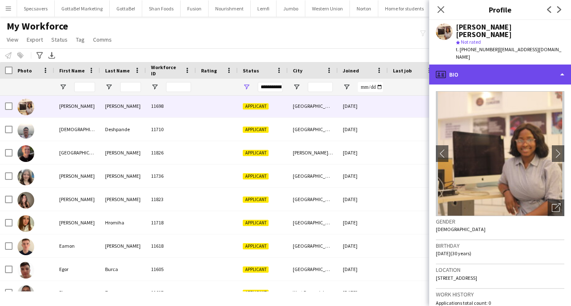
click at [515, 65] on div "profile Bio" at bounding box center [500, 75] width 142 height 20
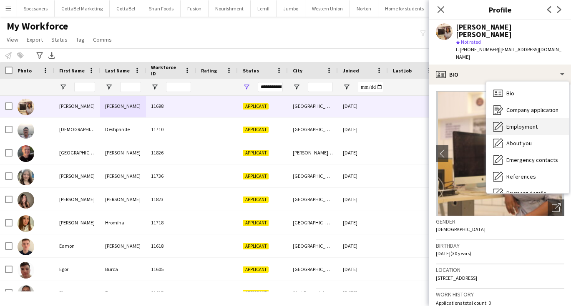
click at [513, 123] on span "Employment" at bounding box center [521, 127] width 31 height 8
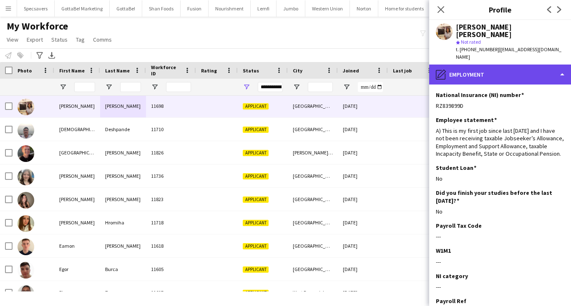
click at [492, 65] on div "pencil4 Employment" at bounding box center [500, 75] width 142 height 20
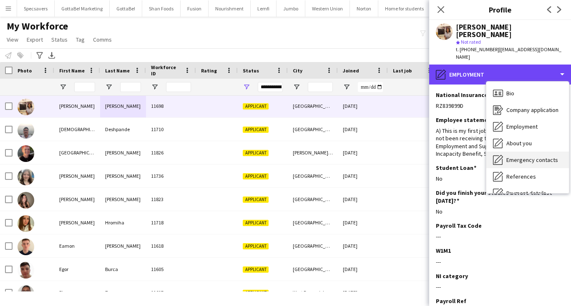
scroll to position [22, 0]
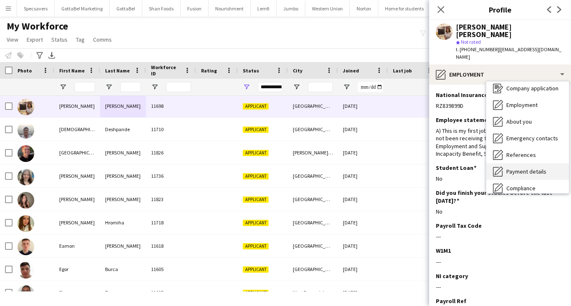
click at [526, 168] on span "Payment details" at bounding box center [526, 172] width 40 height 8
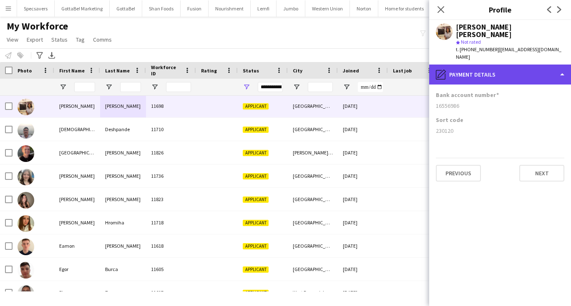
click at [486, 65] on div "pencil4 Payment details" at bounding box center [500, 75] width 142 height 20
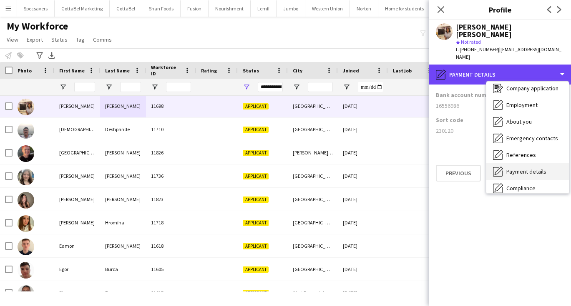
scroll to position [49, 0]
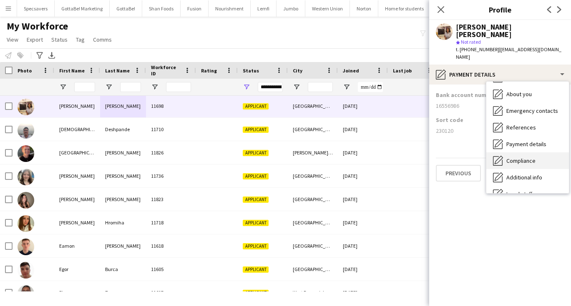
click at [518, 157] on span "Compliance" at bounding box center [520, 161] width 29 height 8
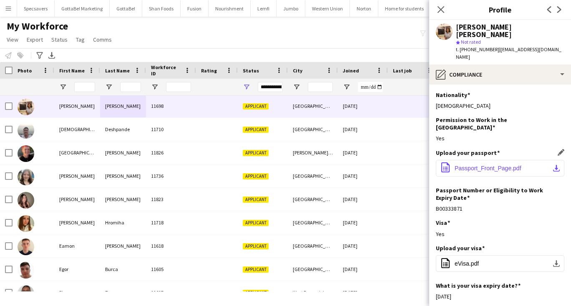
click at [518, 160] on button "office-file-sheet Passport_Front_Page.pdf download-bottom" at bounding box center [500, 168] width 128 height 17
click at [473, 261] on span "eVisa.pdf" at bounding box center [466, 264] width 24 height 7
click at [495, 219] on div "Visa Edit this field" at bounding box center [500, 223] width 128 height 8
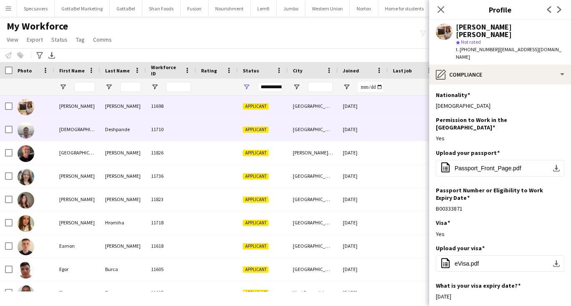
click at [151, 130] on div "11710" at bounding box center [171, 129] width 50 height 23
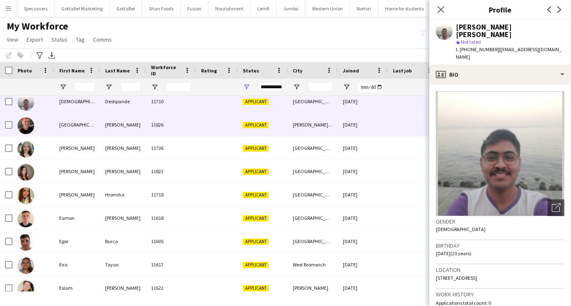
scroll to position [170, 0]
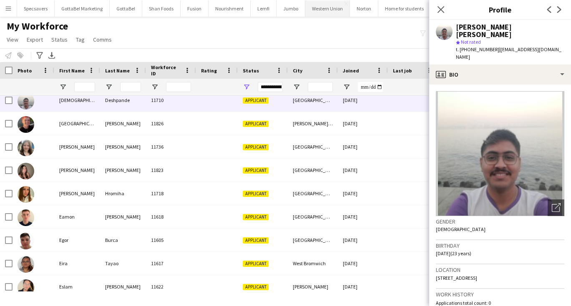
click at [316, 13] on button "Western Union Close" at bounding box center [327, 8] width 45 height 16
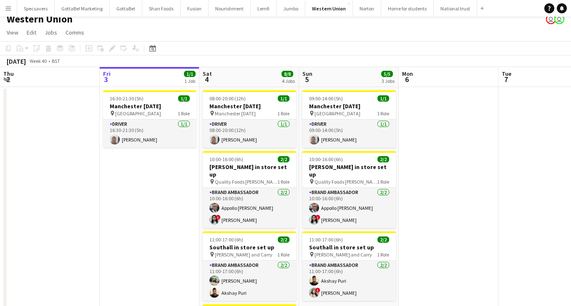
scroll to position [10, 0]
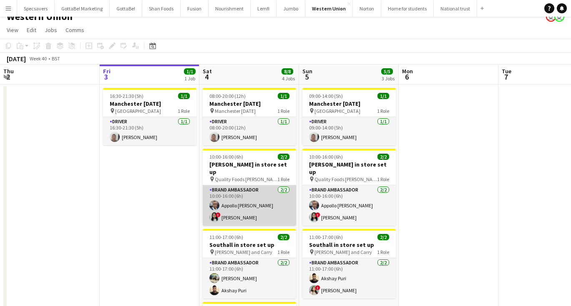
click at [246, 201] on app-card-role "Brand Ambassador [DATE] 10:00-16:00 (6h) Appollo [PERSON_NAME] ! [PERSON_NAME]" at bounding box center [249, 205] width 93 height 40
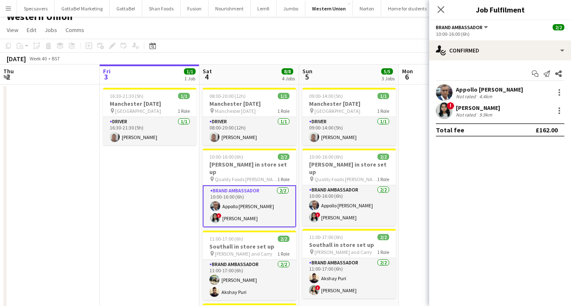
click at [500, 92] on div "Appollo [PERSON_NAME] Not rated 4.4km" at bounding box center [500, 92] width 142 height 17
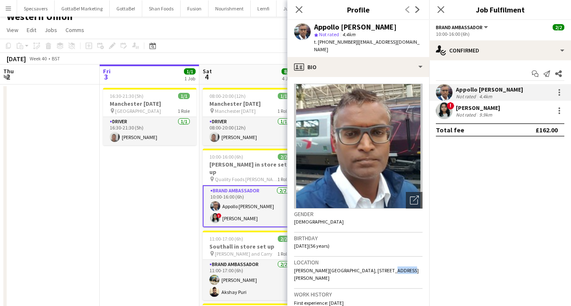
drag, startPoint x: 380, startPoint y: 262, endPoint x: 398, endPoint y: 262, distance: 18.8
click at [399, 263] on div "Location [PERSON_NAME][GEOGRAPHIC_DATA], [STREET_ADDRESS][PERSON_NAME]" at bounding box center [358, 273] width 128 height 32
copy span "TW4 6LY"
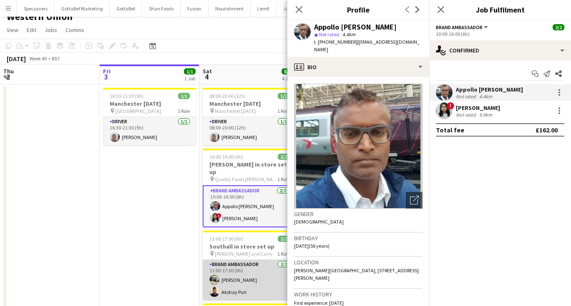
click at [250, 287] on app-card-role "Brand Ambassador [DATE] 11:00-17:00 (6h) [PERSON_NAME]" at bounding box center [249, 280] width 93 height 40
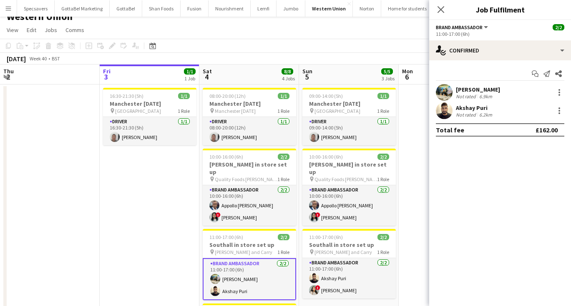
click at [464, 109] on div "Akshay Puri" at bounding box center [475, 108] width 38 height 8
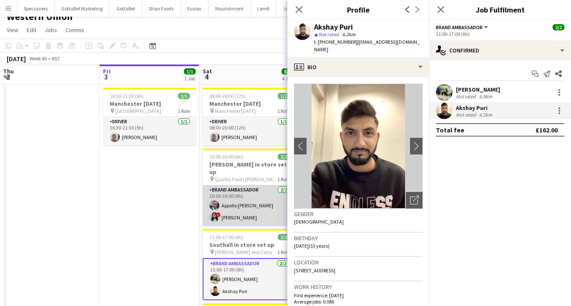
click at [248, 190] on app-card-role "Brand Ambassador [DATE] 10:00-16:00 (6h) Appollo [PERSON_NAME] ! [PERSON_NAME]" at bounding box center [249, 205] width 93 height 40
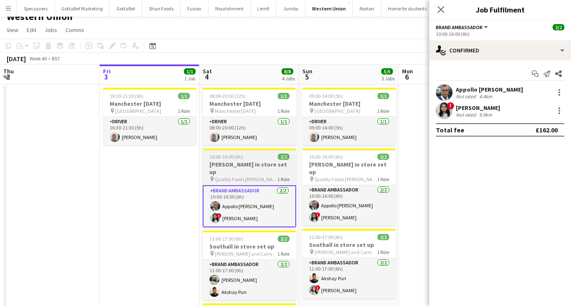
click at [237, 176] on span "Quality Foods [PERSON_NAME]" at bounding box center [246, 179] width 63 height 6
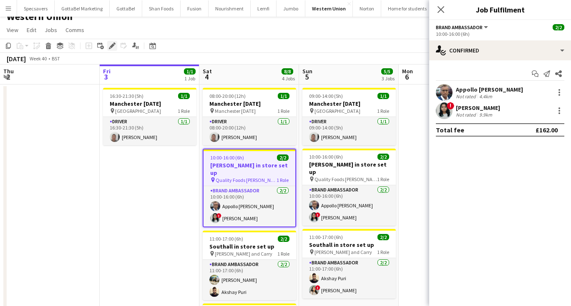
click at [113, 48] on icon "Edit" at bounding box center [112, 46] width 7 height 7
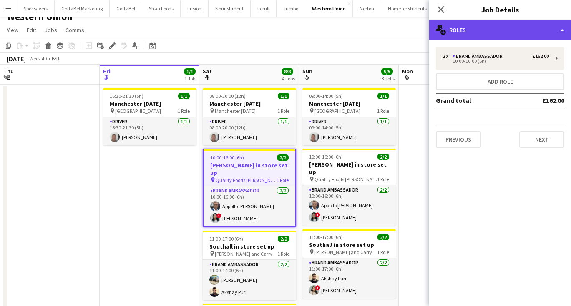
click at [498, 26] on div "multiple-users-add Roles" at bounding box center [500, 30] width 142 height 20
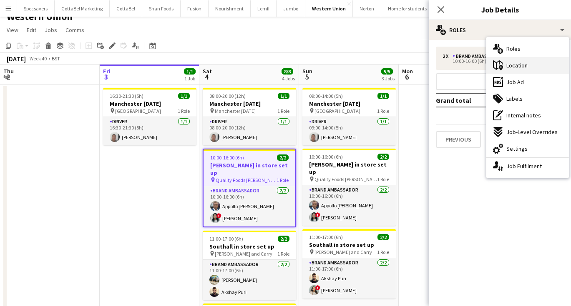
click at [514, 66] on span "Location" at bounding box center [516, 66] width 21 height 8
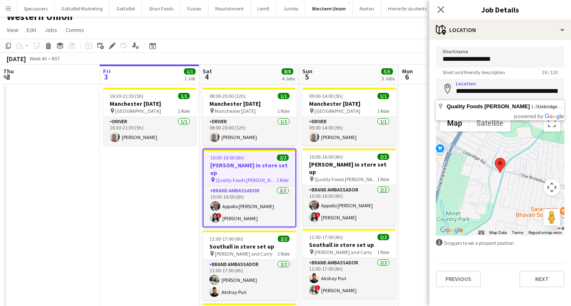
click at [12, 8] on button "Menu" at bounding box center [8, 8] width 17 height 17
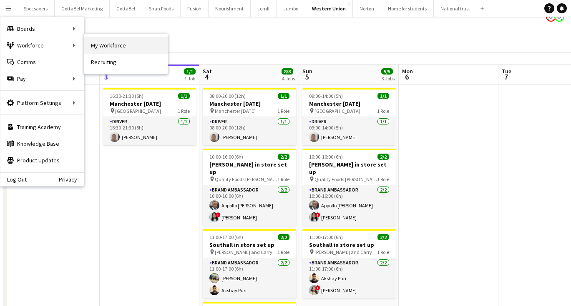
click at [105, 47] on link "My Workforce" at bounding box center [125, 45] width 83 height 17
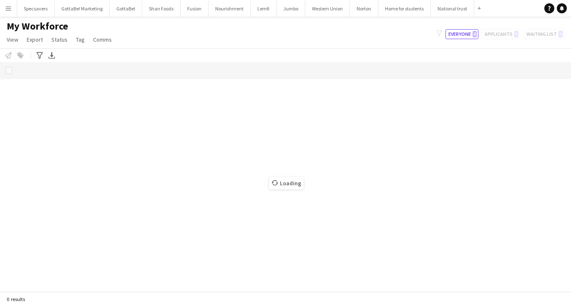
click at [105, 47] on app-page-menu "View Views Default view New view Update view Delete view Edit name Customise vi…" at bounding box center [60, 41] width 120 height 16
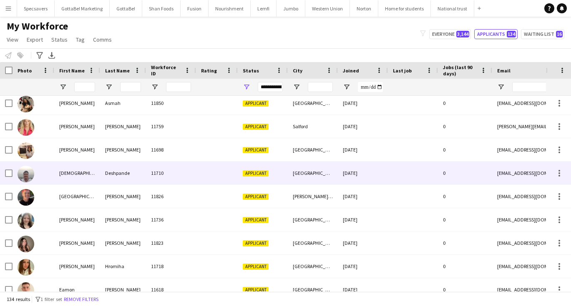
scroll to position [98, 0]
click at [175, 172] on div "11710" at bounding box center [171, 173] width 50 height 23
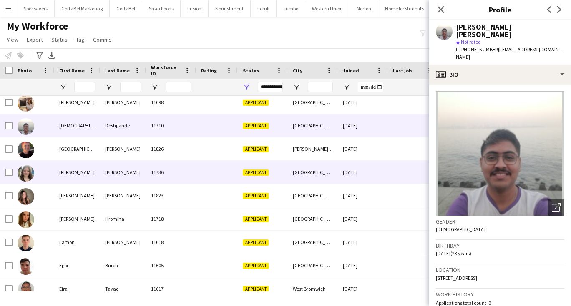
scroll to position [152, 0]
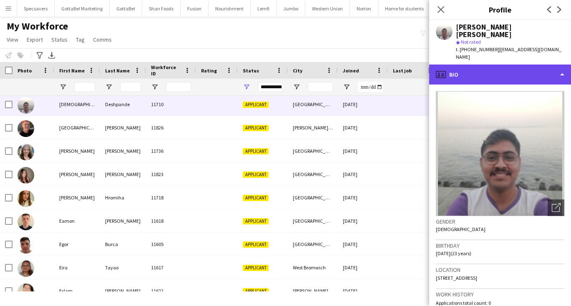
click at [506, 65] on div "profile Bio" at bounding box center [500, 75] width 142 height 20
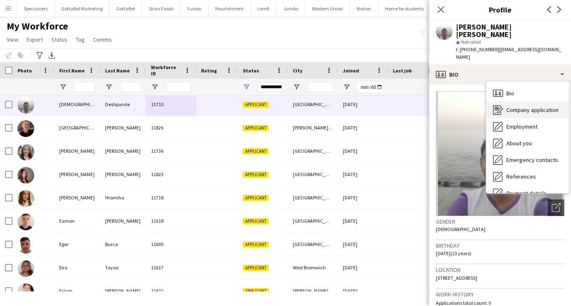
click at [516, 106] on span "Company application" at bounding box center [532, 110] width 52 height 8
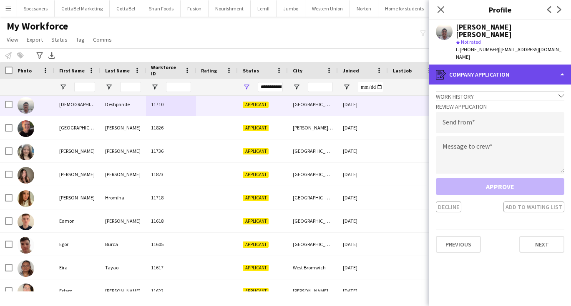
click at [496, 65] on div "register Company application" at bounding box center [500, 75] width 142 height 20
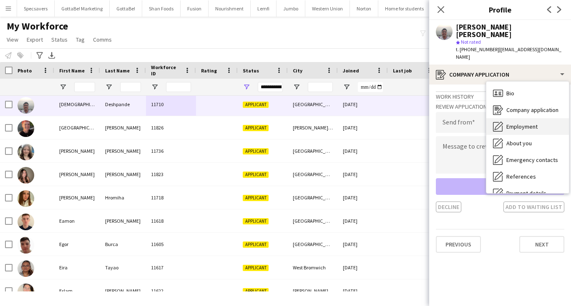
click at [519, 118] on div "Employment Employment" at bounding box center [527, 126] width 83 height 17
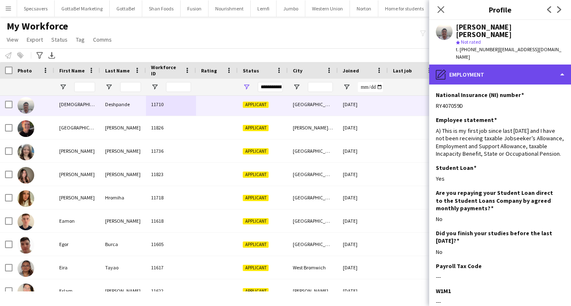
click at [479, 65] on div "pencil4 Employment" at bounding box center [500, 75] width 142 height 20
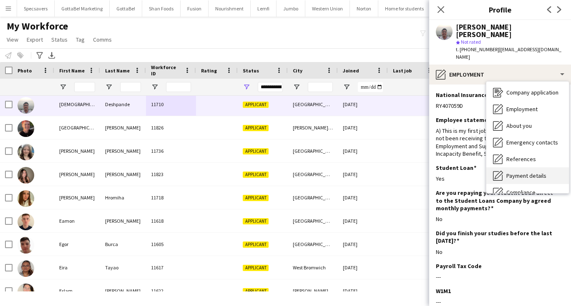
click at [522, 172] on span "Payment details" at bounding box center [526, 176] width 40 height 8
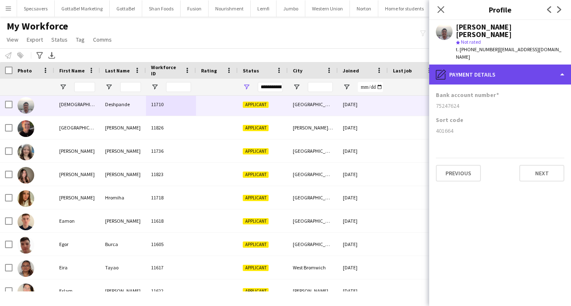
click at [470, 66] on div "pencil4 Payment details" at bounding box center [500, 75] width 142 height 20
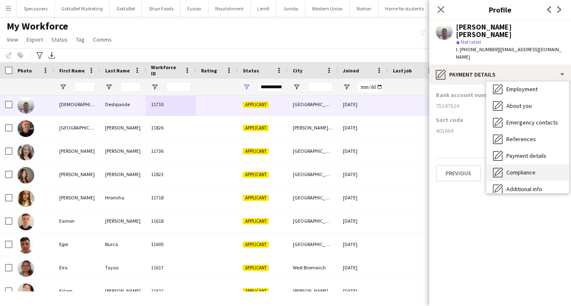
click at [521, 169] on span "Compliance" at bounding box center [520, 173] width 29 height 8
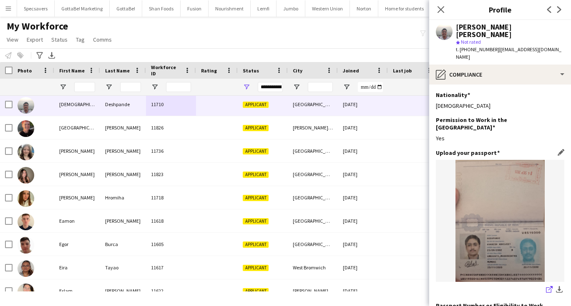
click at [548, 286] on icon "share-external-link-1" at bounding box center [549, 289] width 7 height 7
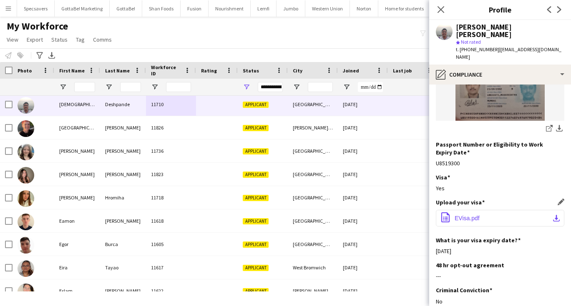
click at [480, 210] on button "office-file-sheet EVisa.pdf download-bottom" at bounding box center [500, 218] width 128 height 17
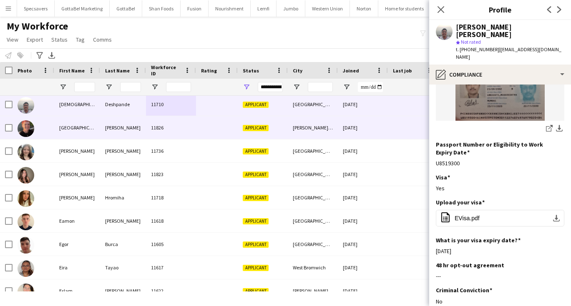
click at [66, 133] on div "[GEOGRAPHIC_DATA]" at bounding box center [77, 127] width 46 height 23
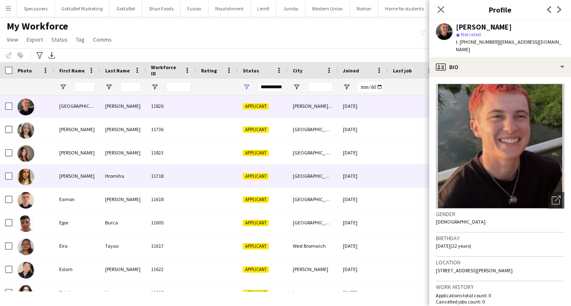
scroll to position [188, 0]
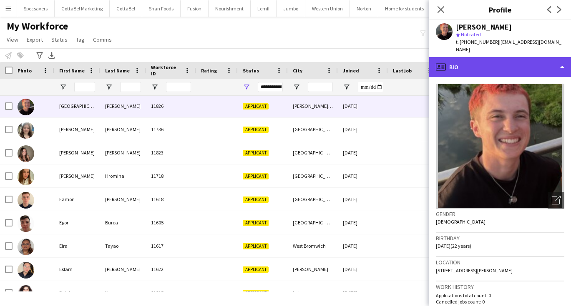
click at [512, 60] on div "profile Bio" at bounding box center [500, 67] width 142 height 20
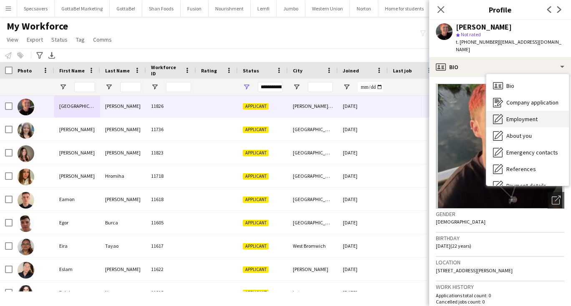
click at [520, 115] on span "Employment" at bounding box center [521, 119] width 31 height 8
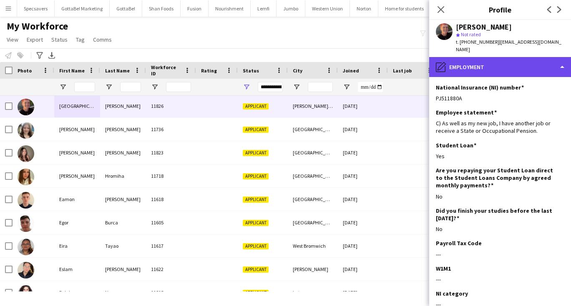
click at [469, 58] on div "pencil4 Employment" at bounding box center [500, 67] width 142 height 20
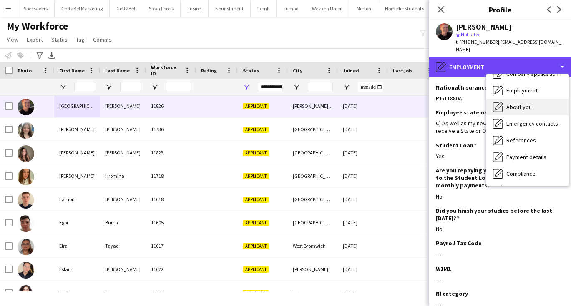
scroll to position [33, 0]
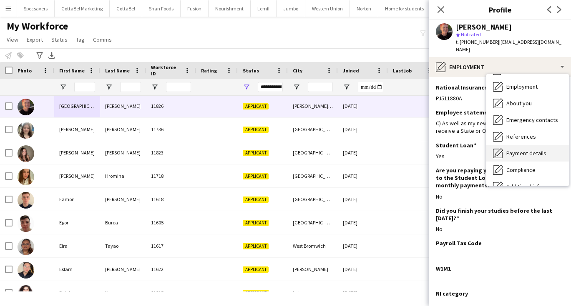
click at [528, 150] on span "Payment details" at bounding box center [526, 154] width 40 height 8
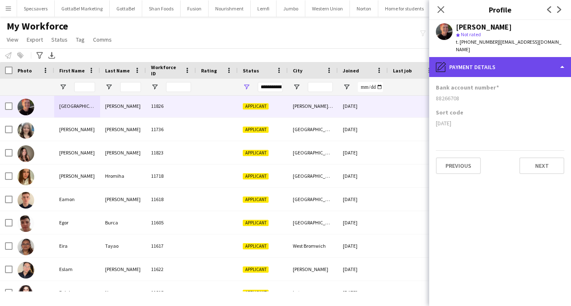
click at [454, 67] on div "pencil4 Payment details" at bounding box center [500, 67] width 142 height 20
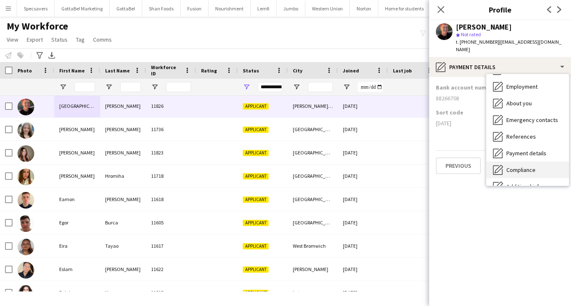
click at [517, 166] on span "Compliance" at bounding box center [520, 170] width 29 height 8
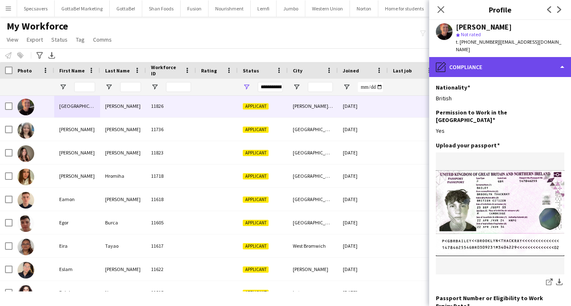
click at [522, 57] on div "pencil4 Compliance" at bounding box center [500, 67] width 142 height 20
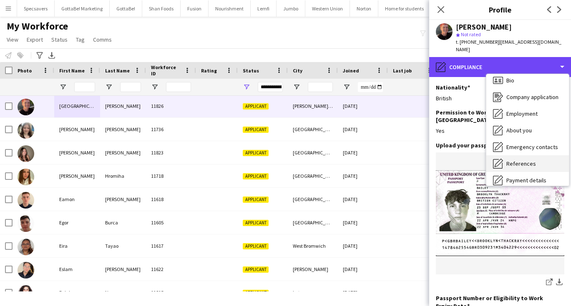
scroll to position [5, 0]
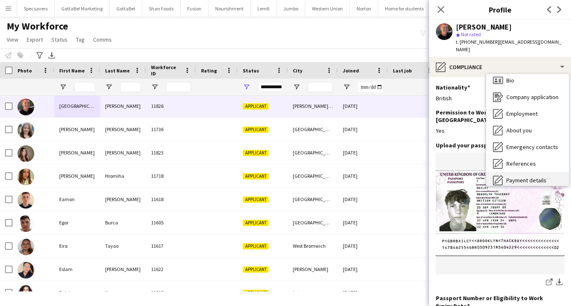
click at [523, 177] on span "Payment details" at bounding box center [526, 181] width 40 height 8
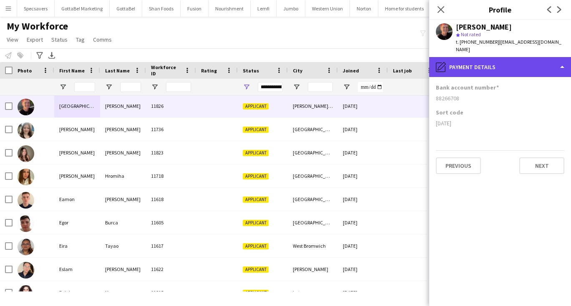
click at [474, 59] on div "pencil4 Payment details" at bounding box center [500, 67] width 142 height 20
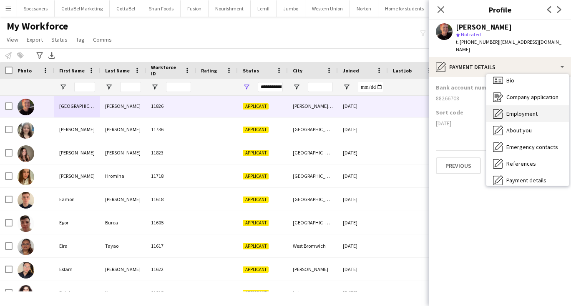
click at [526, 110] on span "Employment" at bounding box center [521, 114] width 31 height 8
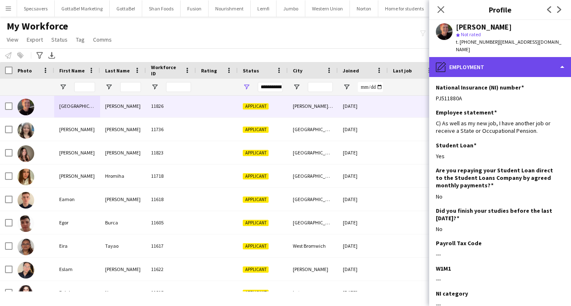
click at [471, 58] on div "pencil4 Employment" at bounding box center [500, 67] width 142 height 20
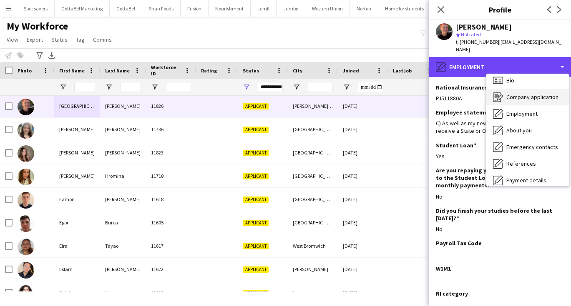
scroll to position [0, 0]
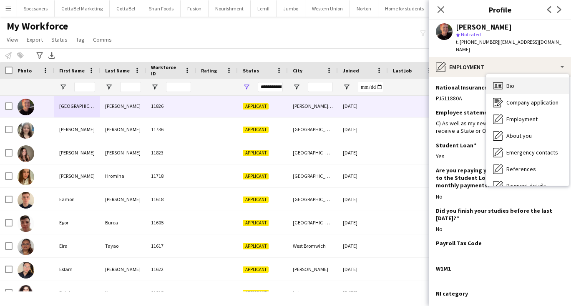
click at [510, 82] on span "Bio" at bounding box center [510, 86] width 8 height 8
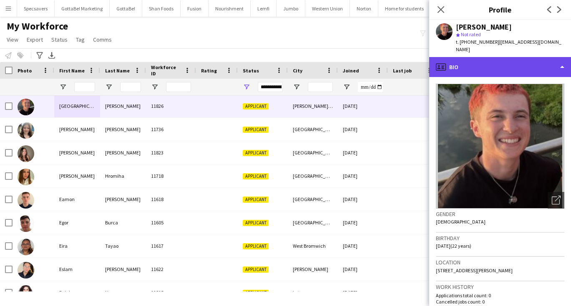
click at [479, 58] on div "profile Bio" at bounding box center [500, 67] width 142 height 20
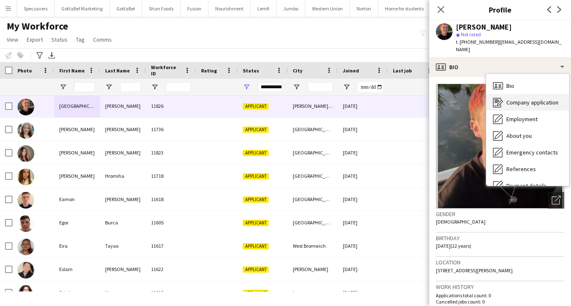
click at [505, 95] on div "Company application Company application" at bounding box center [527, 102] width 83 height 17
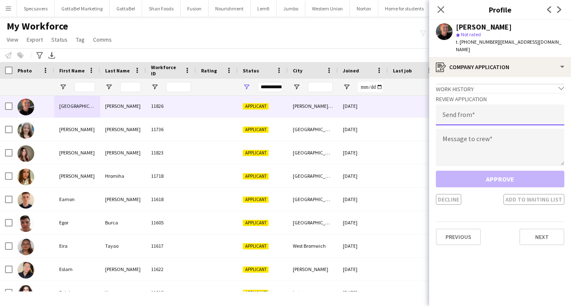
click at [478, 105] on input "email" at bounding box center [500, 115] width 128 height 21
type input "**********"
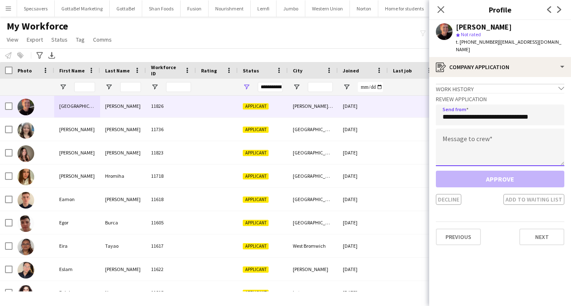
click at [460, 147] on textarea at bounding box center [500, 148] width 128 height 38
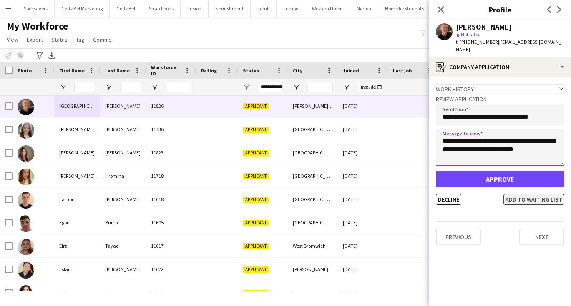
type textarea "**********"
click at [517, 194] on button "Add to waiting list" at bounding box center [533, 199] width 61 height 11
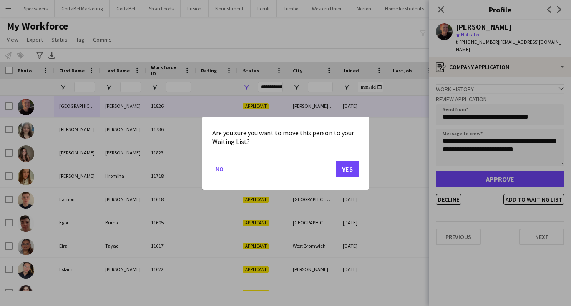
click at [351, 171] on button "Yes" at bounding box center [347, 168] width 23 height 17
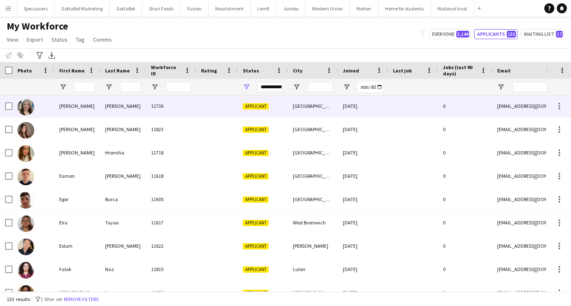
click at [81, 107] on div "[PERSON_NAME]" at bounding box center [77, 106] width 46 height 23
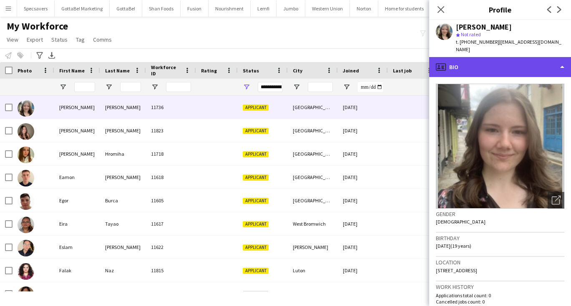
click at [475, 58] on div "profile Bio" at bounding box center [500, 67] width 142 height 20
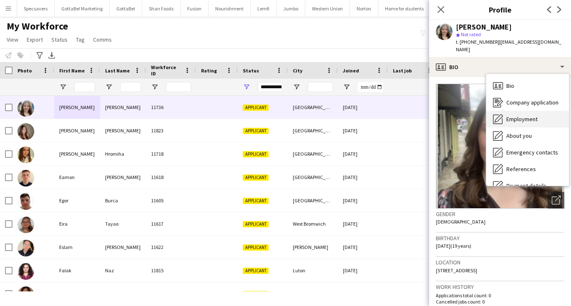
click at [508, 111] on div "Employment Employment" at bounding box center [527, 119] width 83 height 17
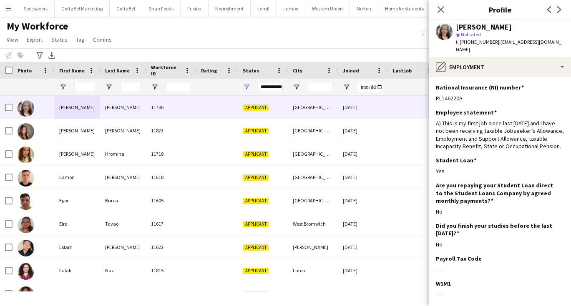
click at [301, 36] on div "My Workforce View Views Default view New view Update view Delete view Edit name…" at bounding box center [285, 34] width 571 height 28
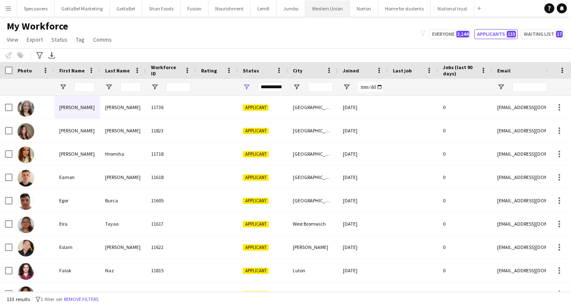
click at [312, 12] on button "Western Union Close" at bounding box center [327, 8] width 45 height 16
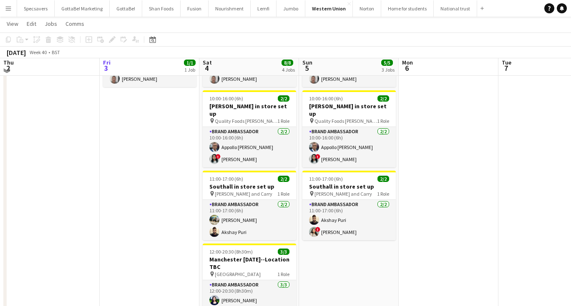
scroll to position [85, 0]
